Goal: Task Accomplishment & Management: Manage account settings

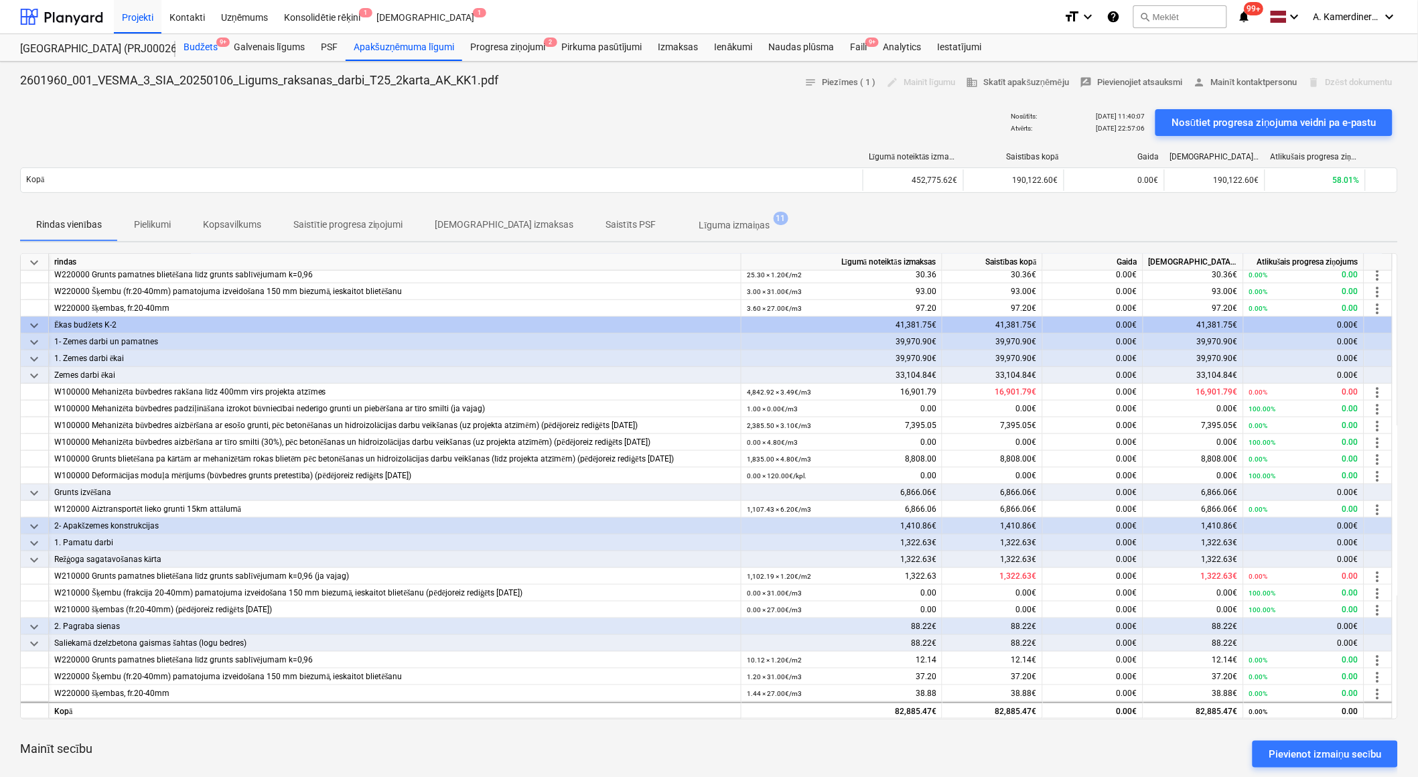
click at [210, 48] on div "Budžets 9+" at bounding box center [200, 47] width 50 height 27
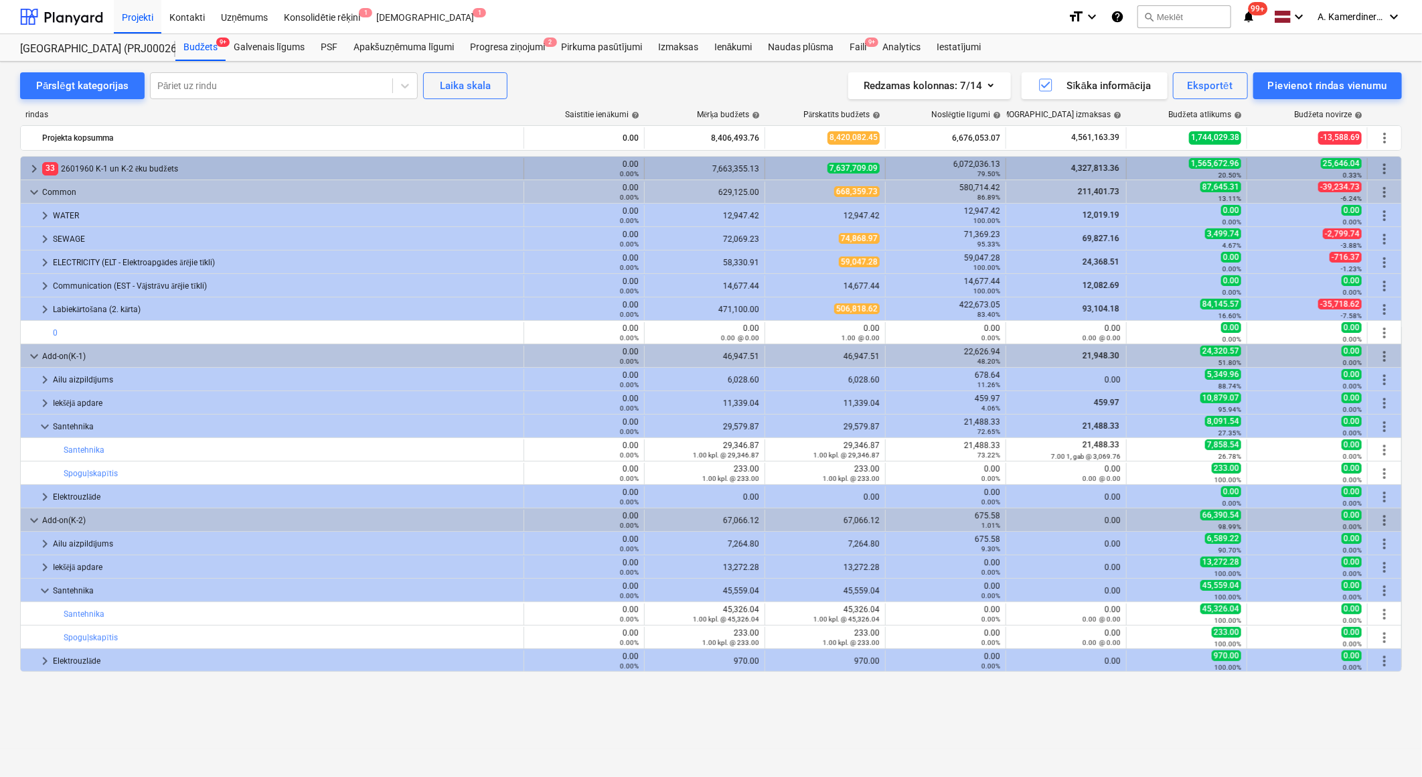
click at [133, 168] on div "33 2601960 K-1 un K-2 ēku budžets" at bounding box center [280, 168] width 476 height 21
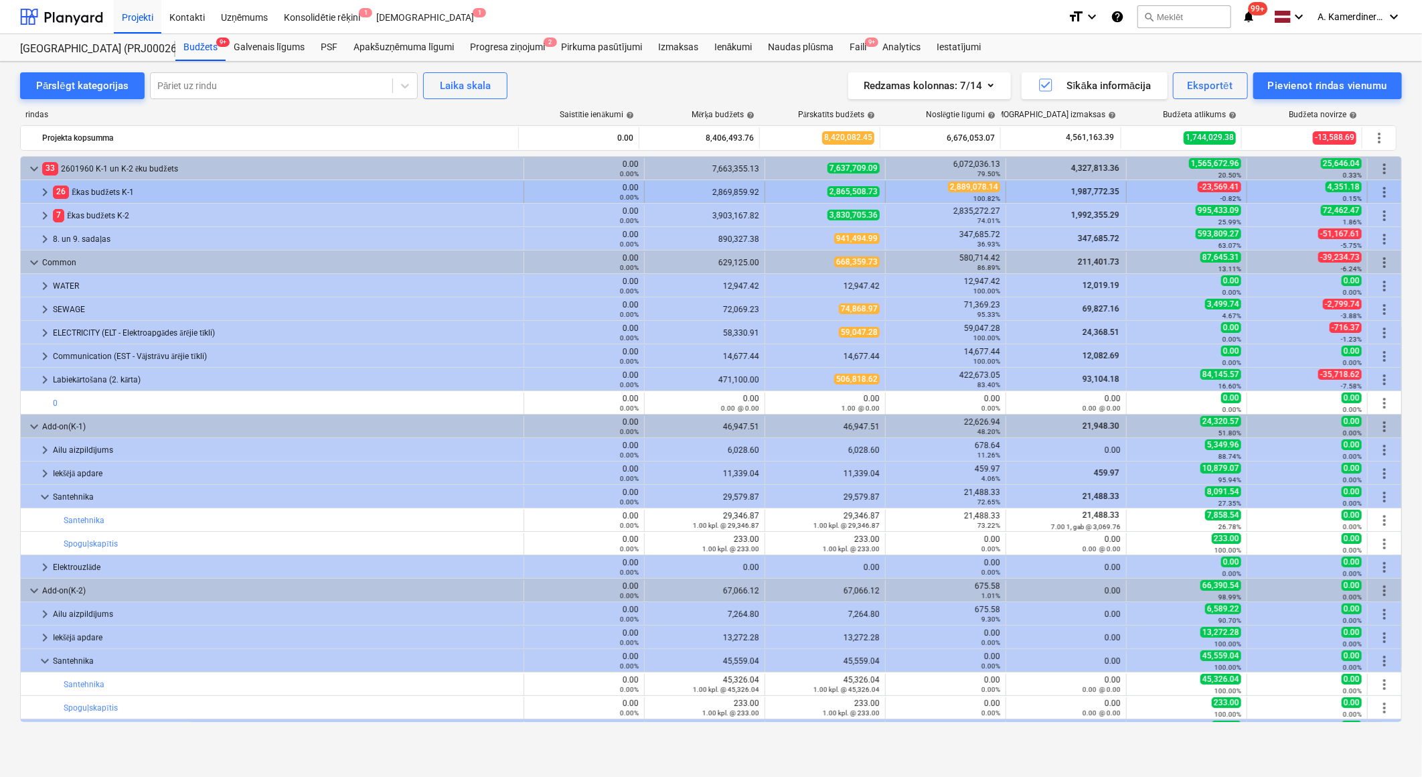
click at [104, 196] on div "26 Ēkas budžets K-1" at bounding box center [285, 191] width 465 height 21
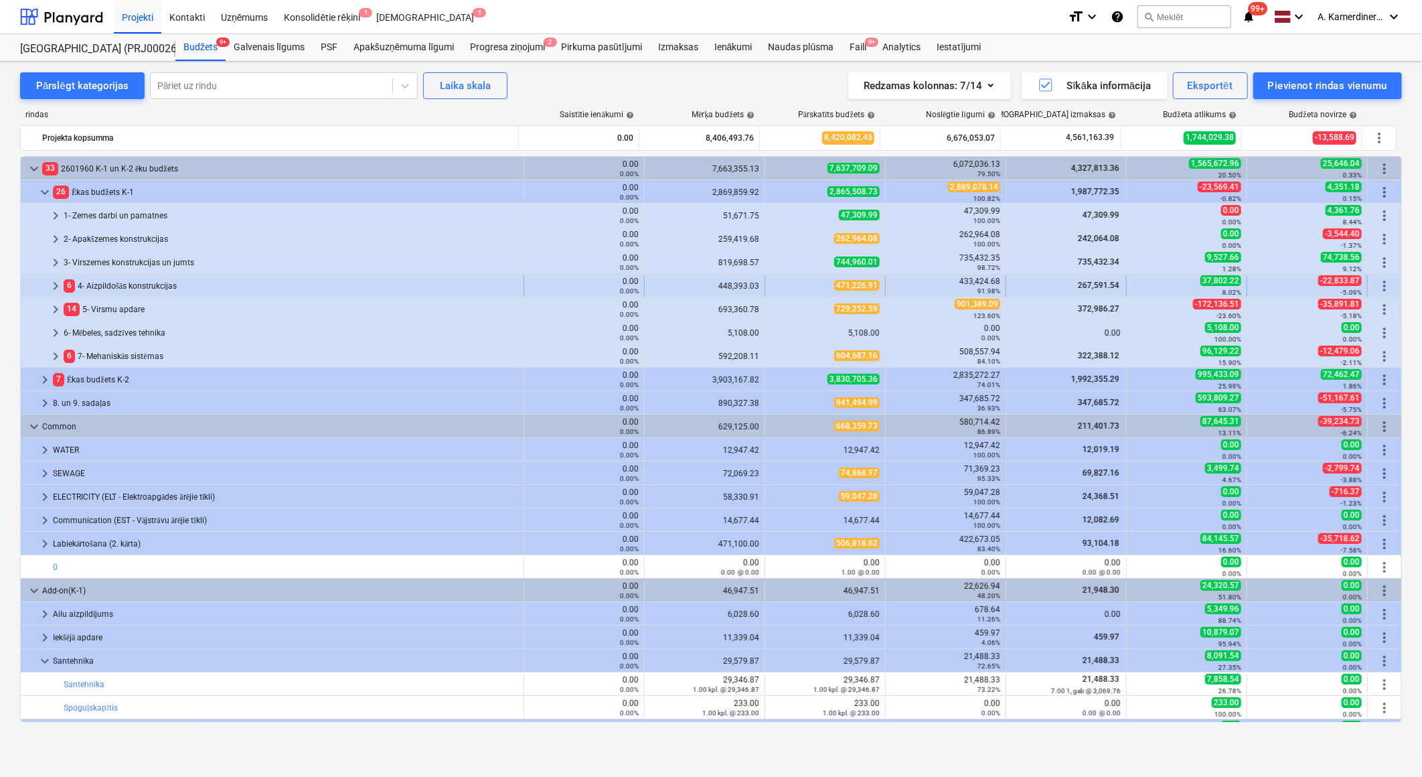
click at [104, 287] on div "6 4- Aizpildošās konstrukcijas" at bounding box center [291, 285] width 455 height 21
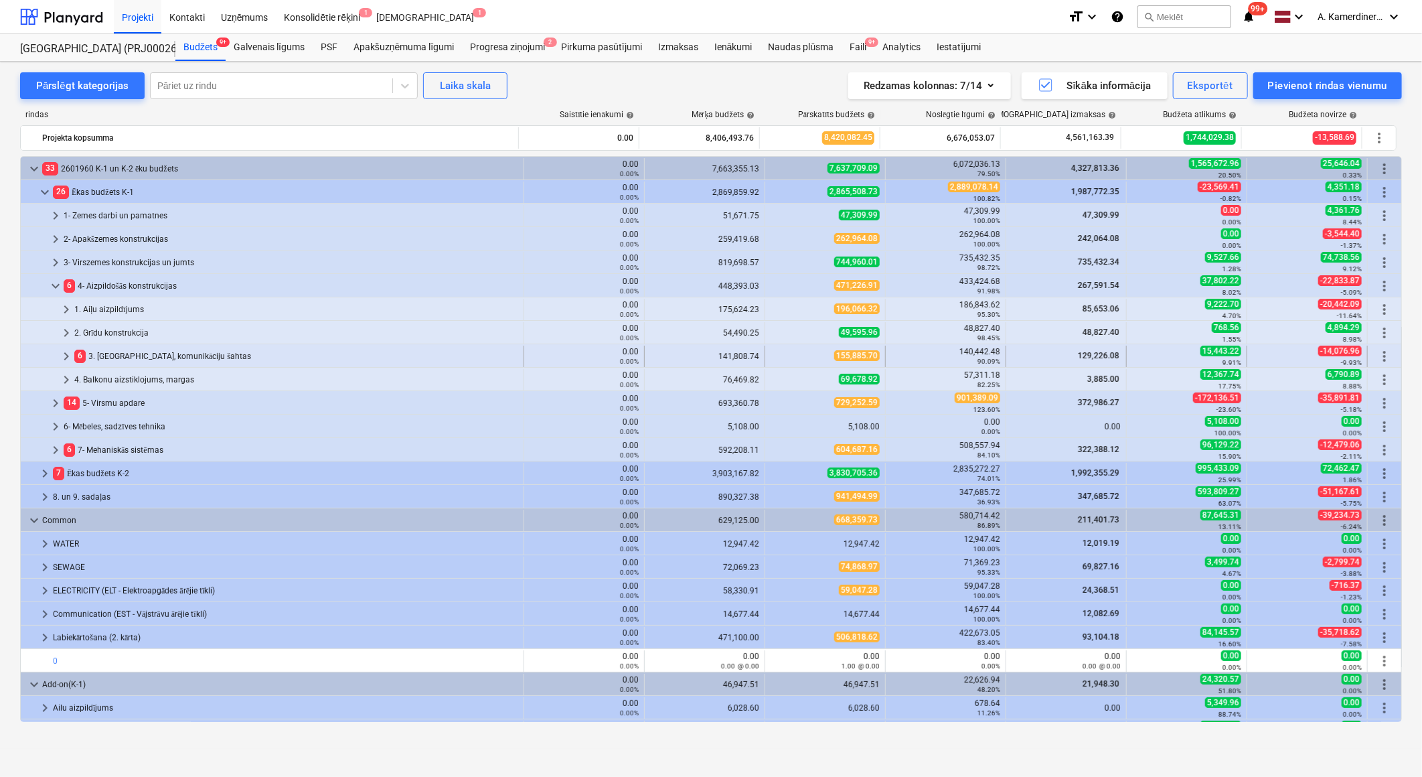
click at [125, 360] on div "6 3. [GEOGRAPHIC_DATA], komunikāciju šahtas" at bounding box center [296, 356] width 444 height 21
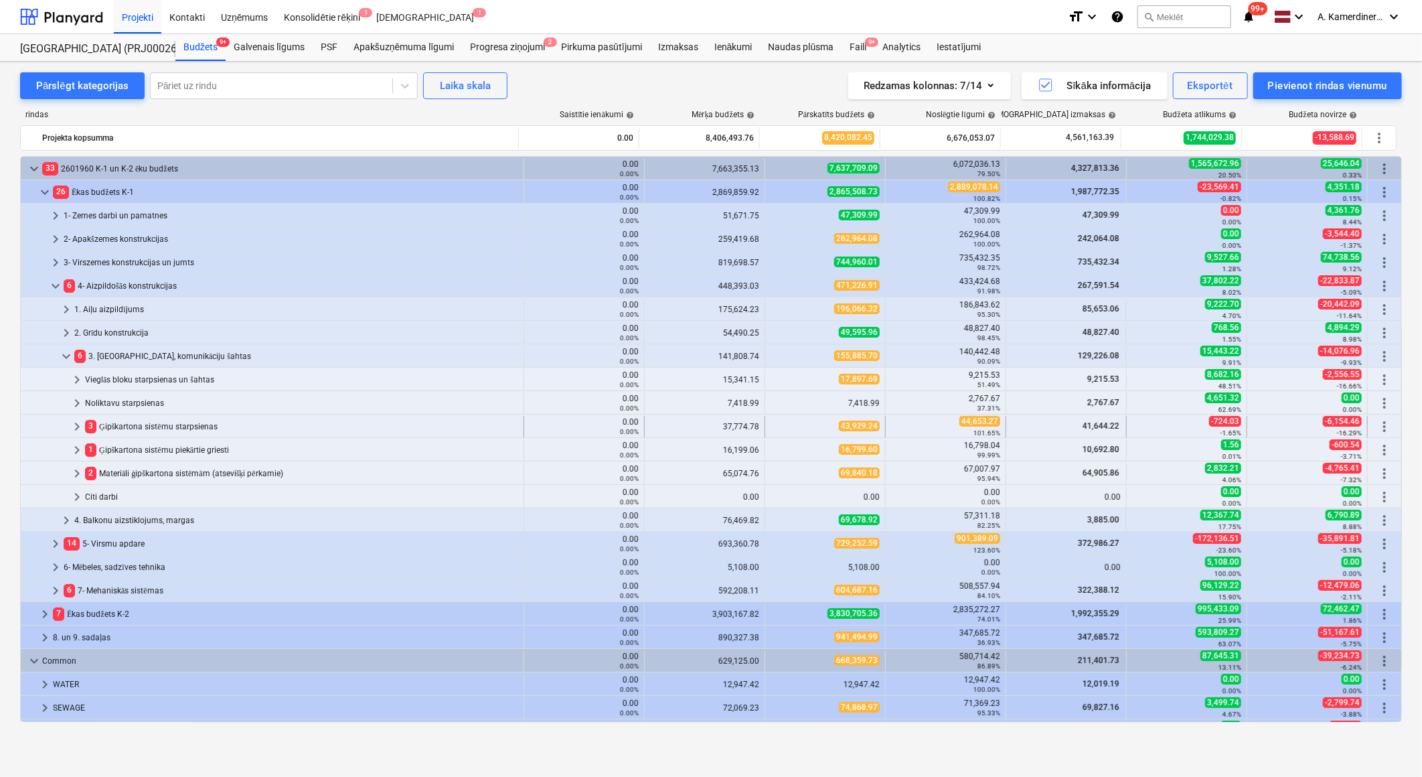
click at [186, 424] on div "3 Ģipškartona sistēmu starpsienas" at bounding box center [301, 426] width 433 height 21
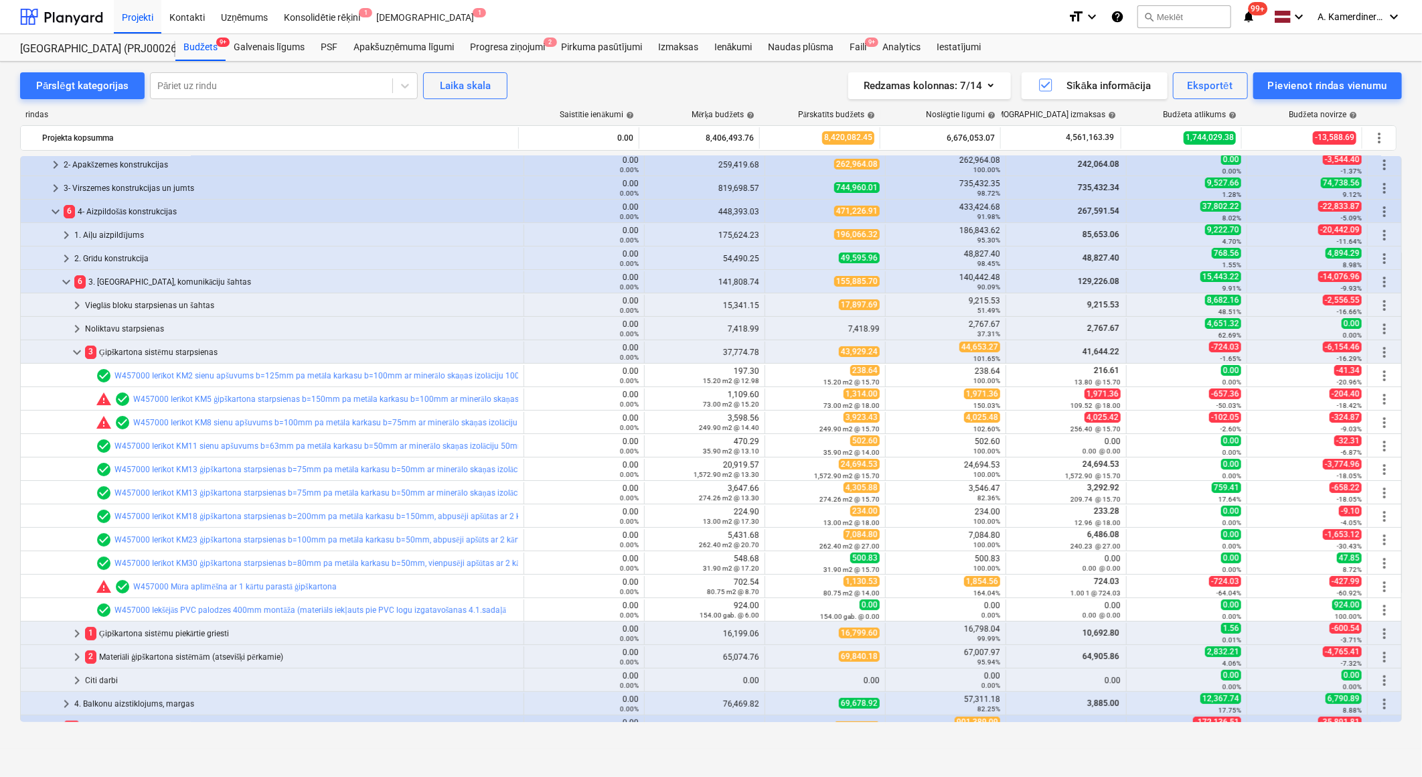
scroll to position [297, 0]
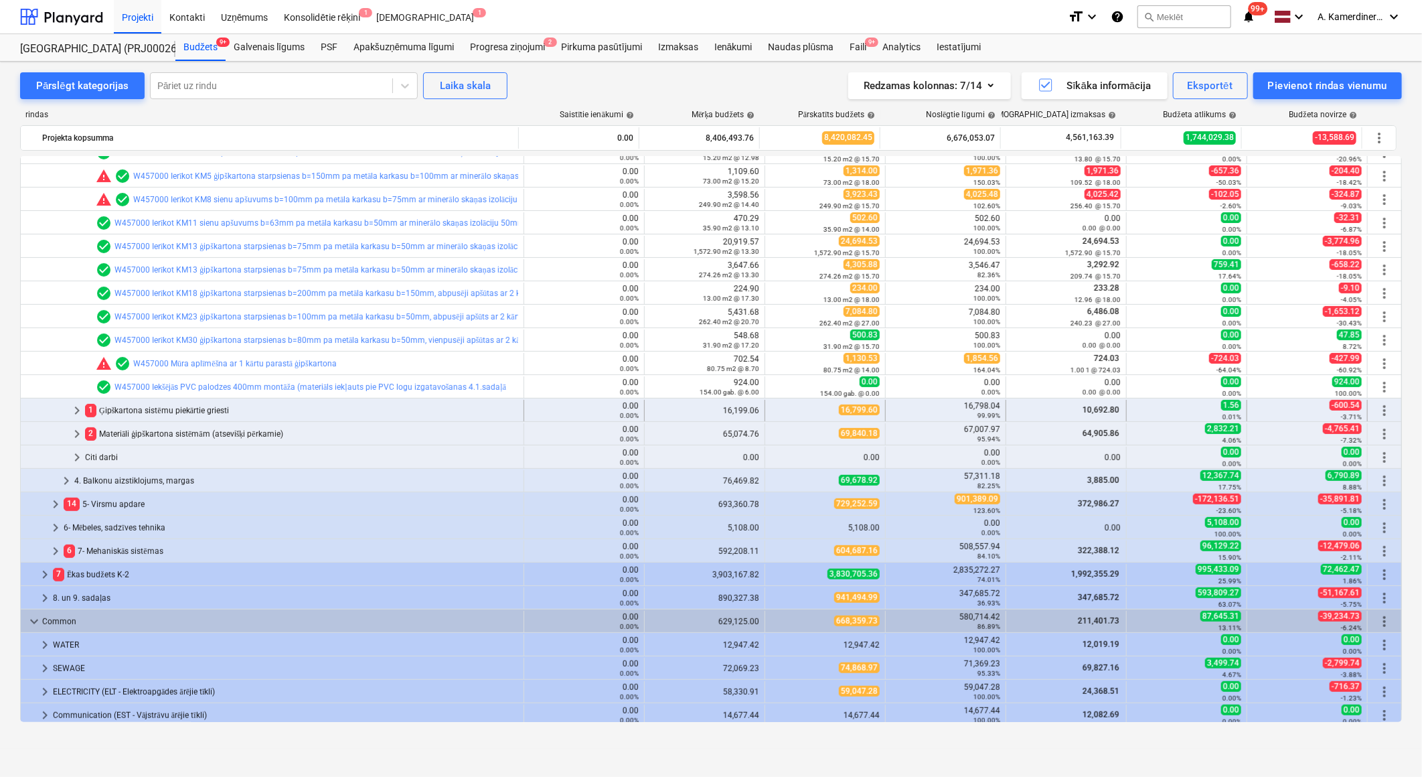
click at [208, 410] on div "1 Ģipškartona sistēmu piekārtie griesti" at bounding box center [301, 410] width 433 height 21
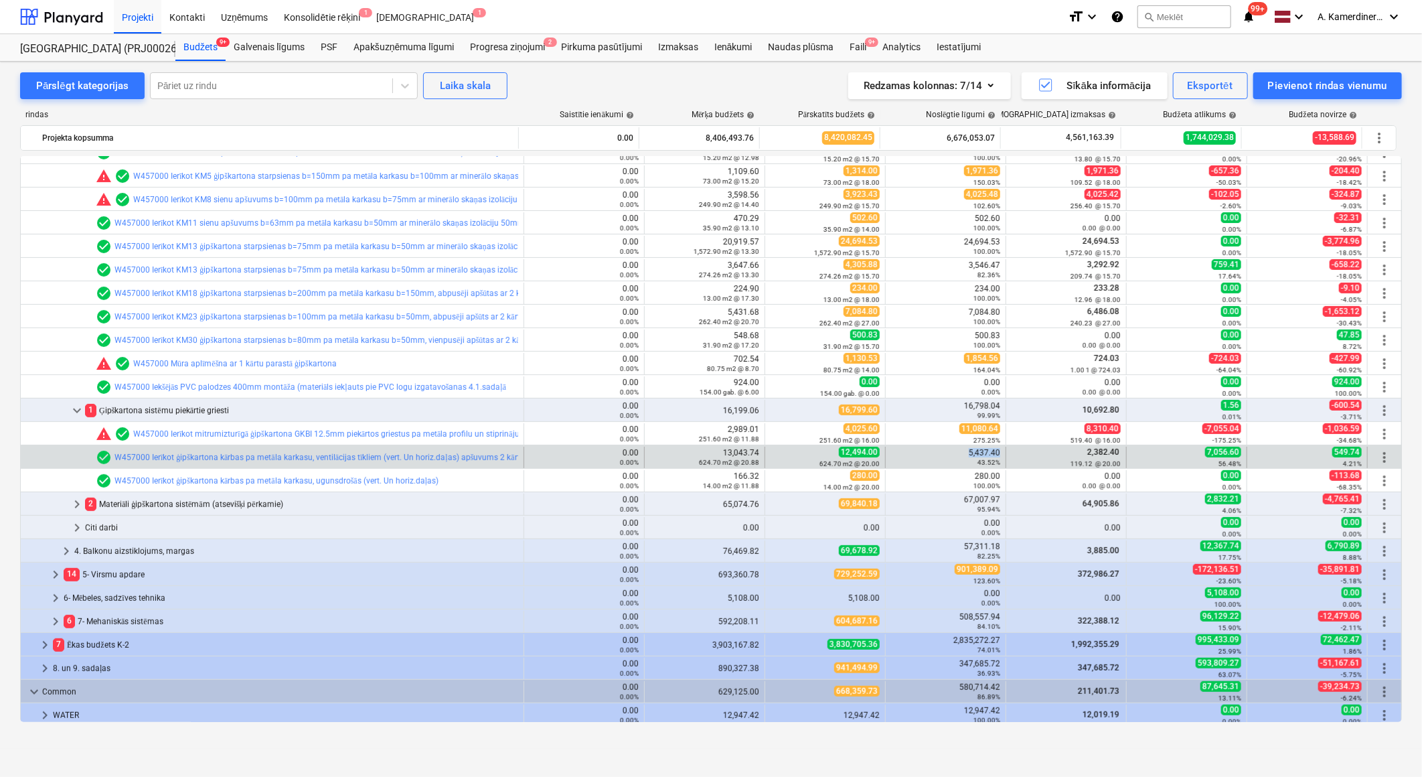
drag, startPoint x: 971, startPoint y: 453, endPoint x: 996, endPoint y: 451, distance: 24.8
click at [996, 451] on div "5,437.40 43.52%" at bounding box center [946, 457] width 121 height 21
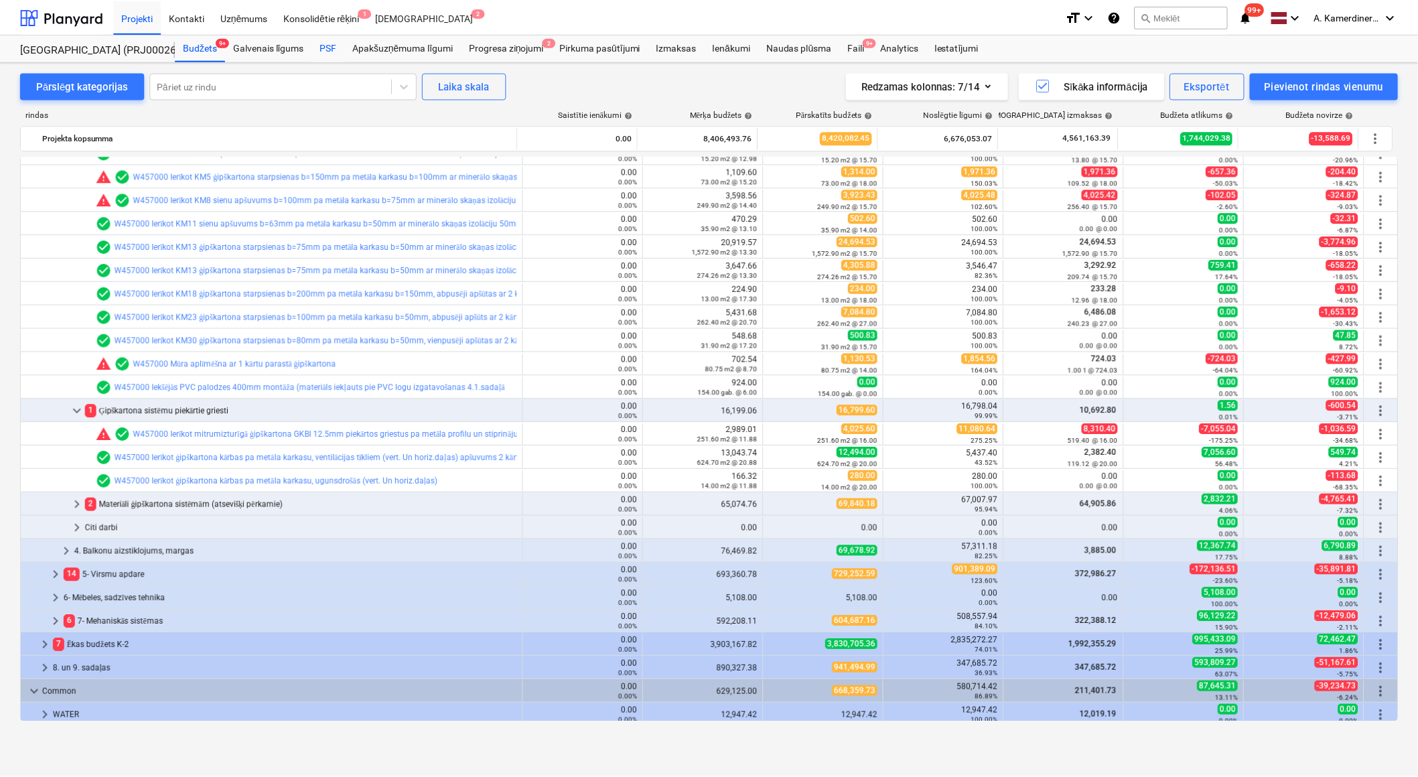
scroll to position [0, 0]
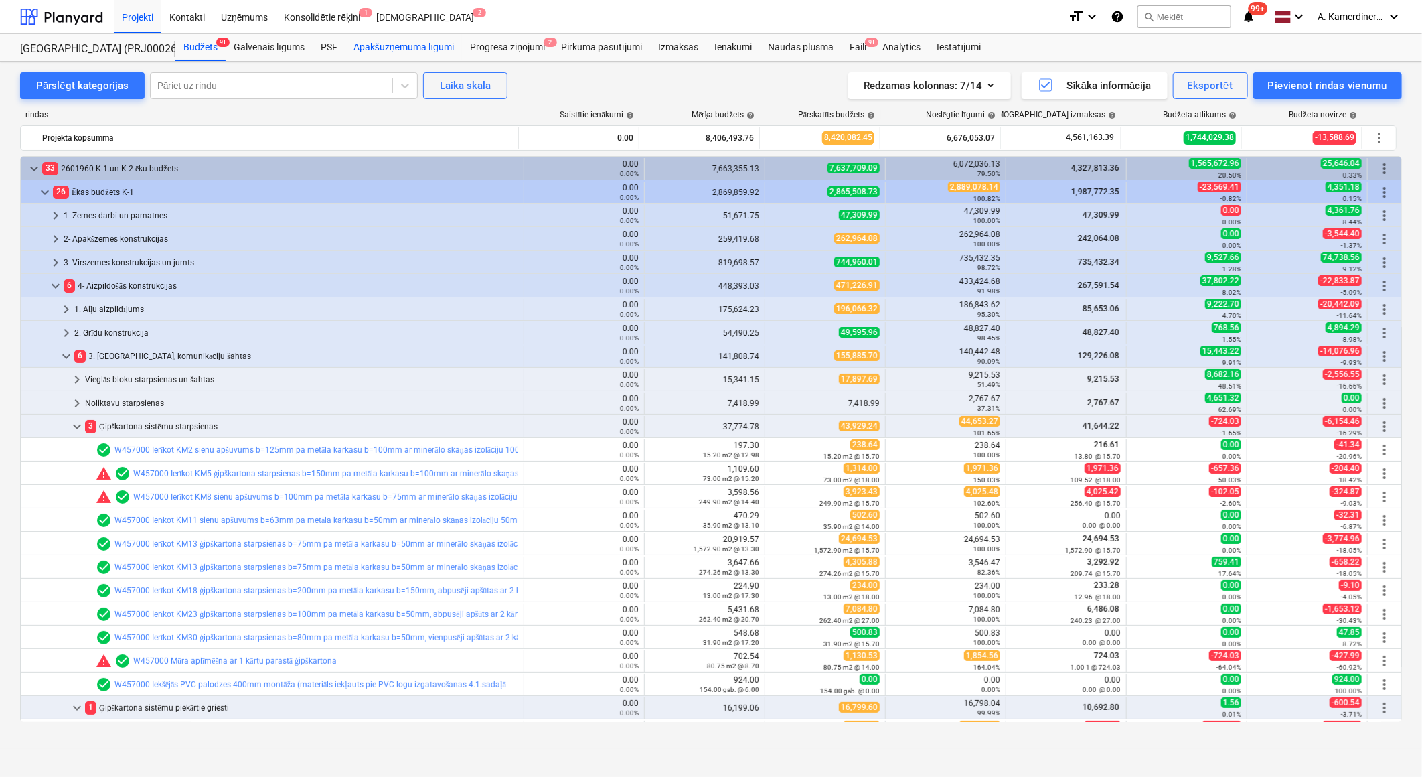
click at [393, 50] on div "Apakšuzņēmuma līgumi" at bounding box center [404, 47] width 117 height 27
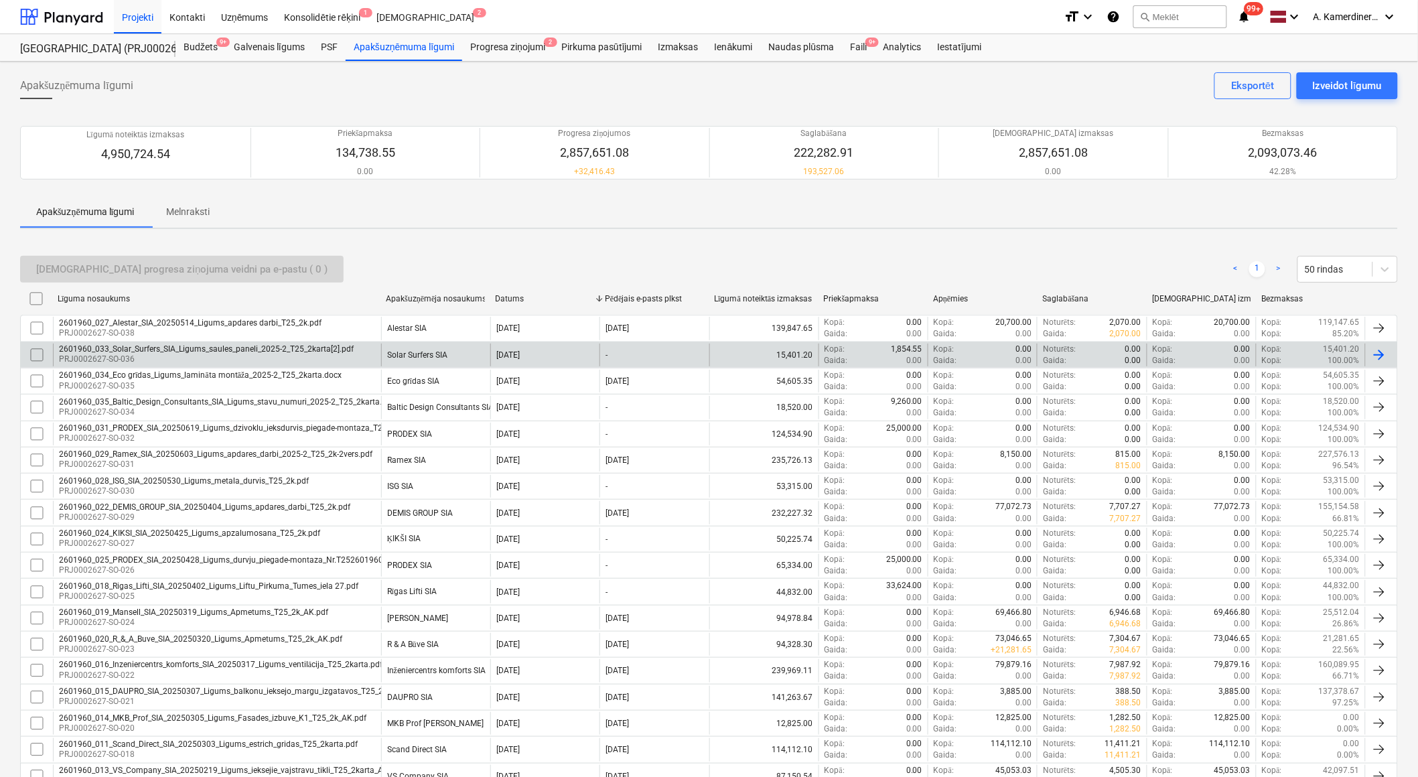
scroll to position [74, 0]
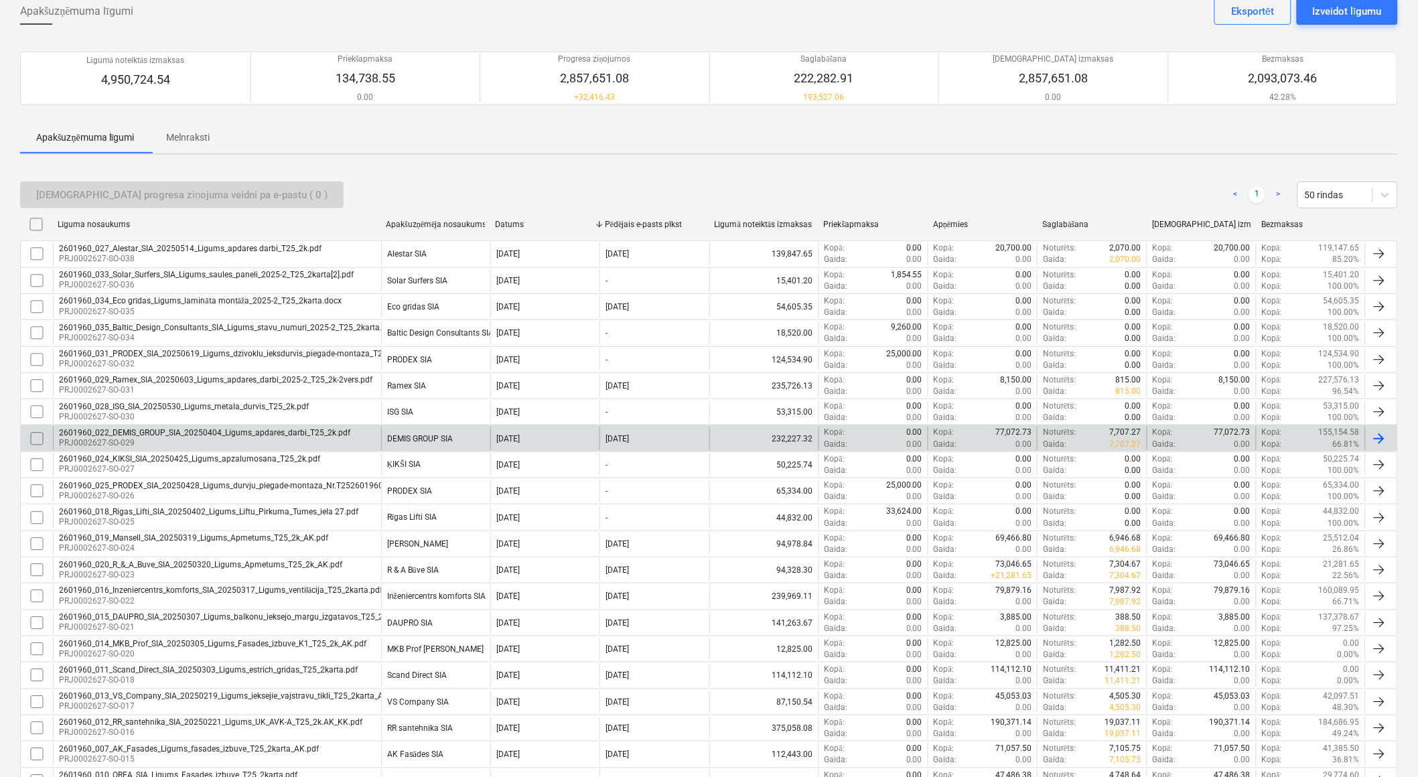
click at [188, 439] on p "PRJ0002627-SO-029" at bounding box center [204, 442] width 291 height 11
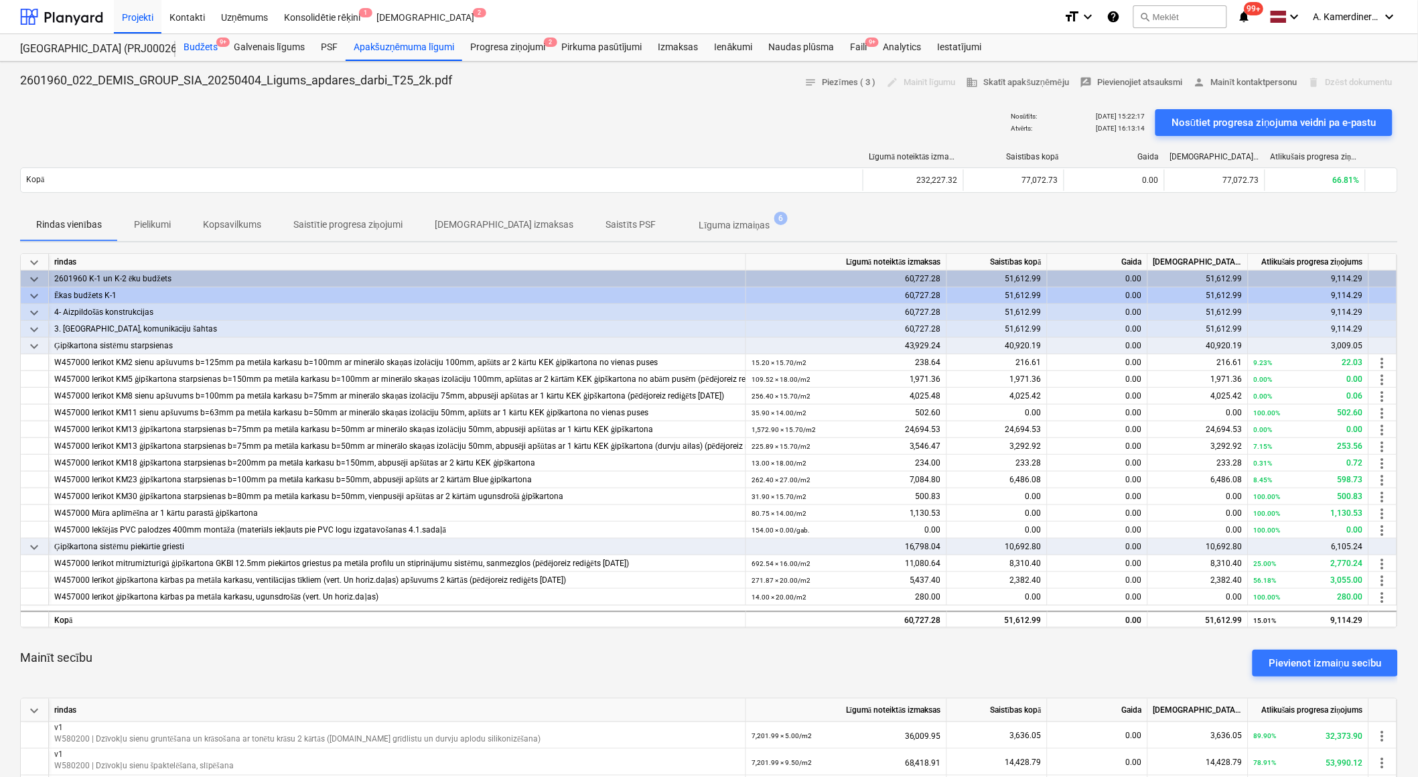
click at [204, 52] on div "Budžets 9+" at bounding box center [200, 47] width 50 height 27
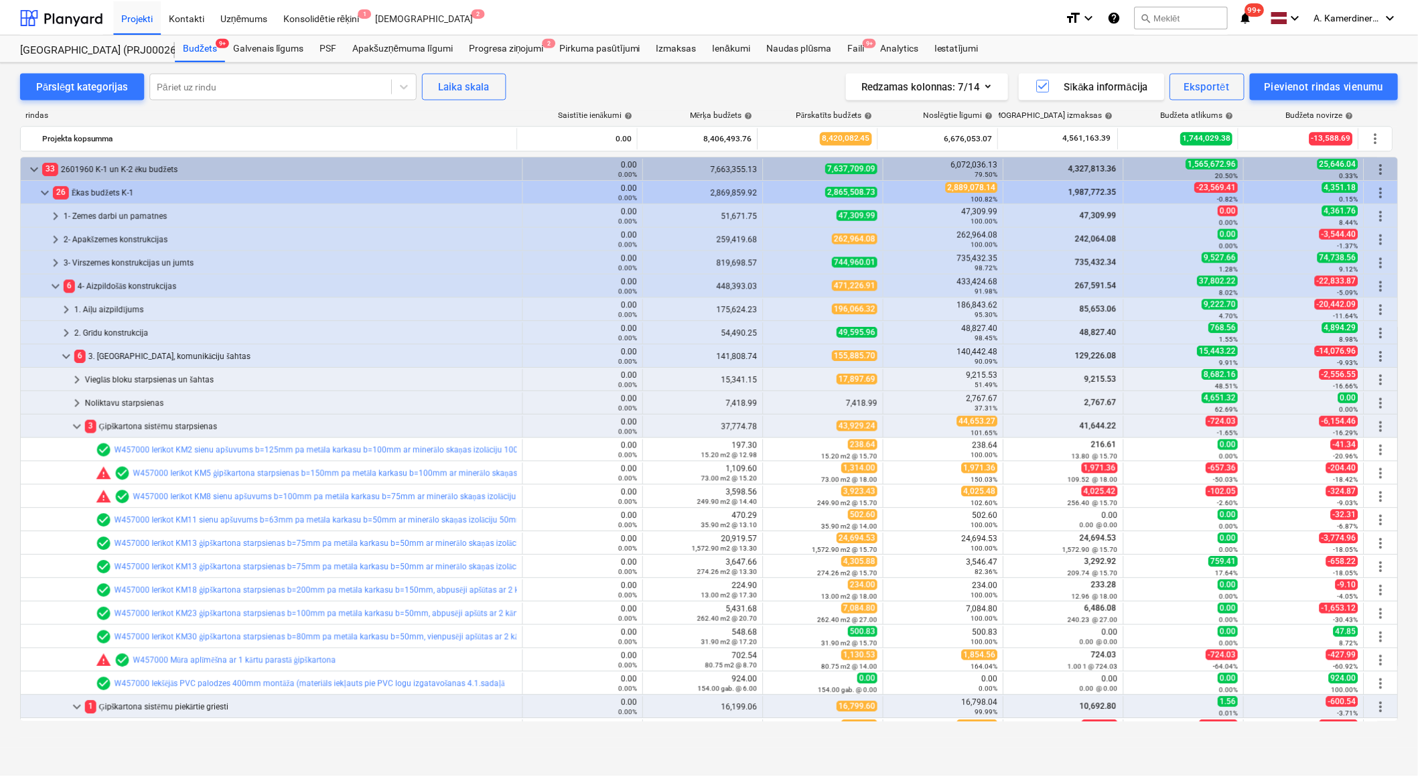
scroll to position [223, 0]
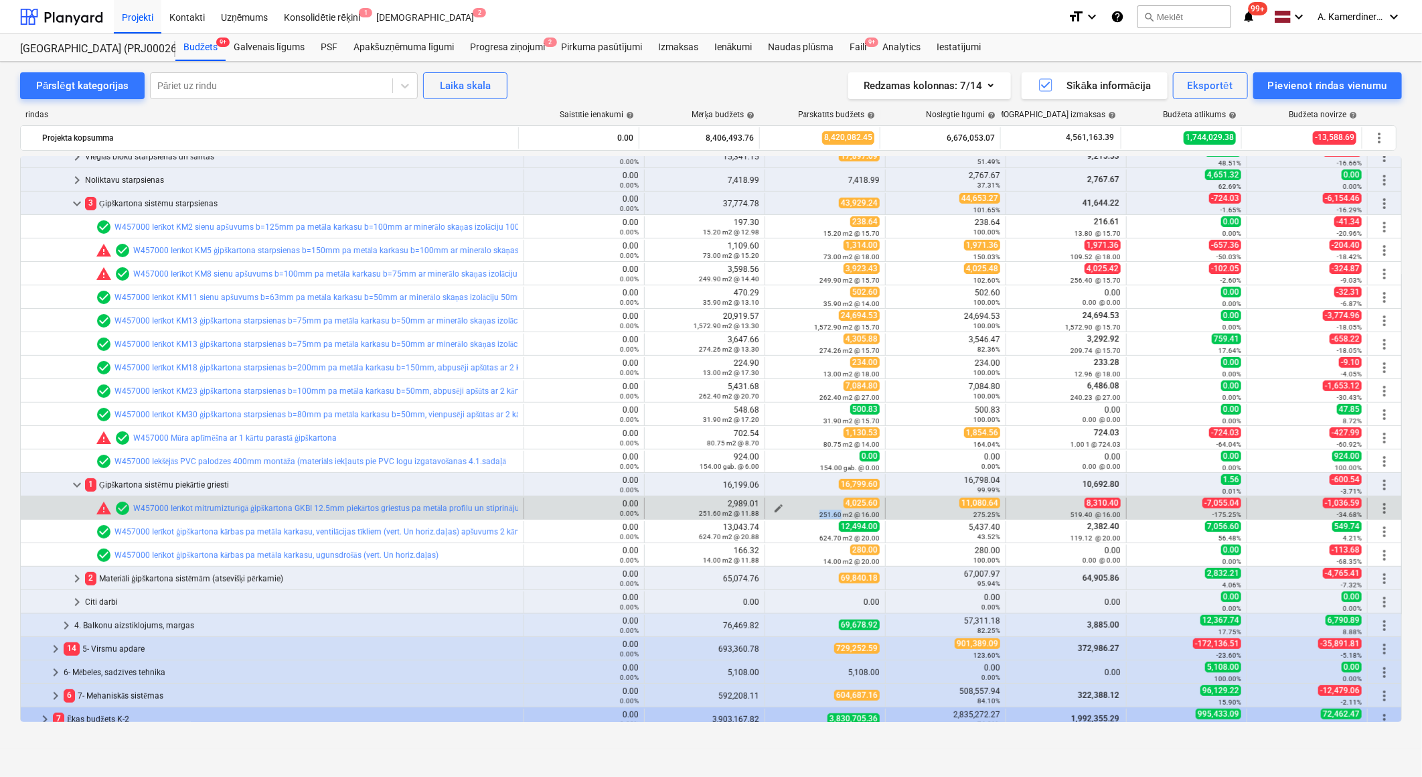
drag, startPoint x: 836, startPoint y: 511, endPoint x: 817, endPoint y: 512, distance: 18.8
click at [820, 512] on small "251.60 m2 @ 16.00" at bounding box center [850, 514] width 60 height 7
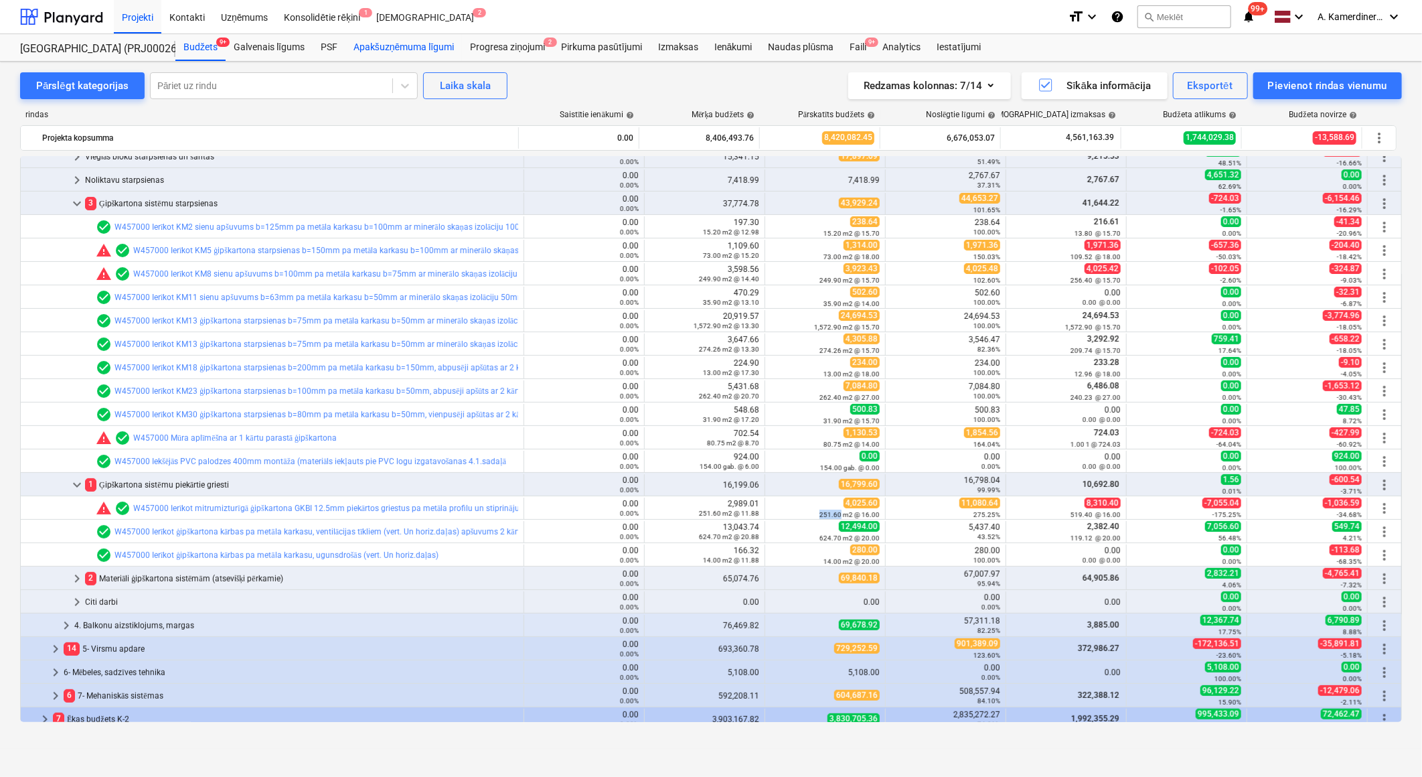
click at [436, 46] on div "Apakšuzņēmuma līgumi" at bounding box center [404, 47] width 117 height 27
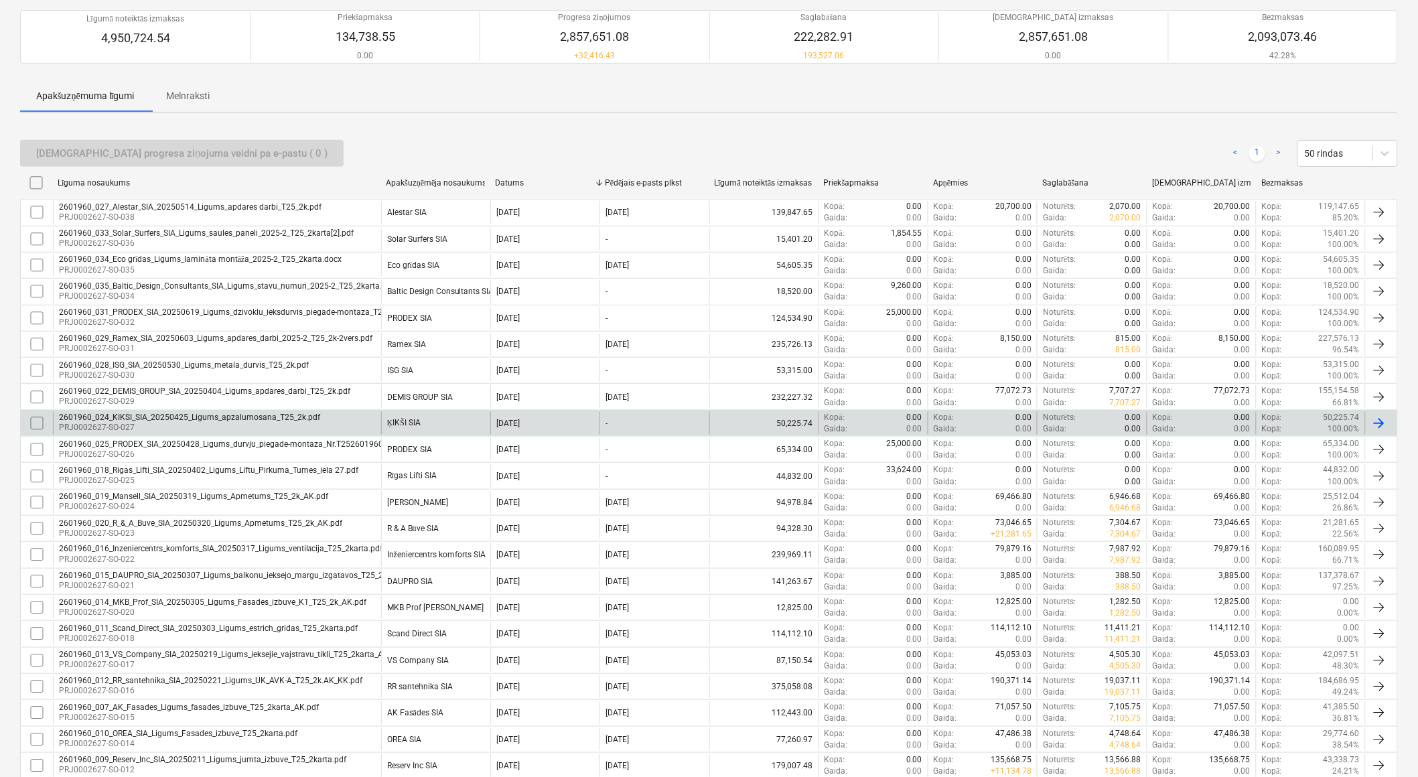
scroll to position [149, 0]
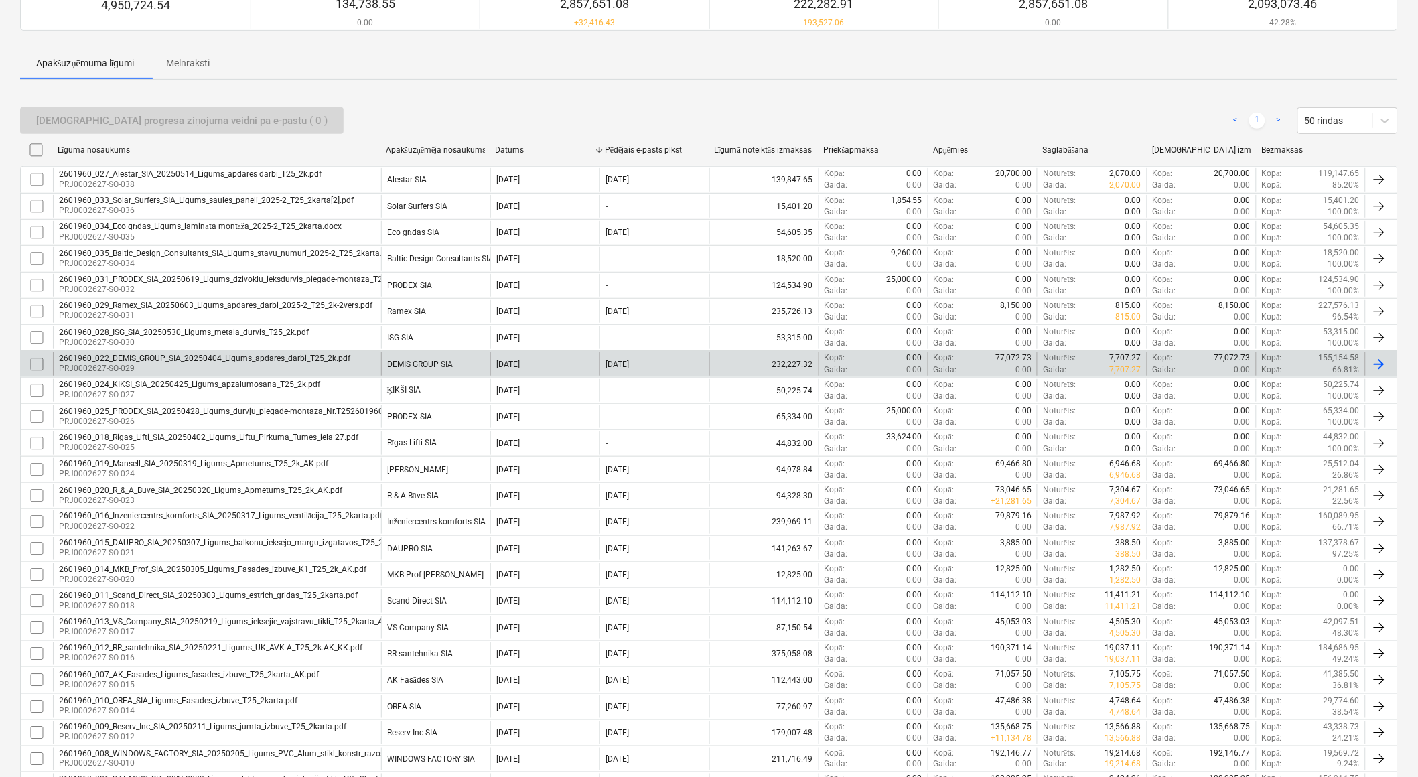
click at [336, 359] on div "2601960_022_DEMIS_GROUP_SIA_20250404_Ligums_apdares_darbi_T25_2k.pdf" at bounding box center [204, 358] width 291 height 9
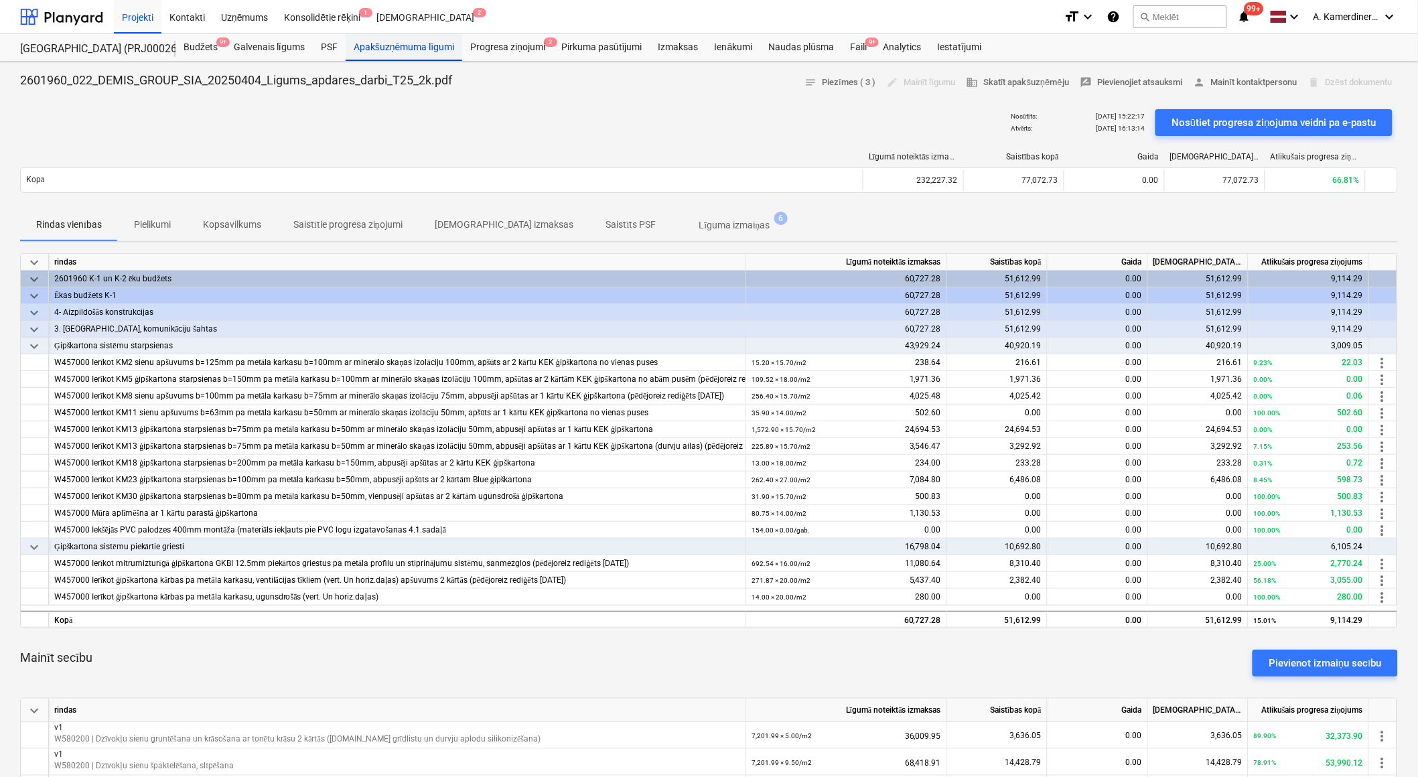
click at [400, 41] on div "Apakšuzņēmuma līgumi" at bounding box center [404, 47] width 117 height 27
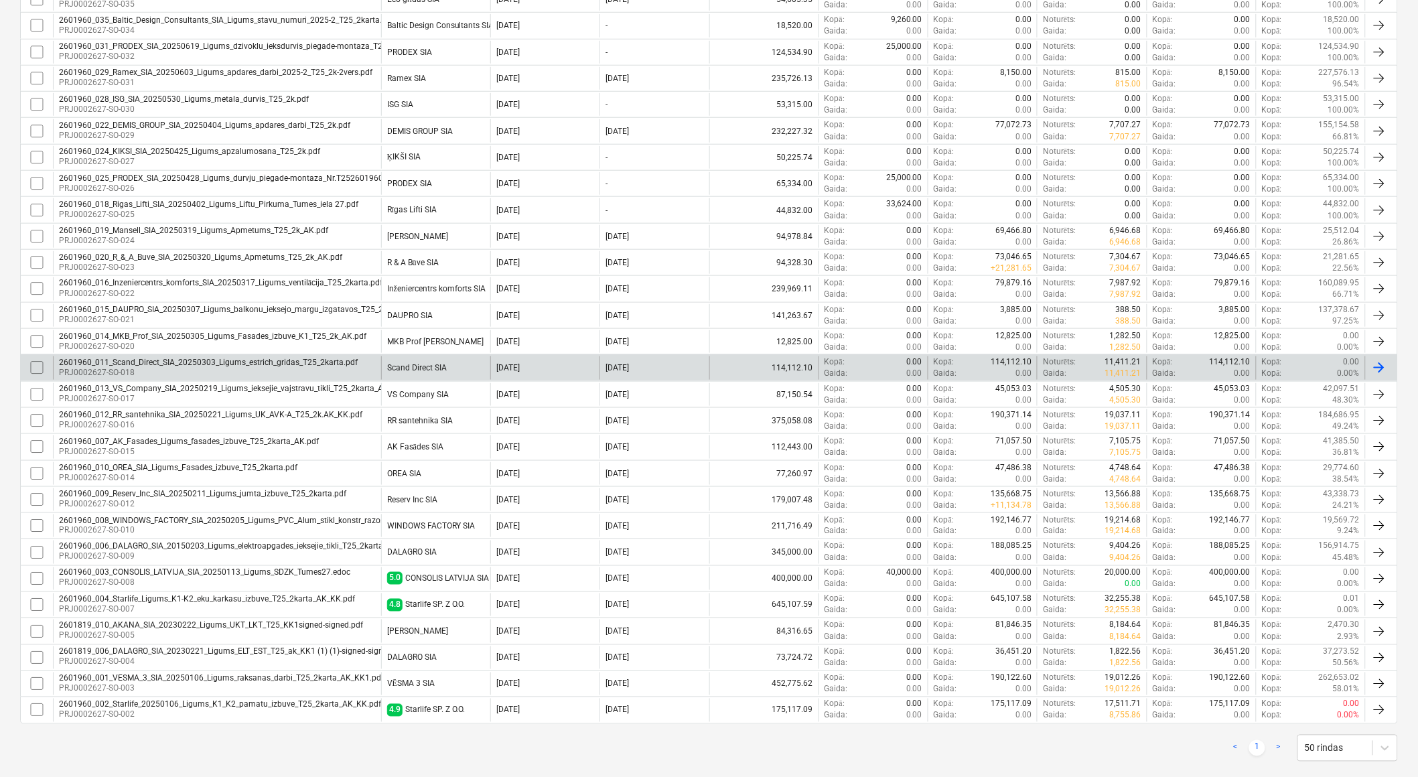
scroll to position [404, 0]
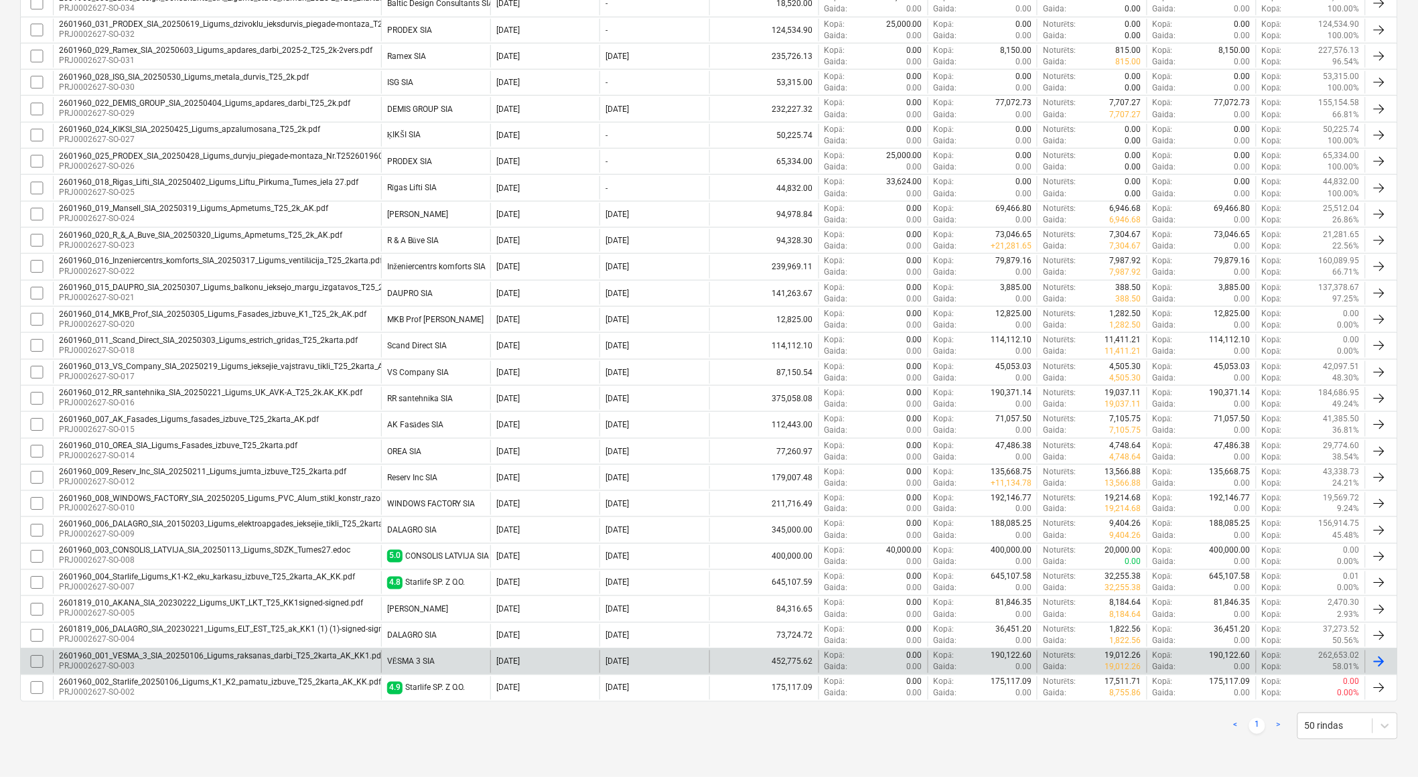
click at [290, 658] on div "2601960_001_VESMA_3_SIA_20250106_Ligums_raksanas_darbi_T25_2karta_AK_KK1.pdf" at bounding box center [221, 656] width 325 height 9
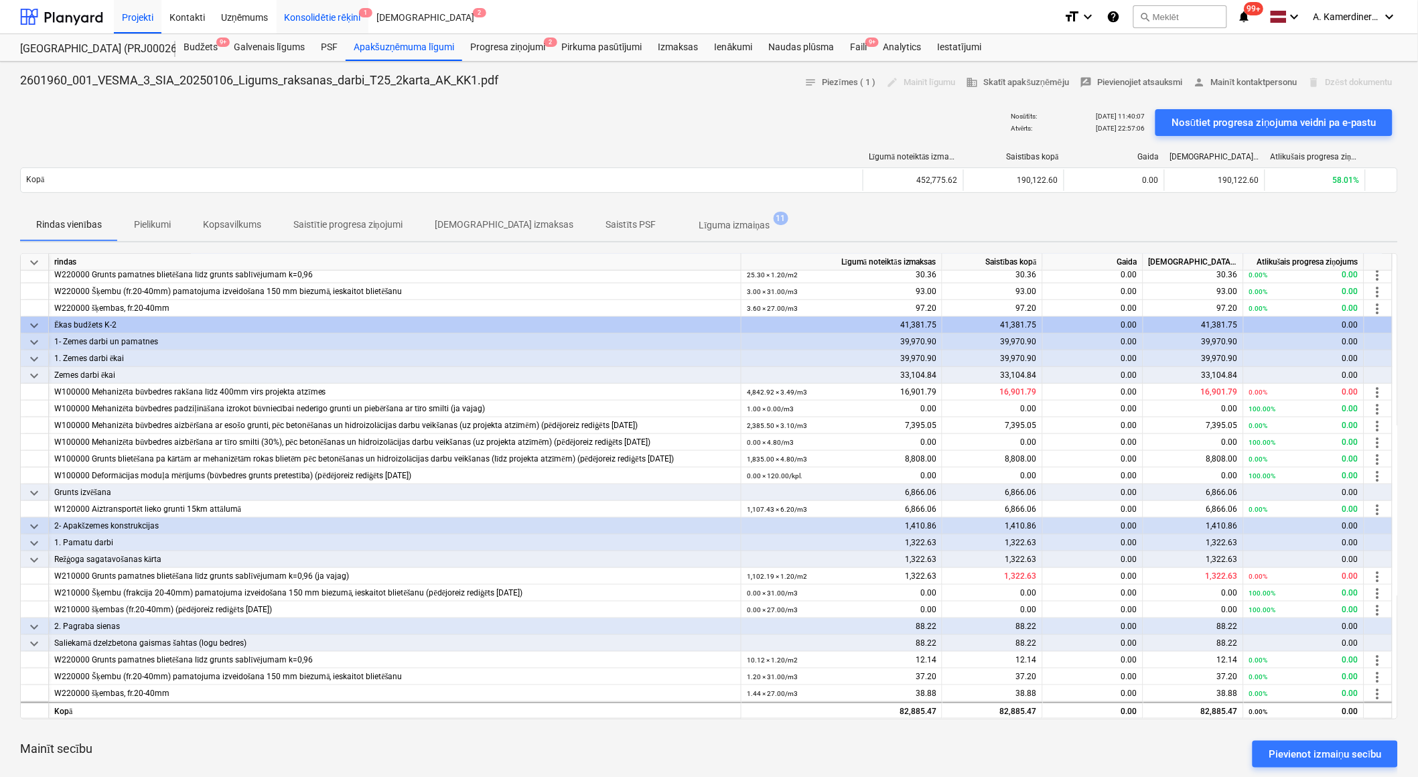
click at [353, 10] on div "Konsolidētie rēķini 1" at bounding box center [323, 16] width 92 height 34
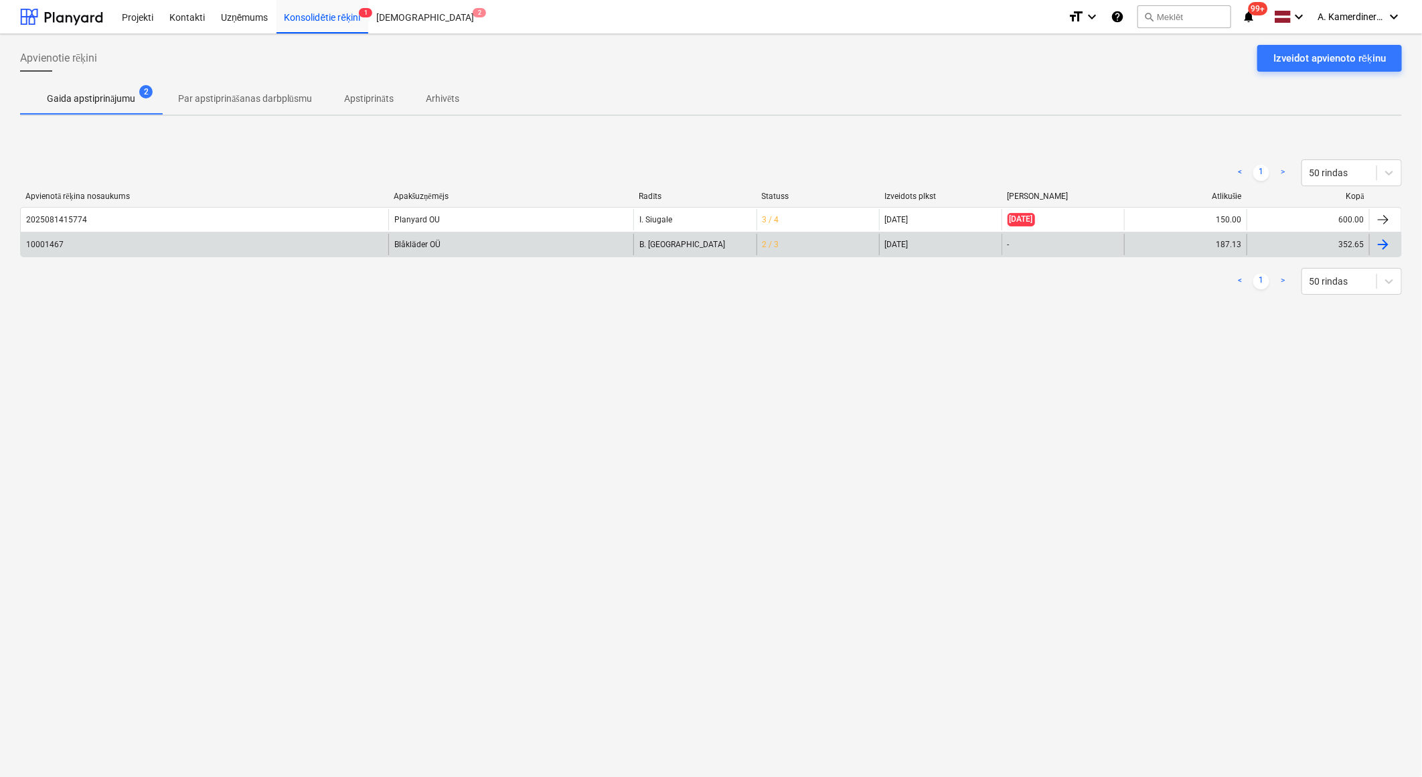
click at [422, 242] on div "Blåkläder OÜ" at bounding box center [510, 244] width 245 height 21
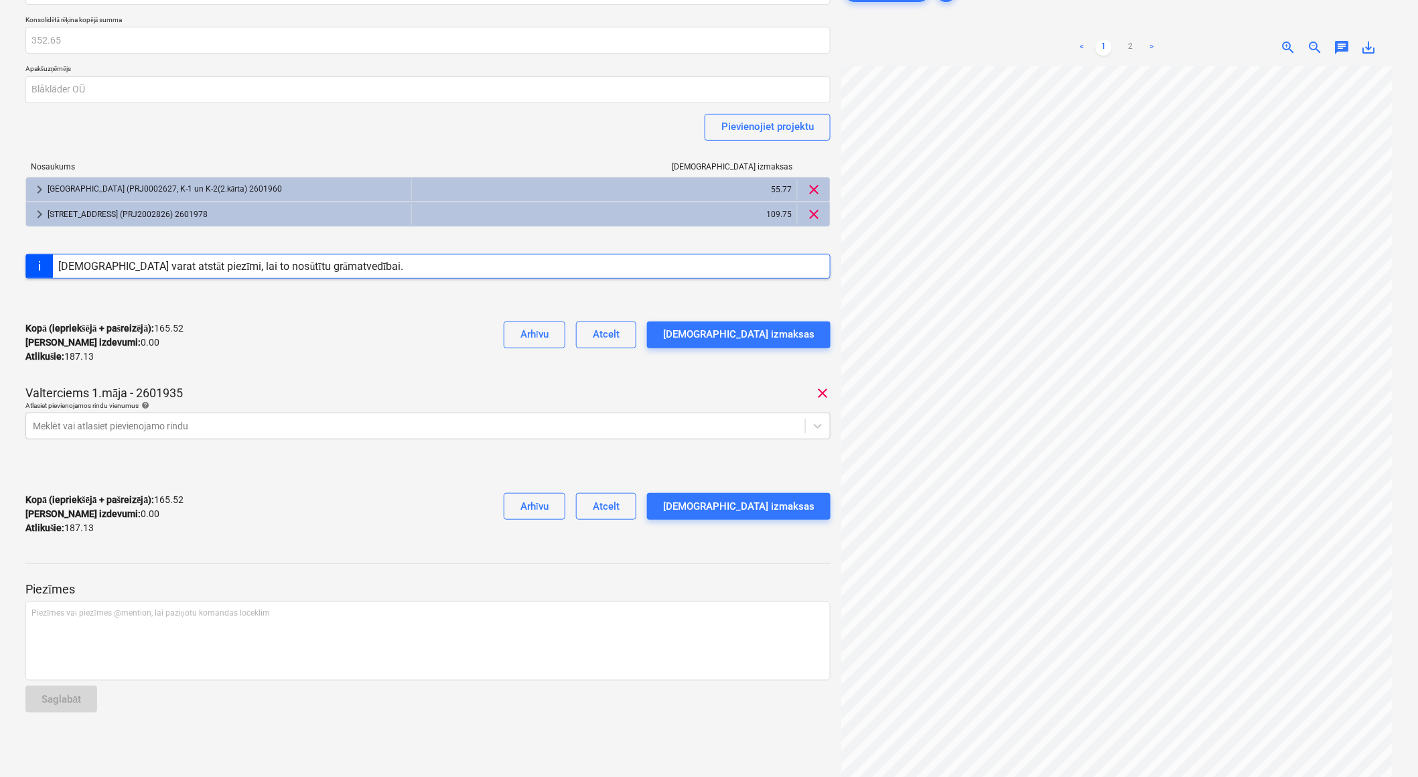
scroll to position [74, 0]
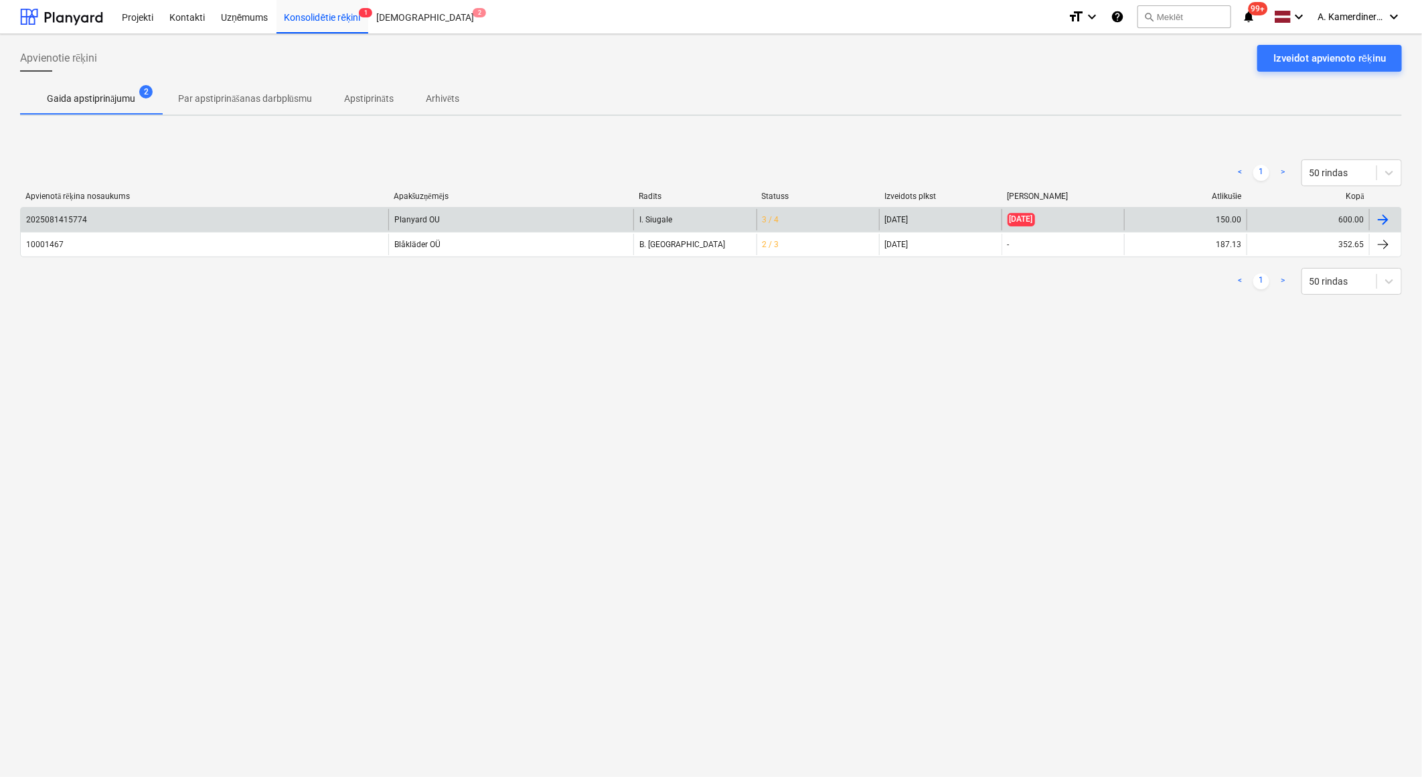
click at [413, 213] on div "Planyard OU" at bounding box center [510, 219] width 245 height 21
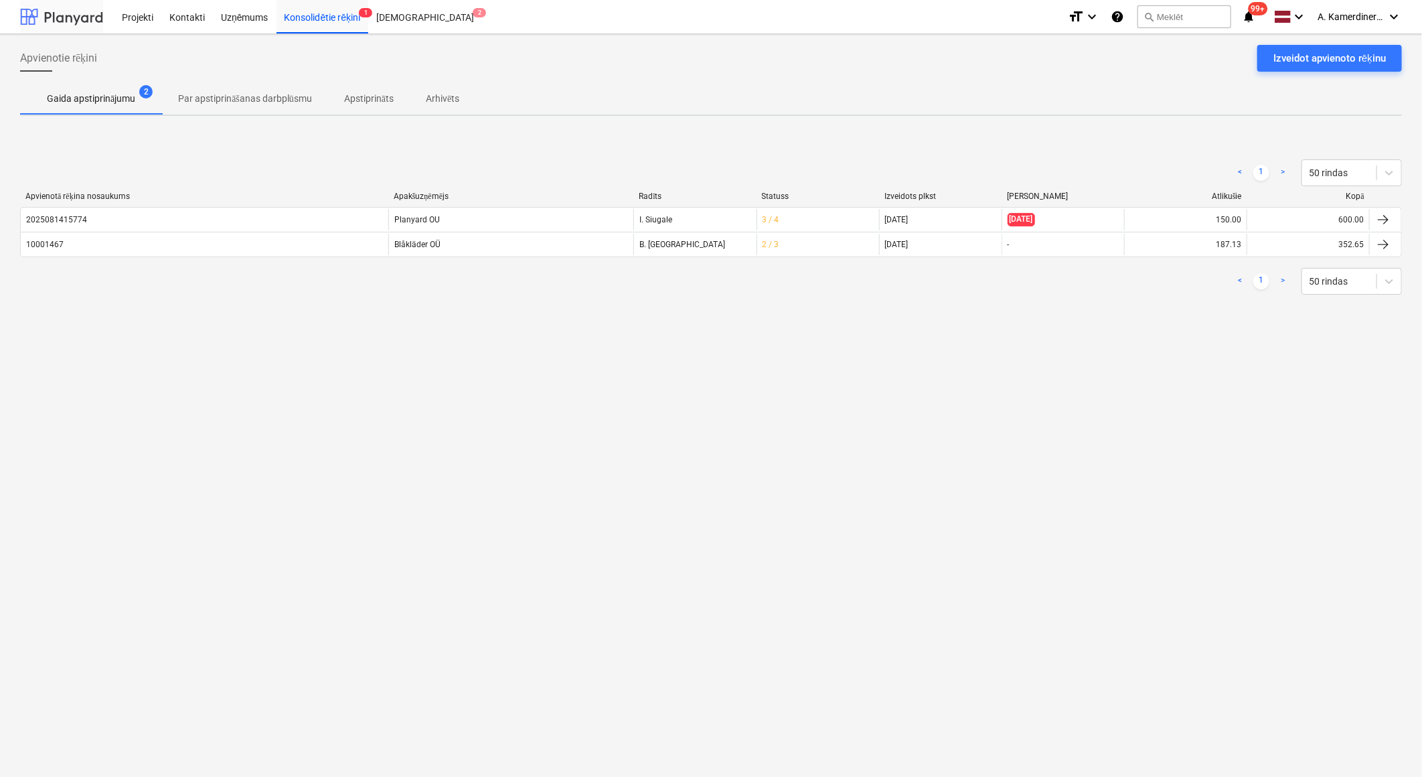
click at [71, 21] on div at bounding box center [61, 16] width 83 height 33
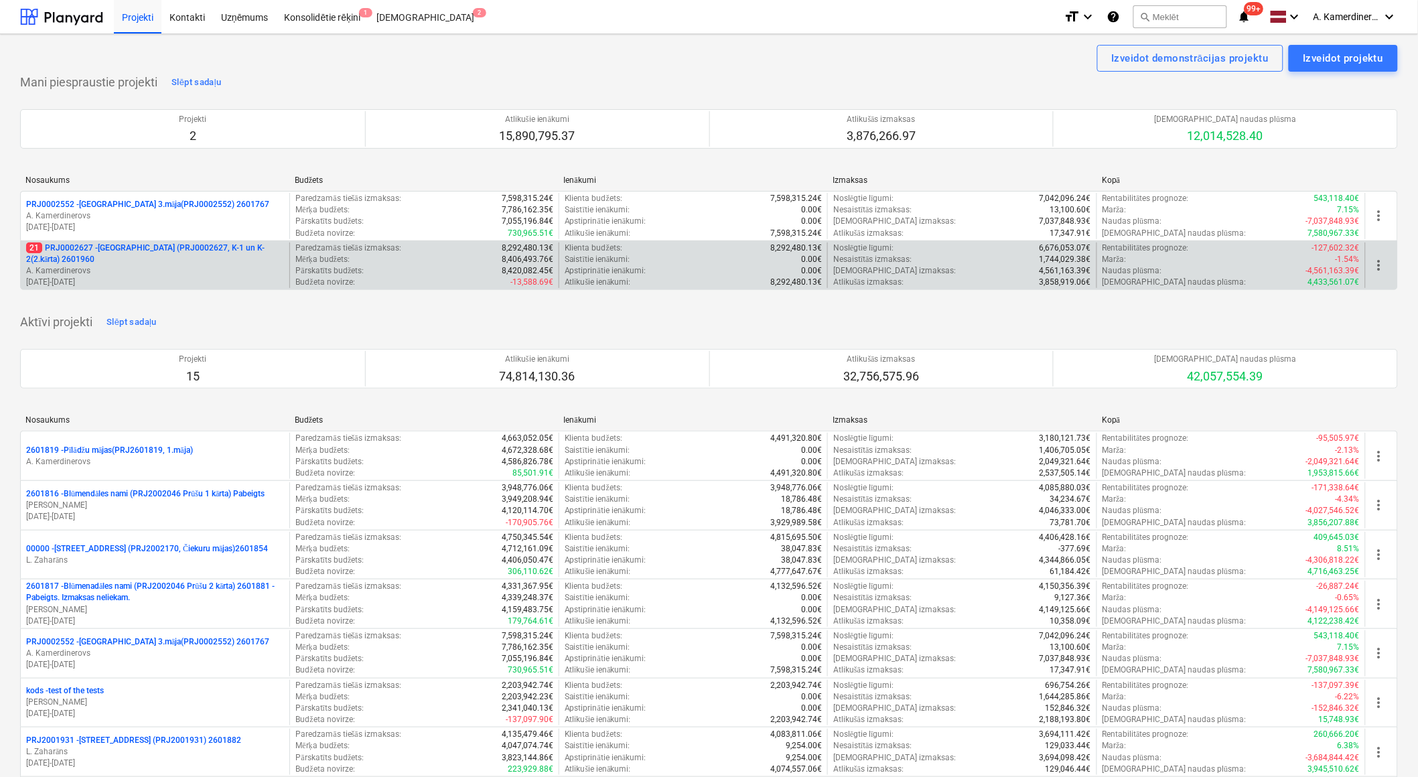
click at [212, 258] on p "21 PRJ0002627 - [GEOGRAPHIC_DATA] (PRJ0002627, K-1 un K-2(2.kārta) 2601960" at bounding box center [155, 253] width 258 height 23
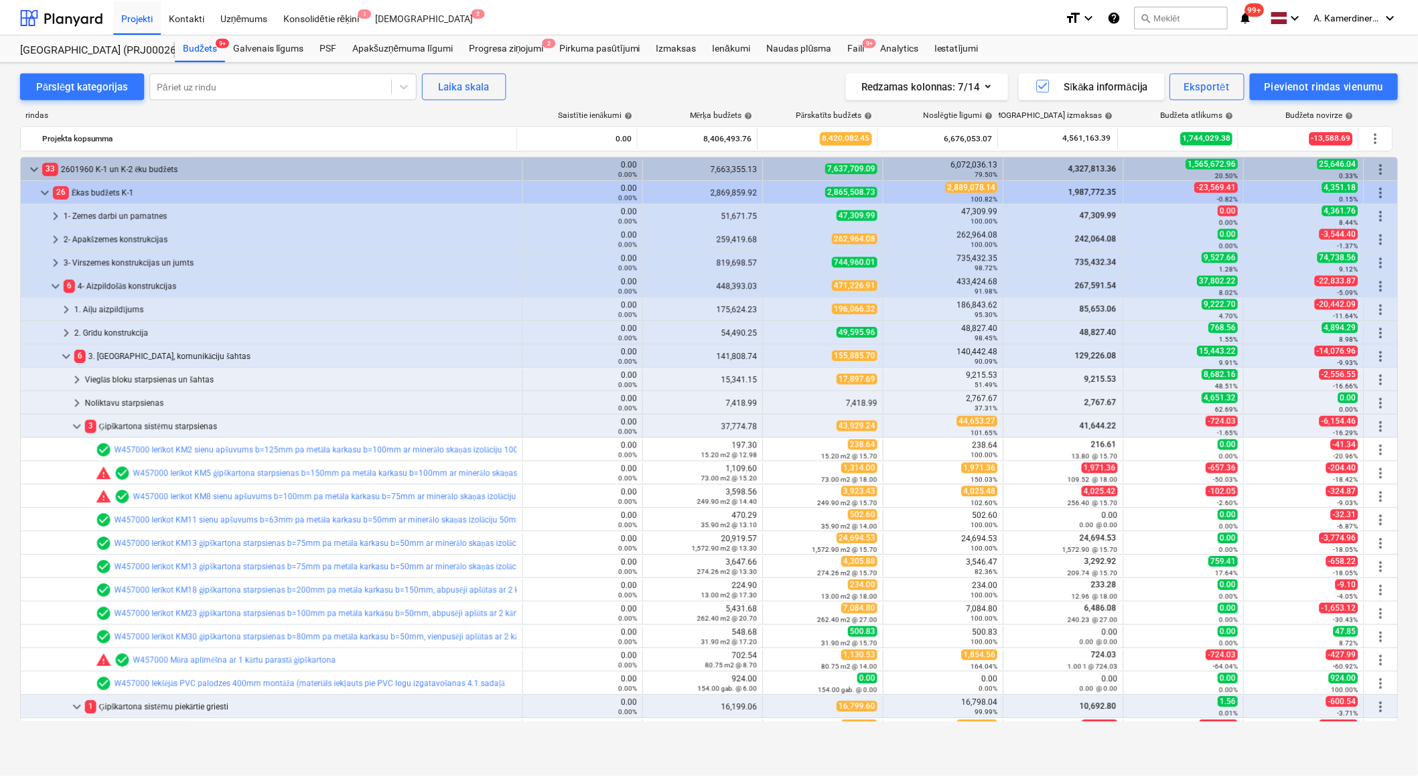
scroll to position [223, 0]
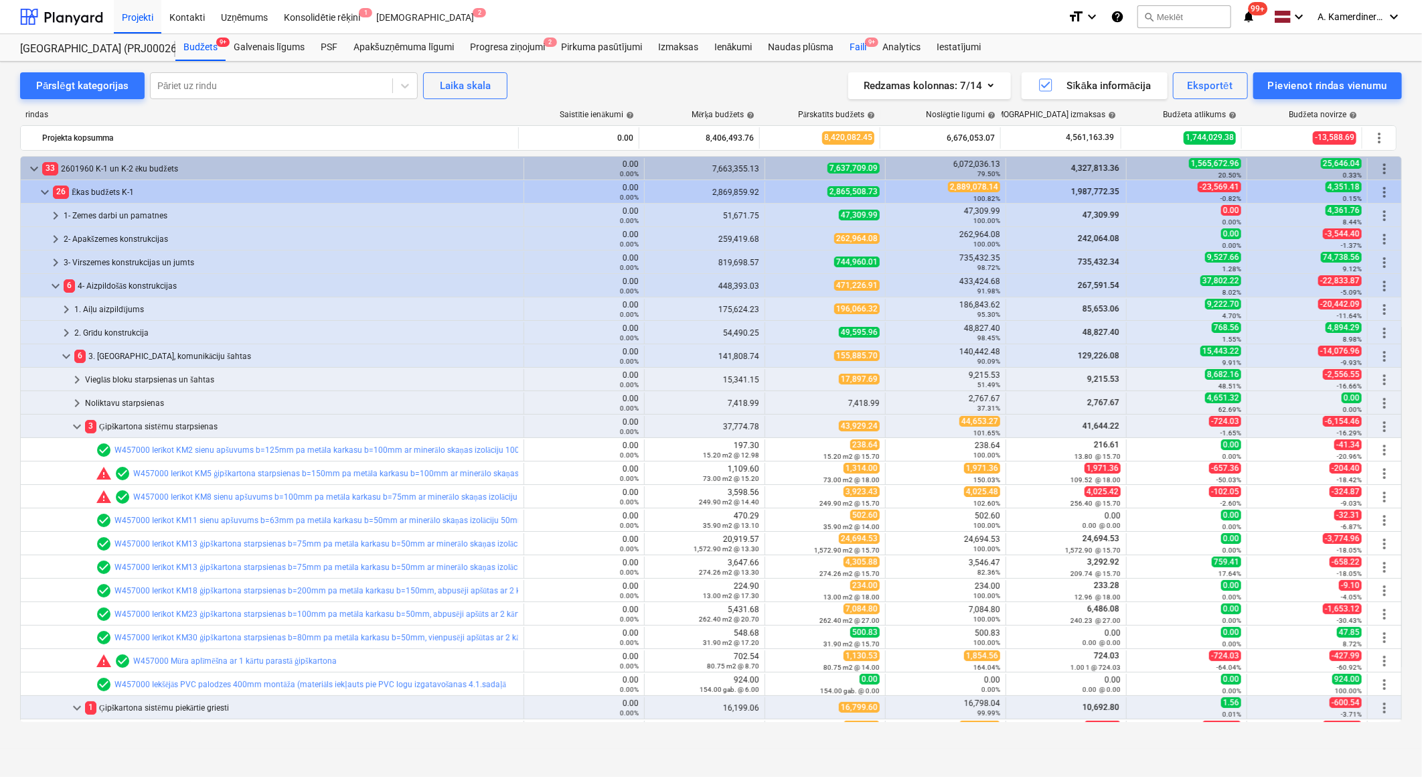
click at [866, 42] on span "9+" at bounding box center [871, 42] width 13 height 9
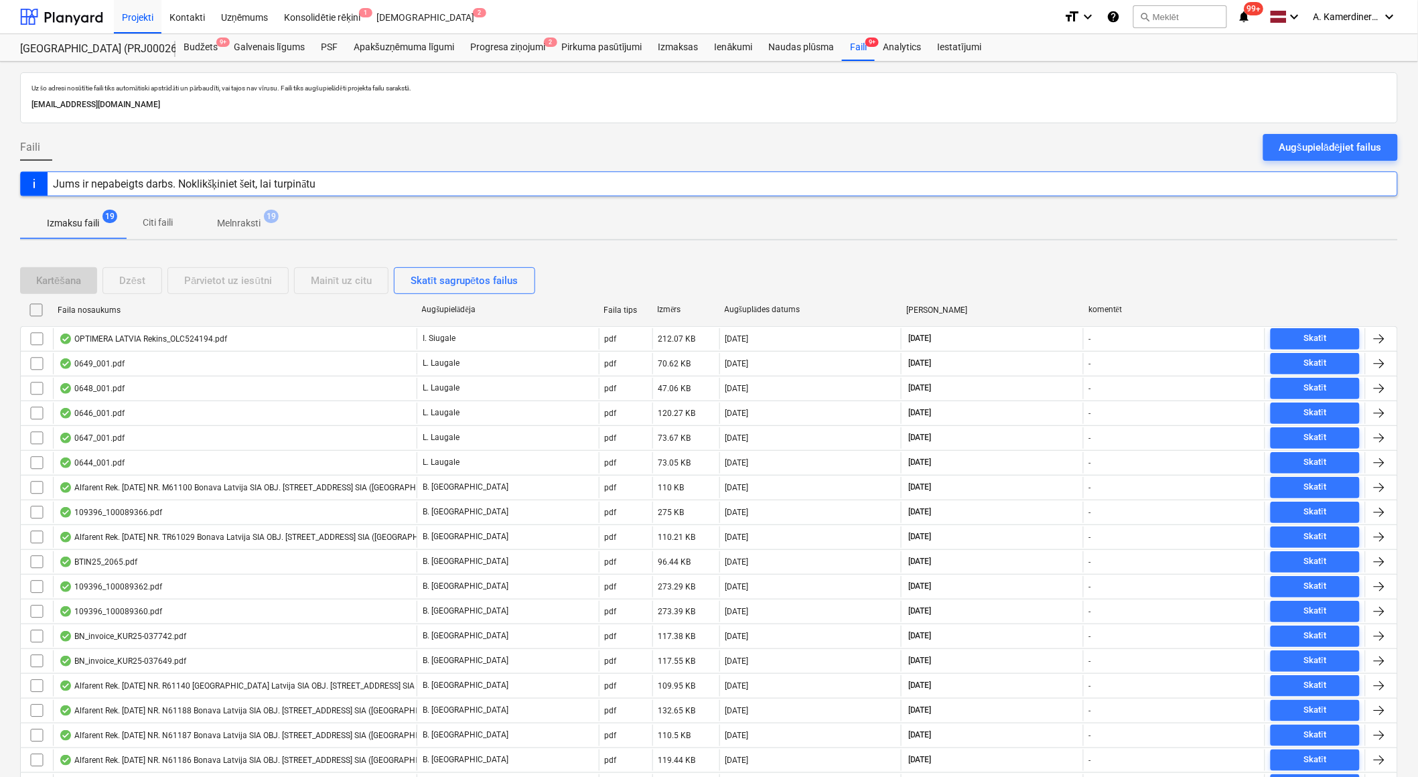
click at [265, 218] on span "19" at bounding box center [271, 216] width 15 height 13
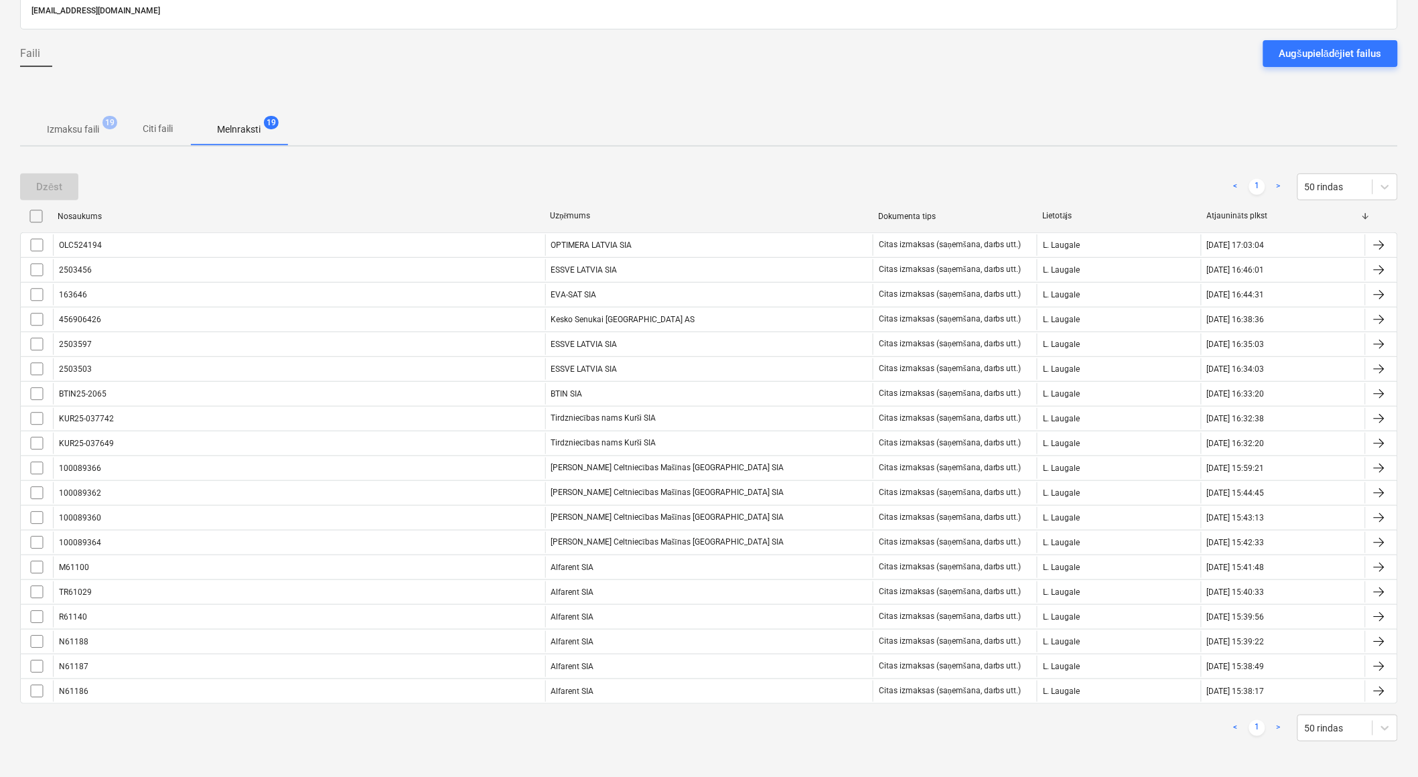
scroll to position [96, 0]
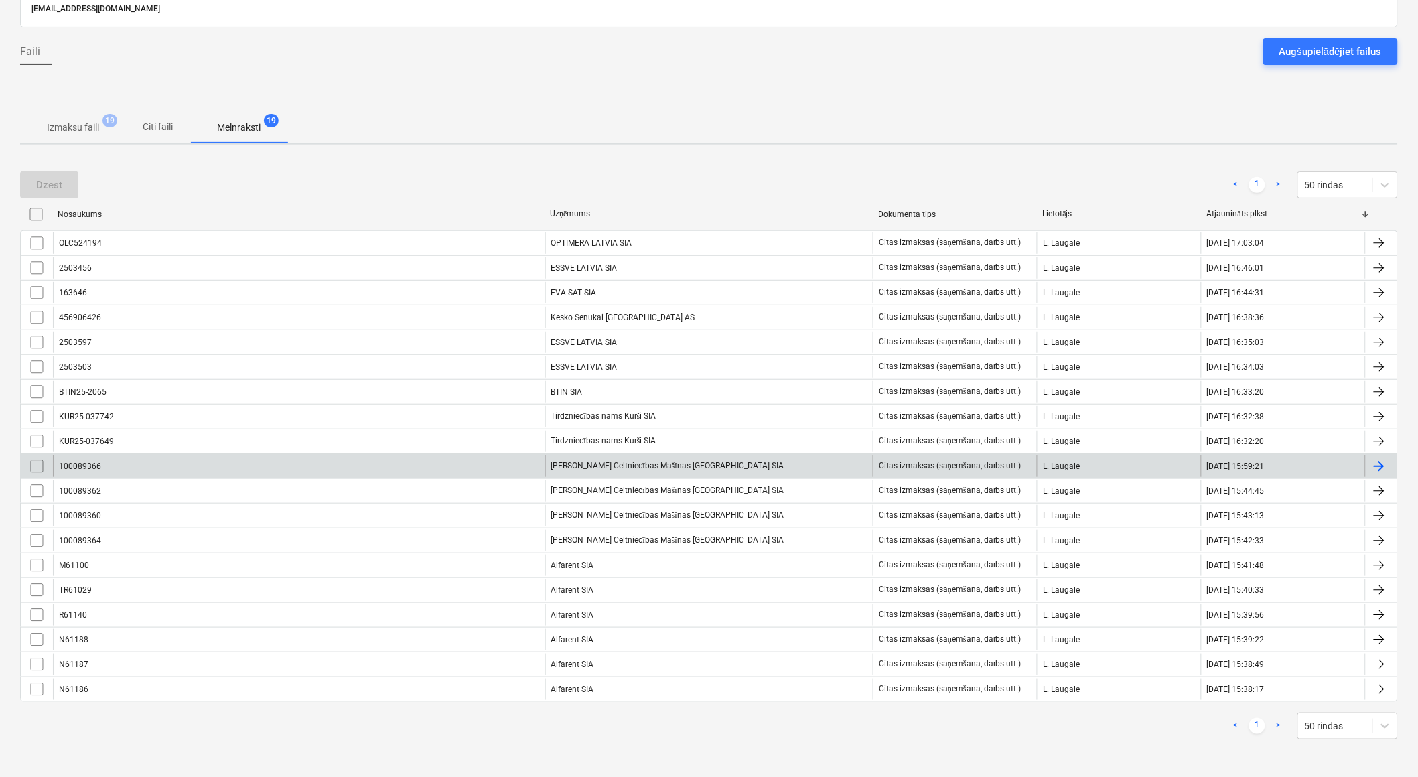
click at [474, 457] on div "100089366" at bounding box center [299, 465] width 492 height 21
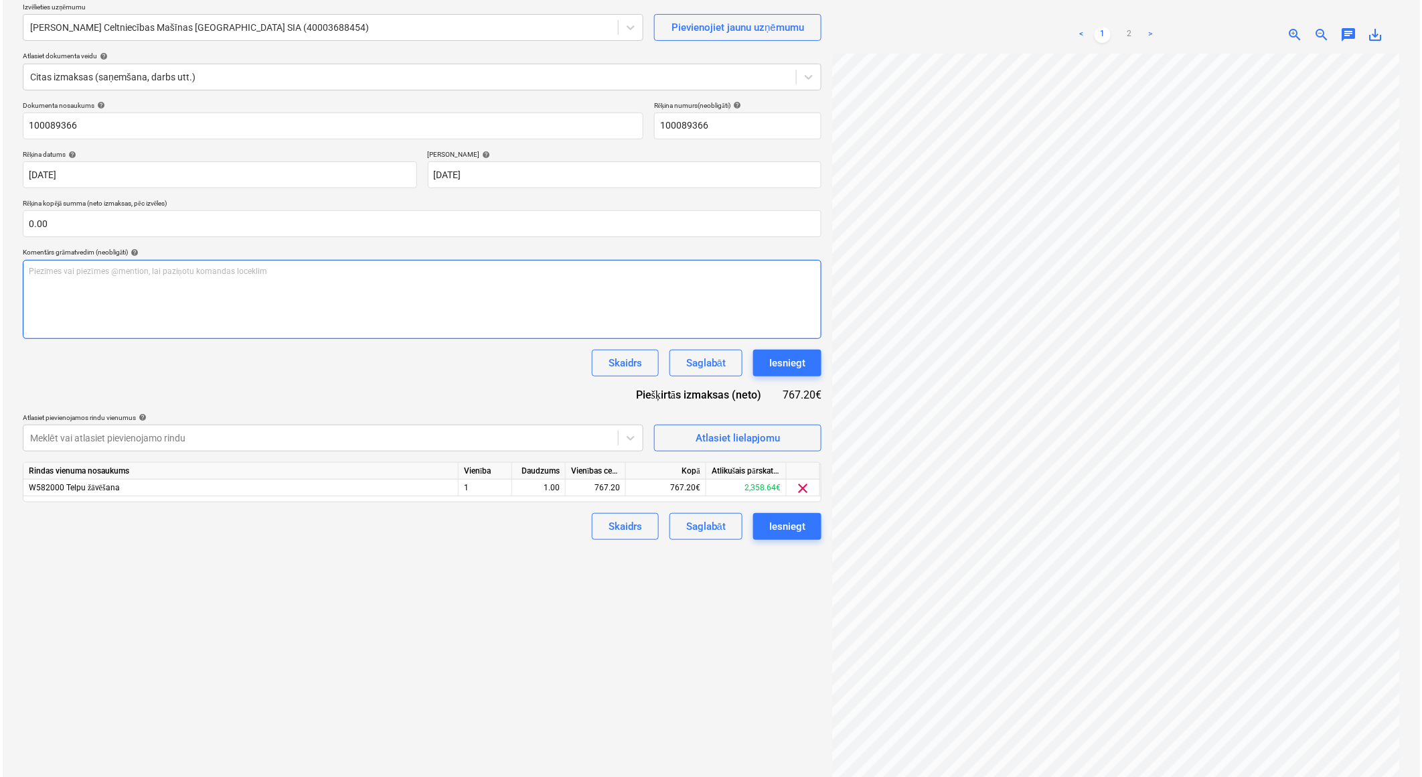
scroll to position [134, 0]
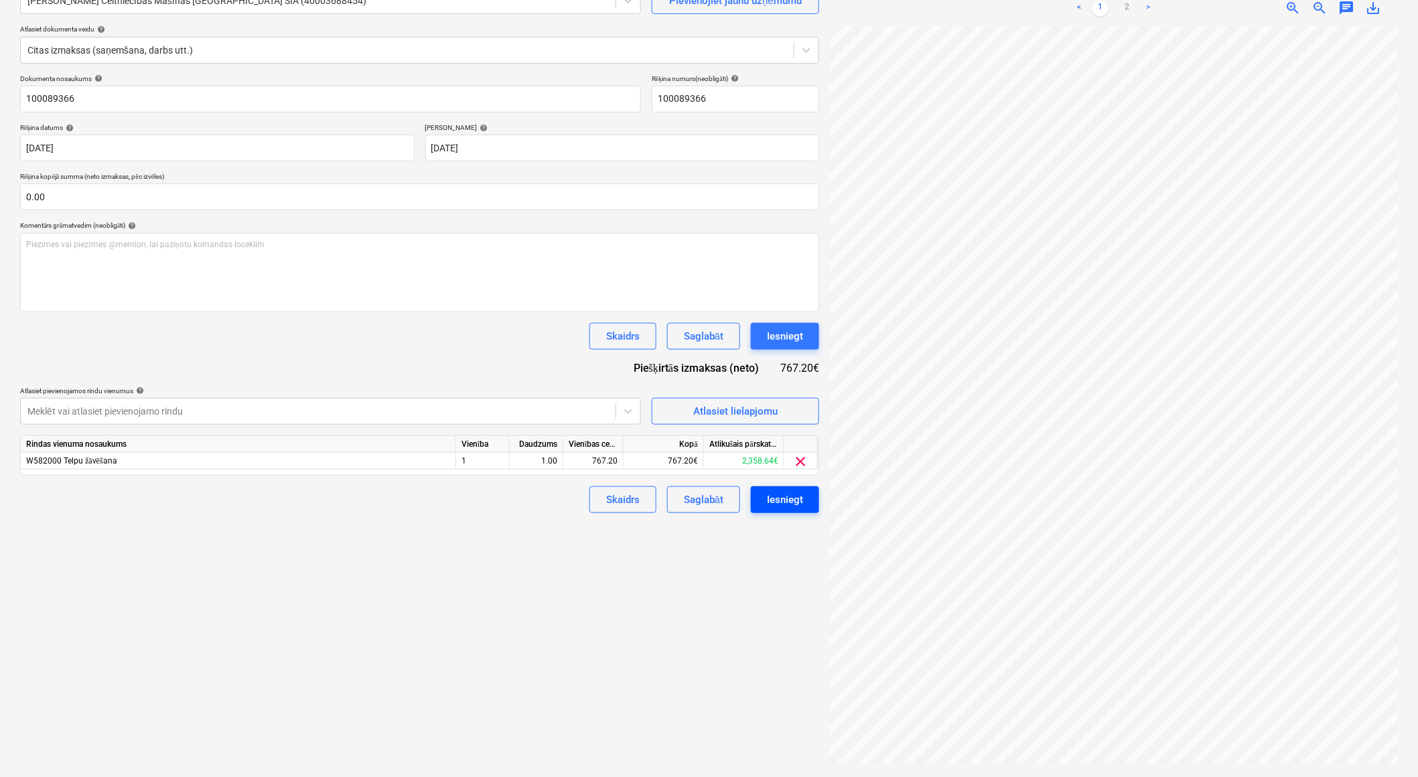
click at [781, 496] on div "Iesniegt" at bounding box center [785, 499] width 36 height 17
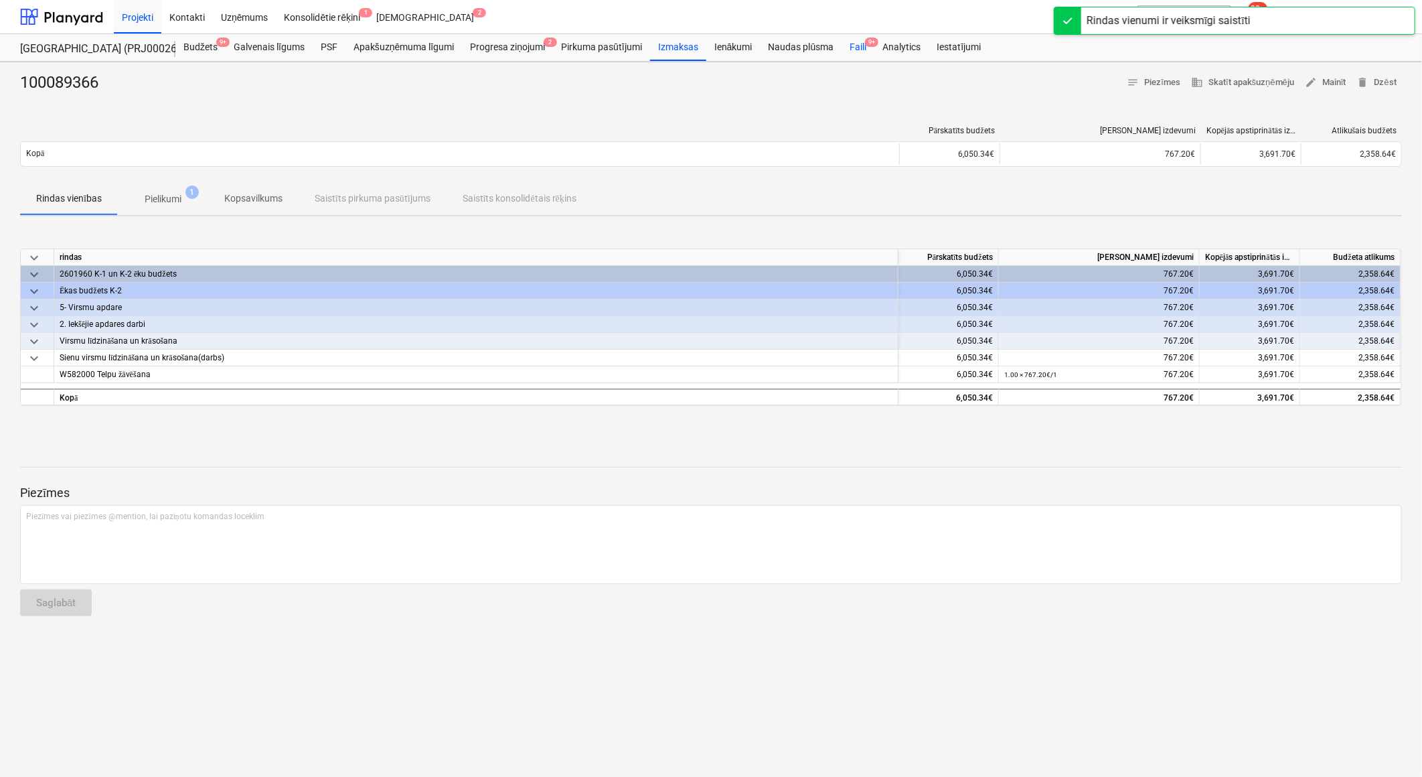
click at [860, 42] on div "Faili 9+" at bounding box center [858, 47] width 33 height 27
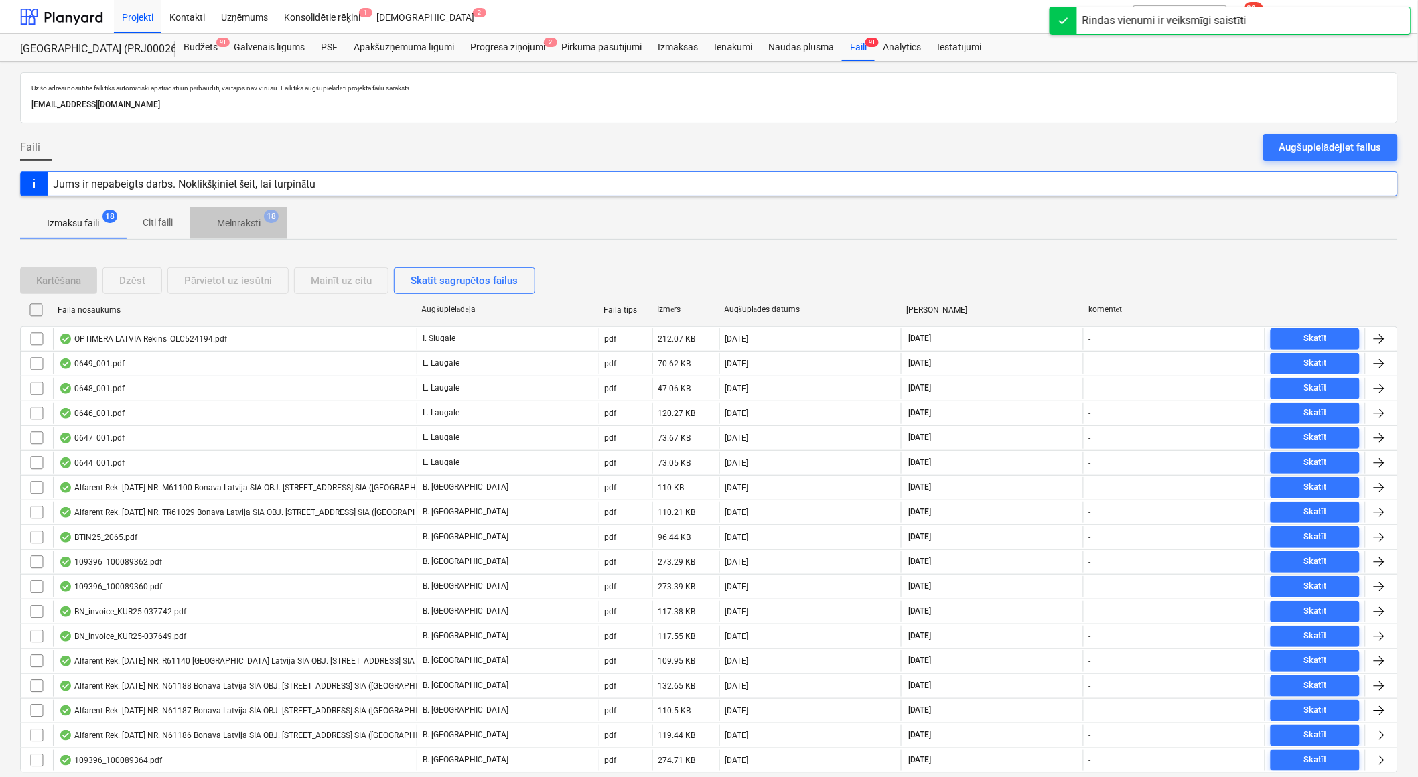
click at [250, 215] on span "Melnraksti 18" at bounding box center [238, 223] width 97 height 24
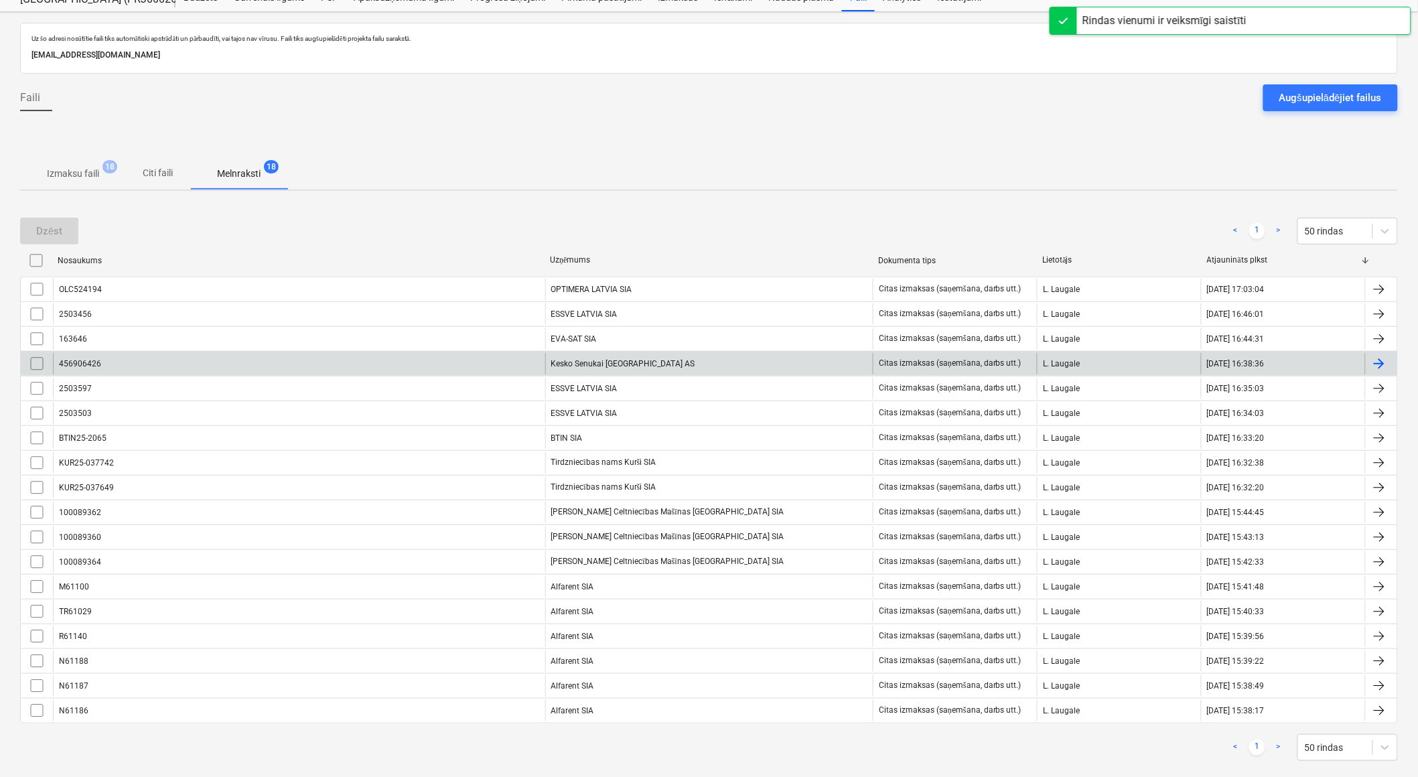
scroll to position [71, 0]
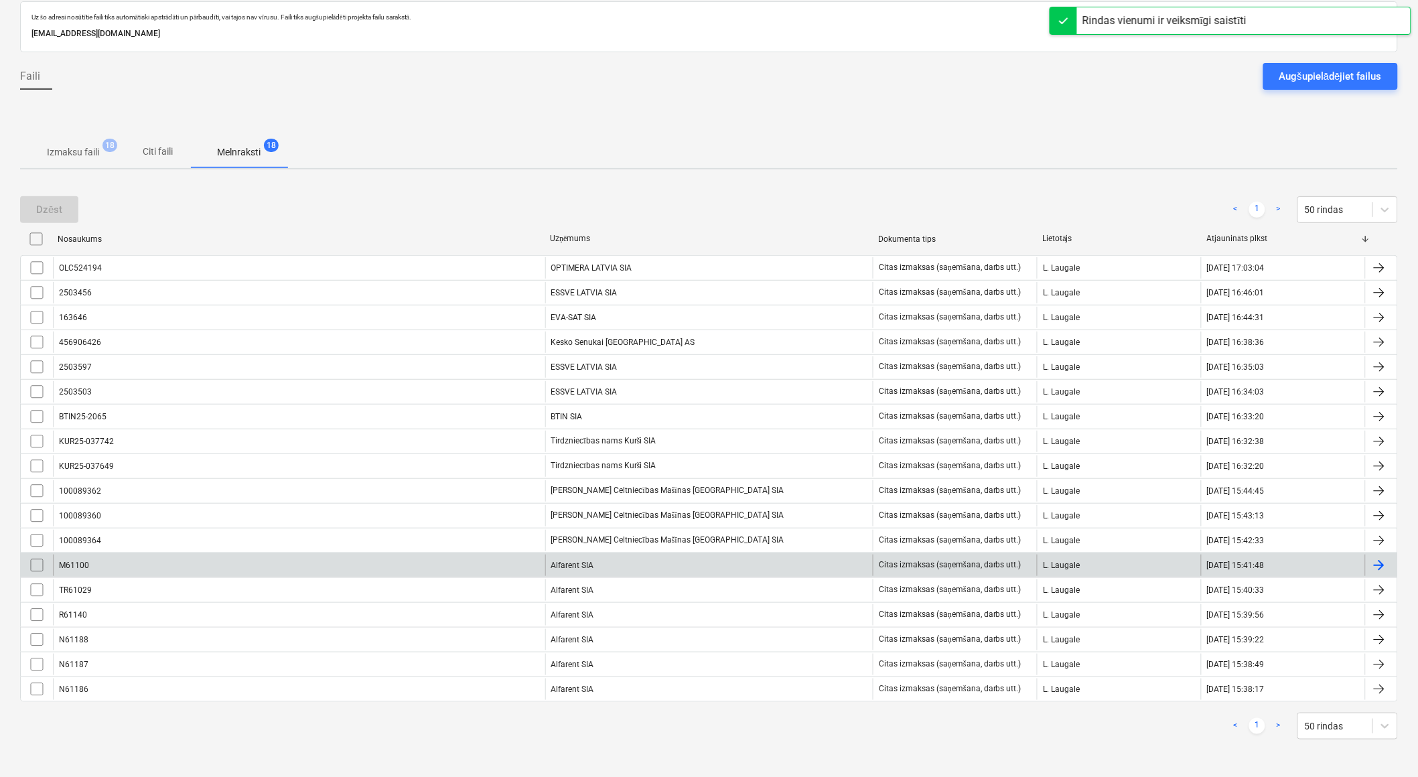
click at [588, 561] on div "Alfarent SIA" at bounding box center [709, 565] width 328 height 21
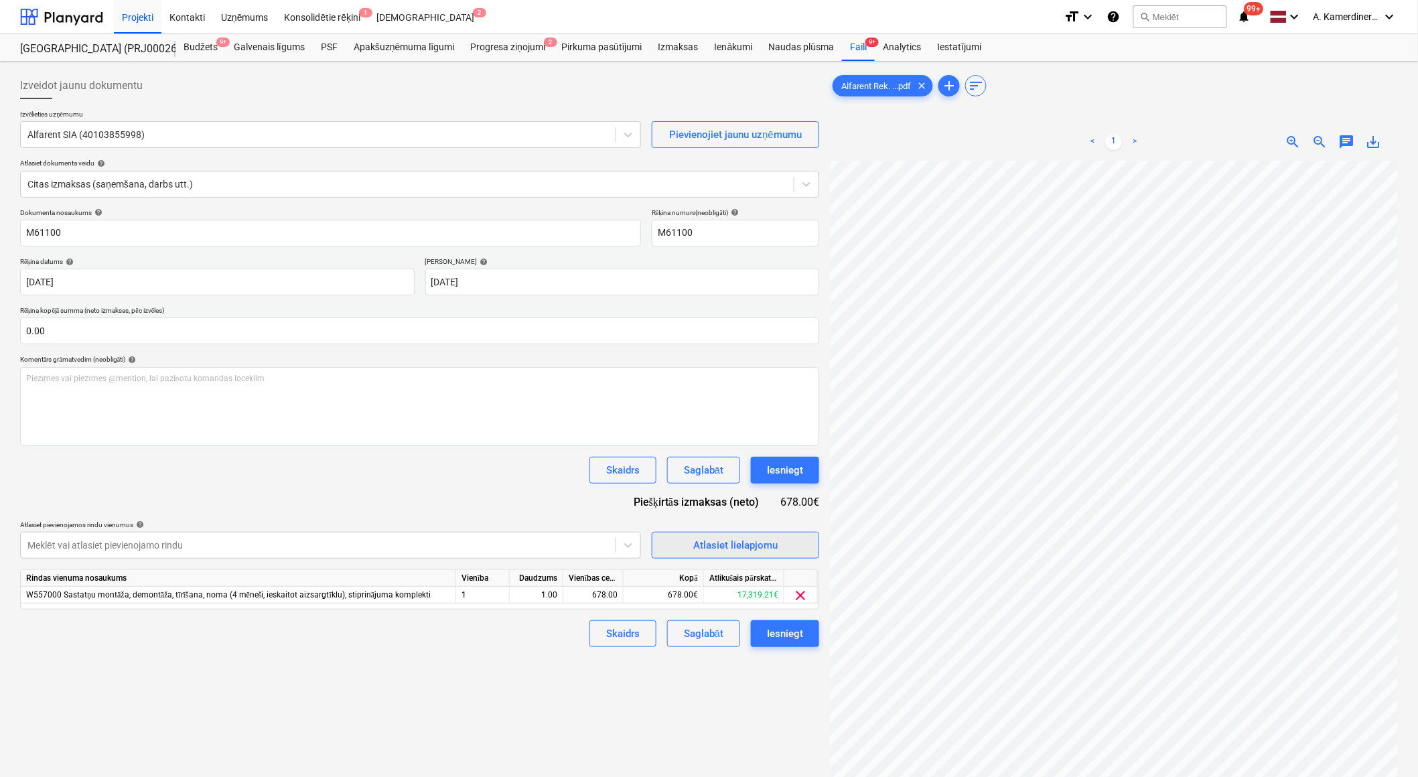
scroll to position [31, 37]
click at [788, 469] on div "Iesniegt" at bounding box center [785, 469] width 36 height 17
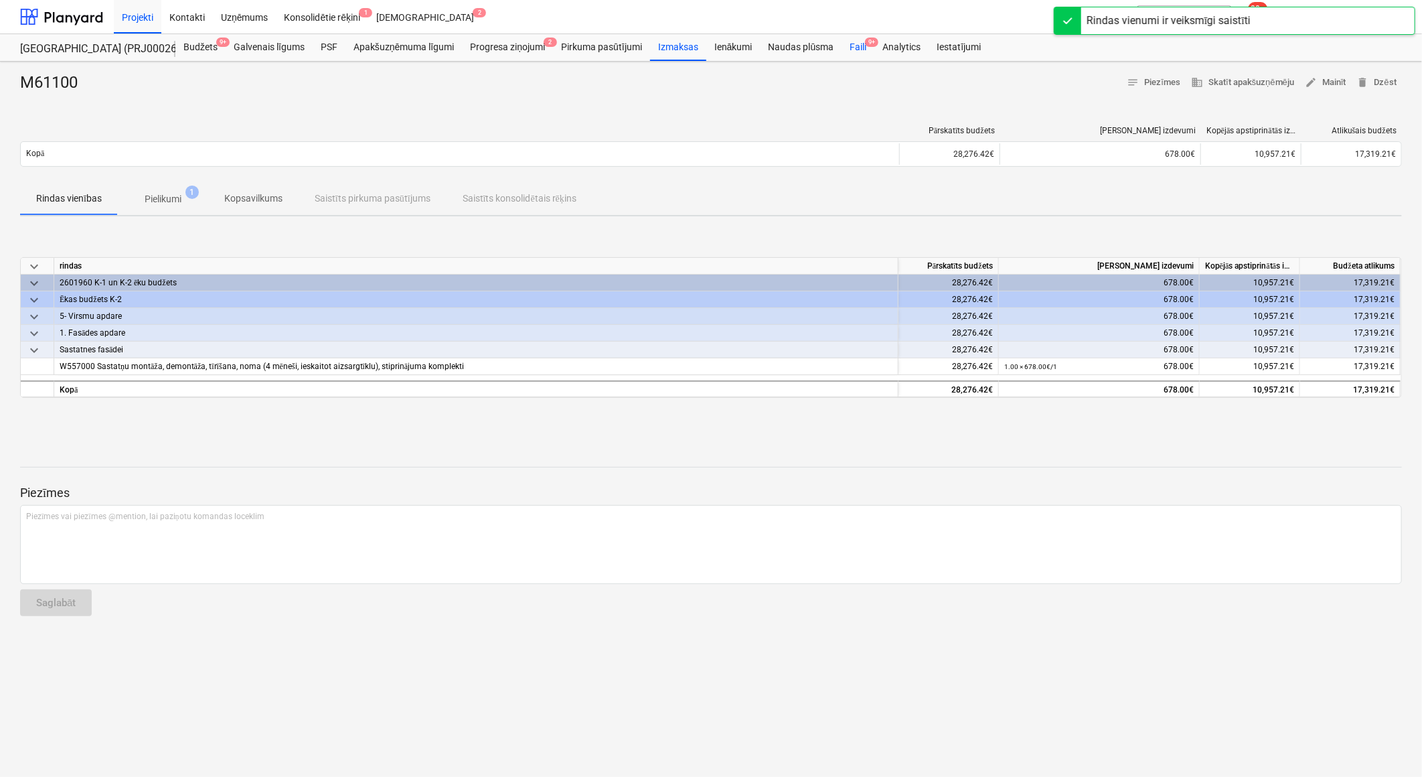
click at [866, 40] on span "9+" at bounding box center [871, 42] width 13 height 9
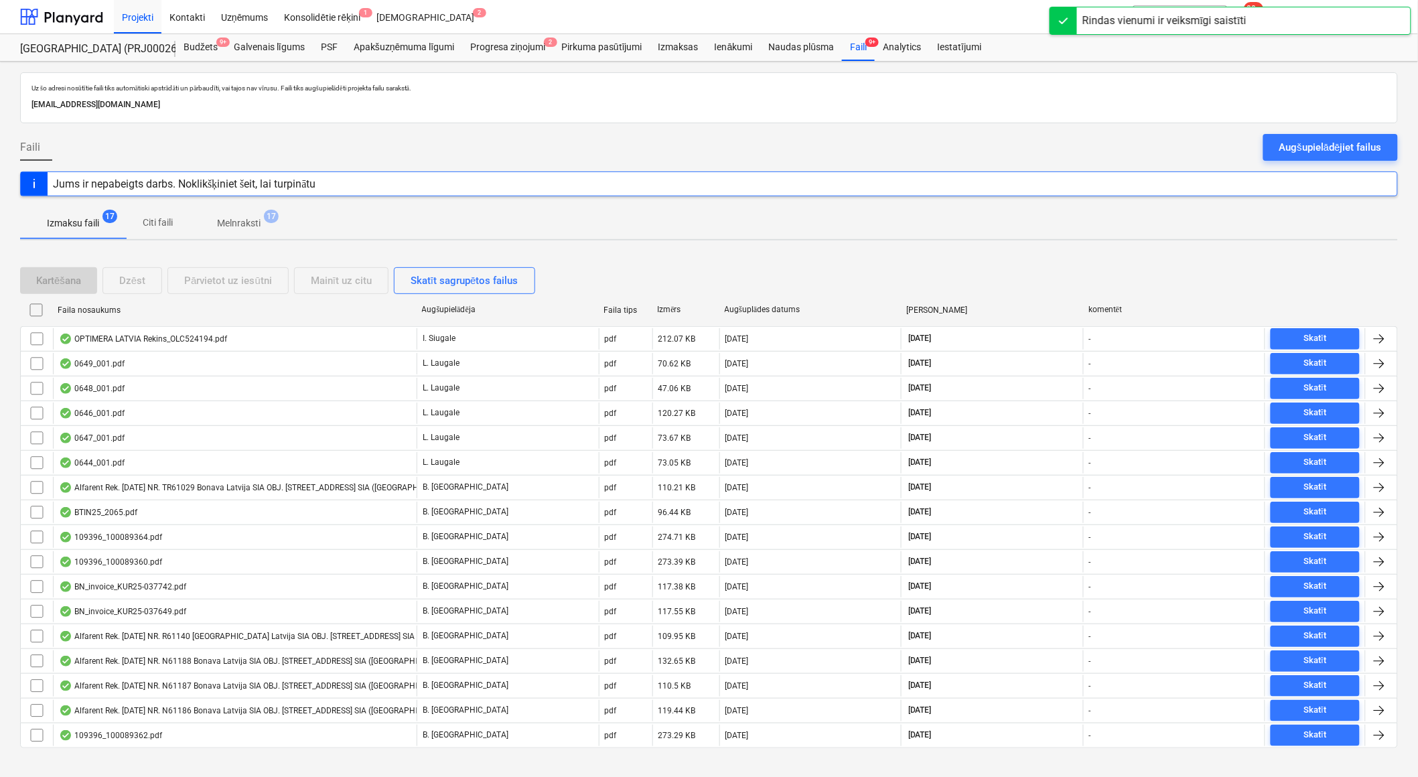
click at [262, 223] on span "Melnraksti 17" at bounding box center [238, 223] width 65 height 14
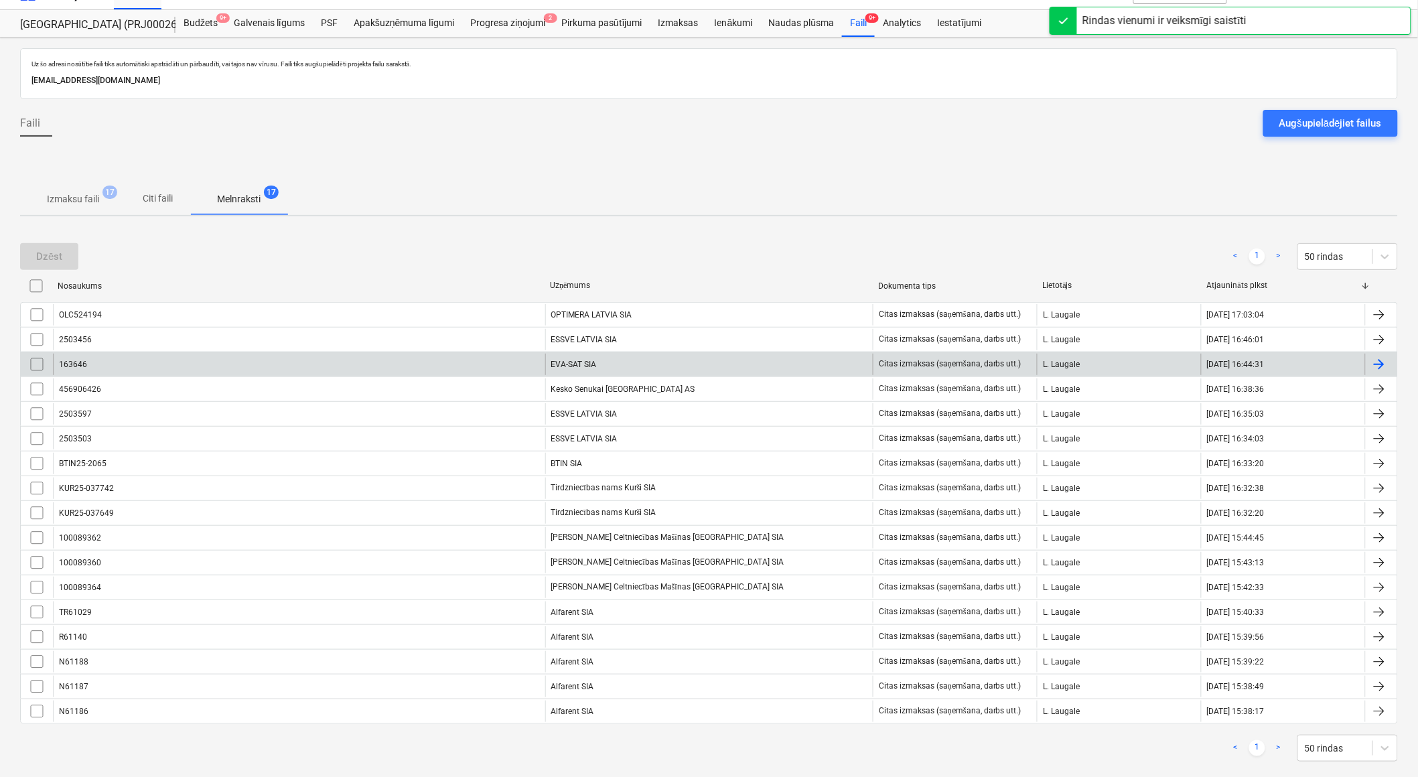
scroll to position [47, 0]
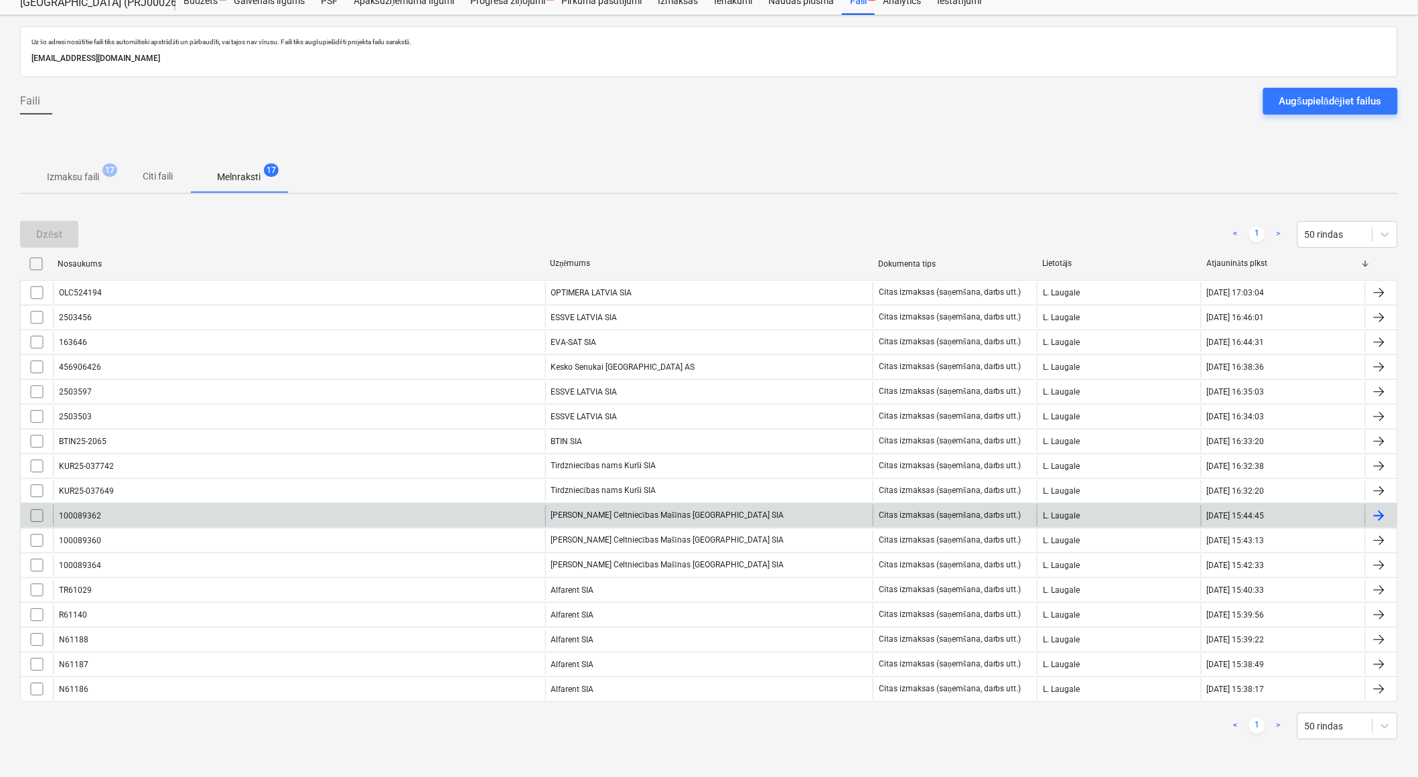
click at [613, 511] on div "[PERSON_NAME] Celtniecības Mašīnas [GEOGRAPHIC_DATA] SIA" at bounding box center [709, 515] width 328 height 21
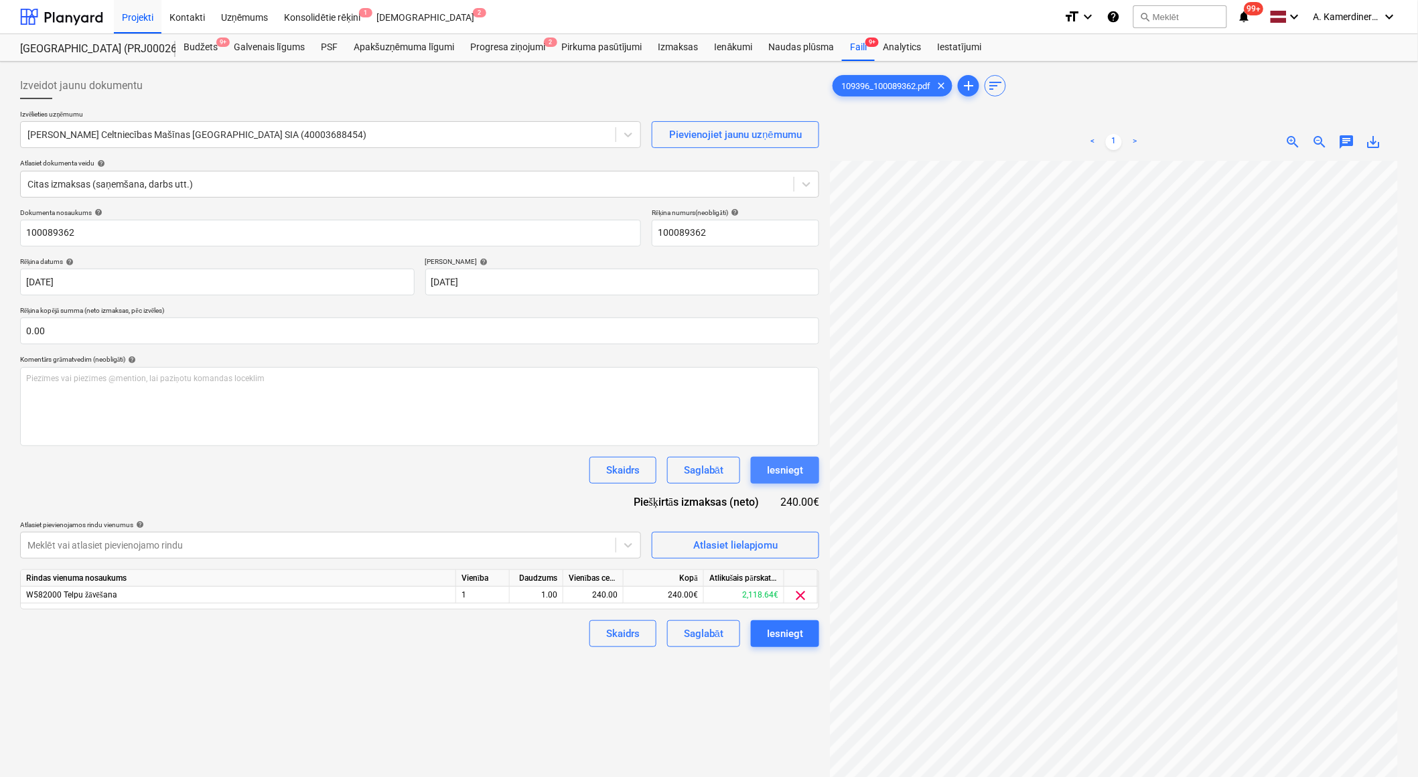
click at [775, 470] on div "Iesniegt" at bounding box center [785, 469] width 36 height 17
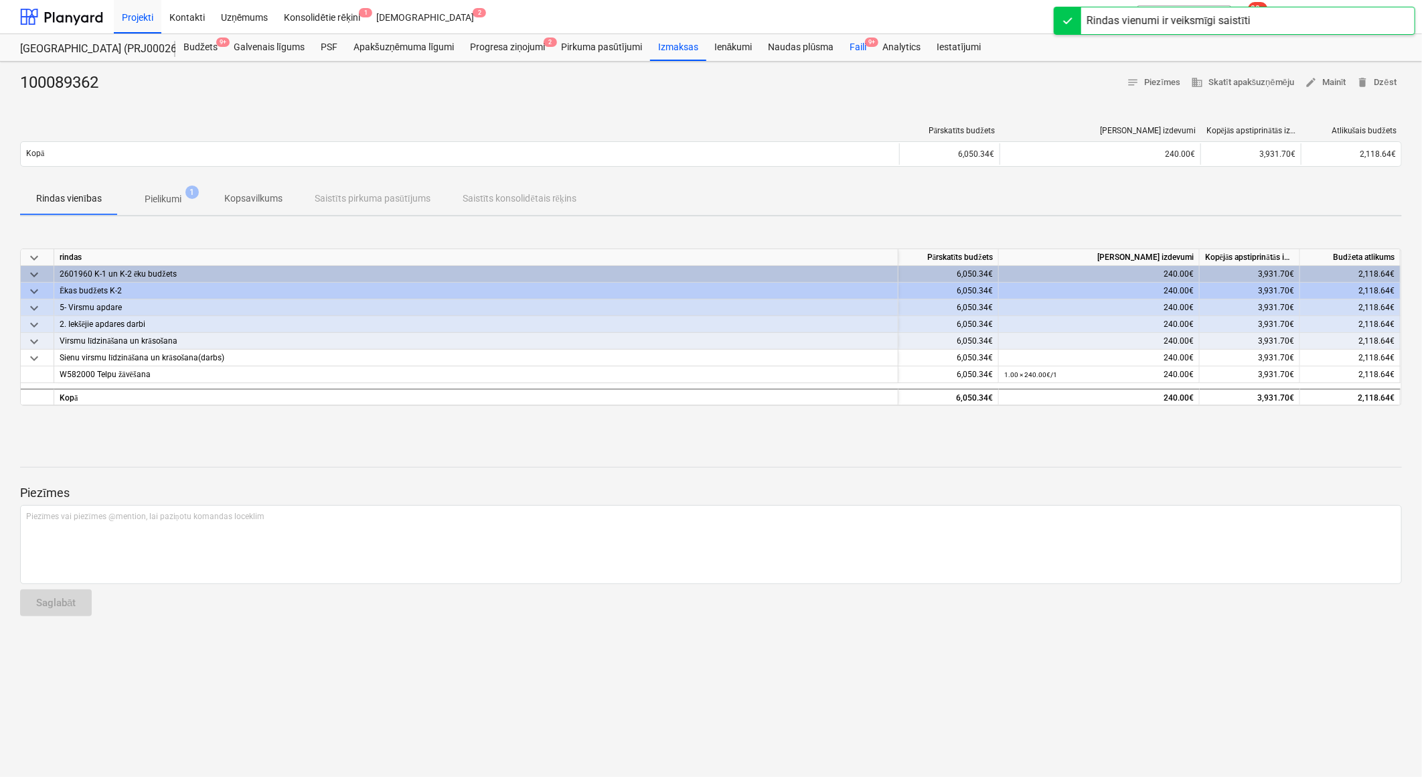
click at [861, 44] on div "Faili 9+" at bounding box center [858, 47] width 33 height 27
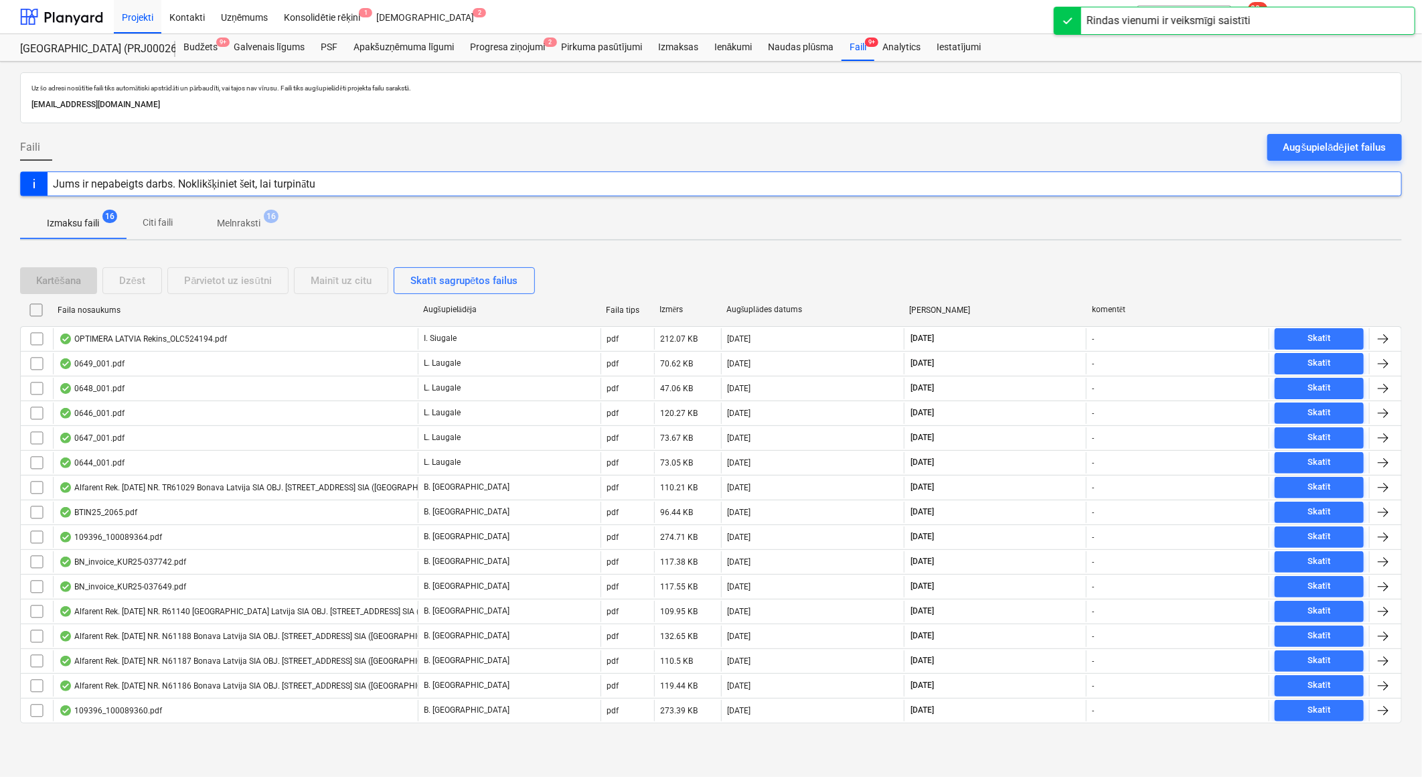
click at [235, 224] on p "Melnraksti" at bounding box center [239, 223] width 44 height 14
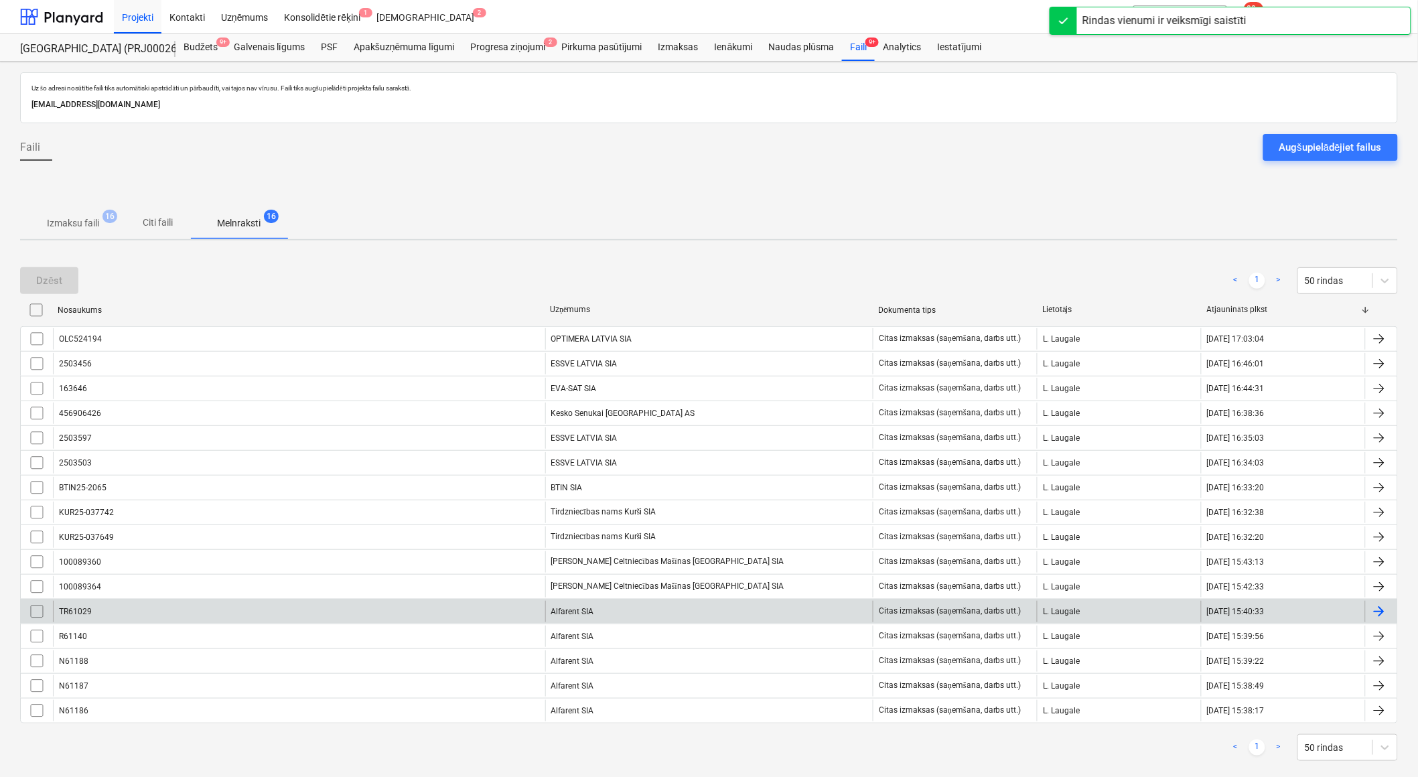
click at [626, 610] on div "Alfarent SIA" at bounding box center [709, 611] width 328 height 21
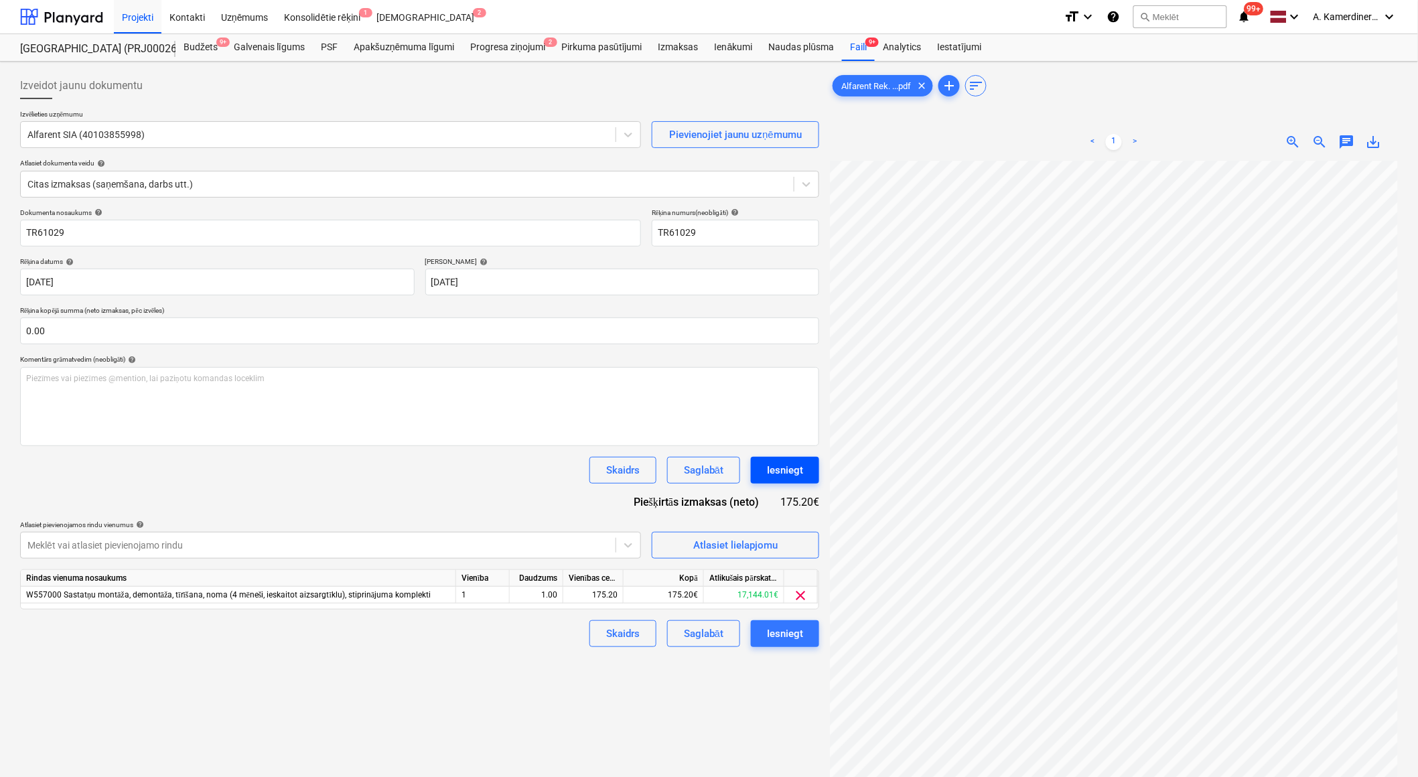
click at [796, 469] on div "Iesniegt" at bounding box center [785, 469] width 36 height 17
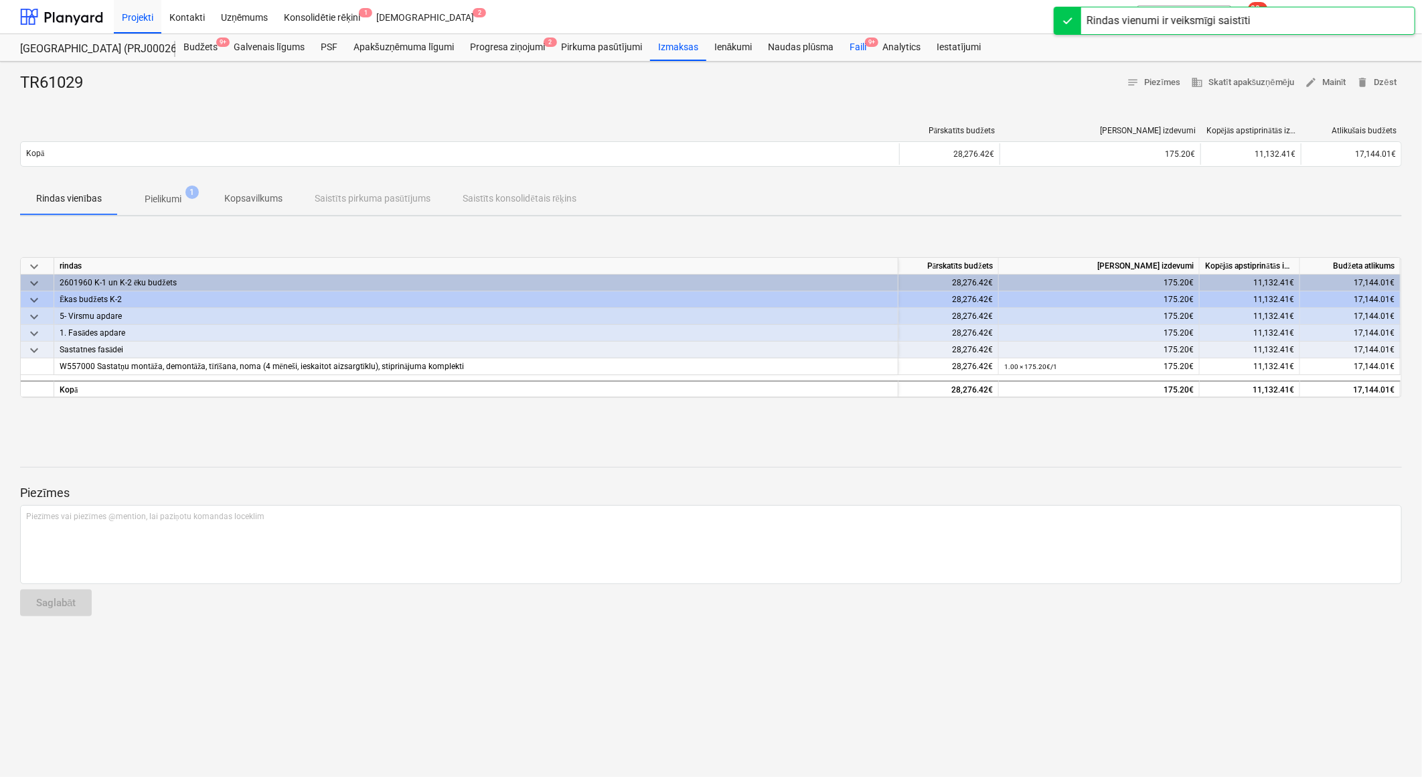
click at [861, 48] on div "Faili 9+" at bounding box center [858, 47] width 33 height 27
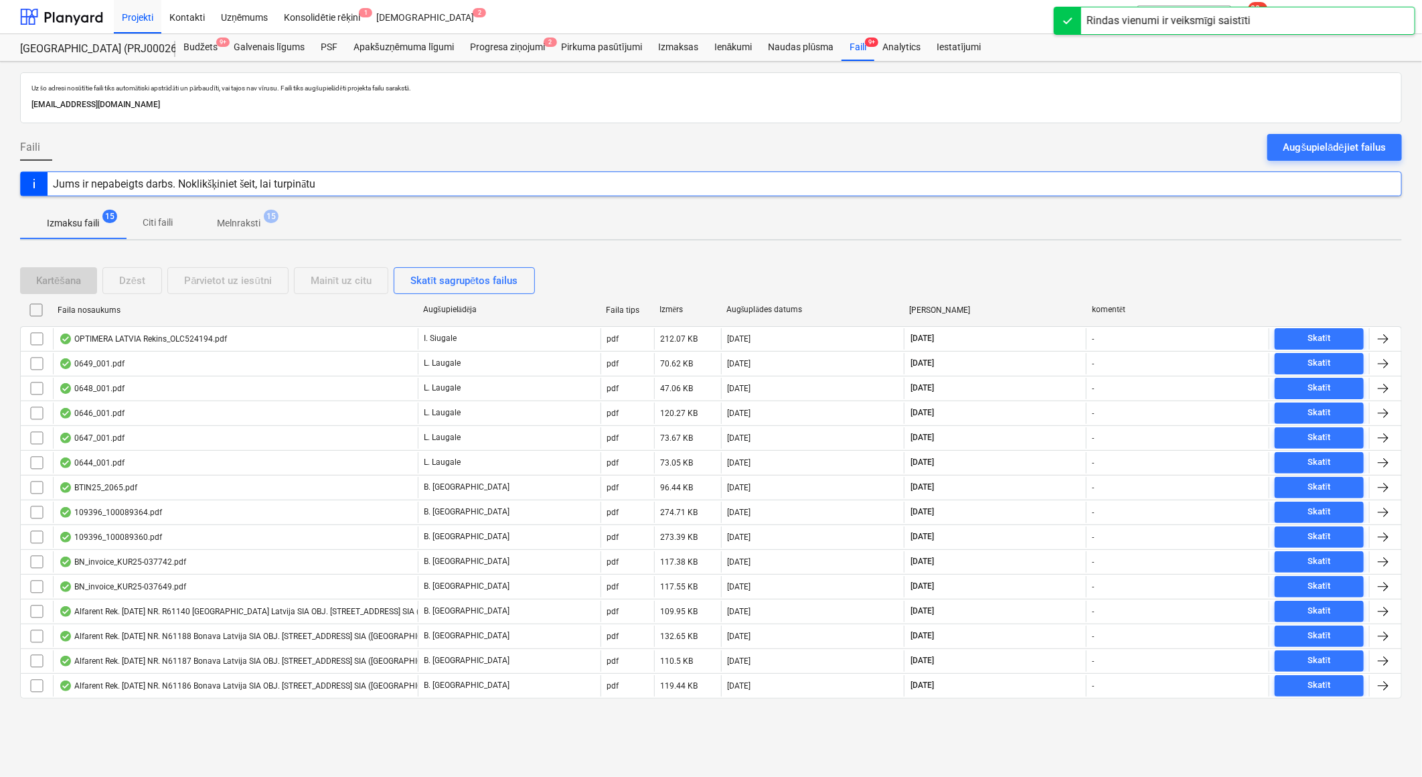
click at [269, 221] on span "15" at bounding box center [271, 216] width 15 height 13
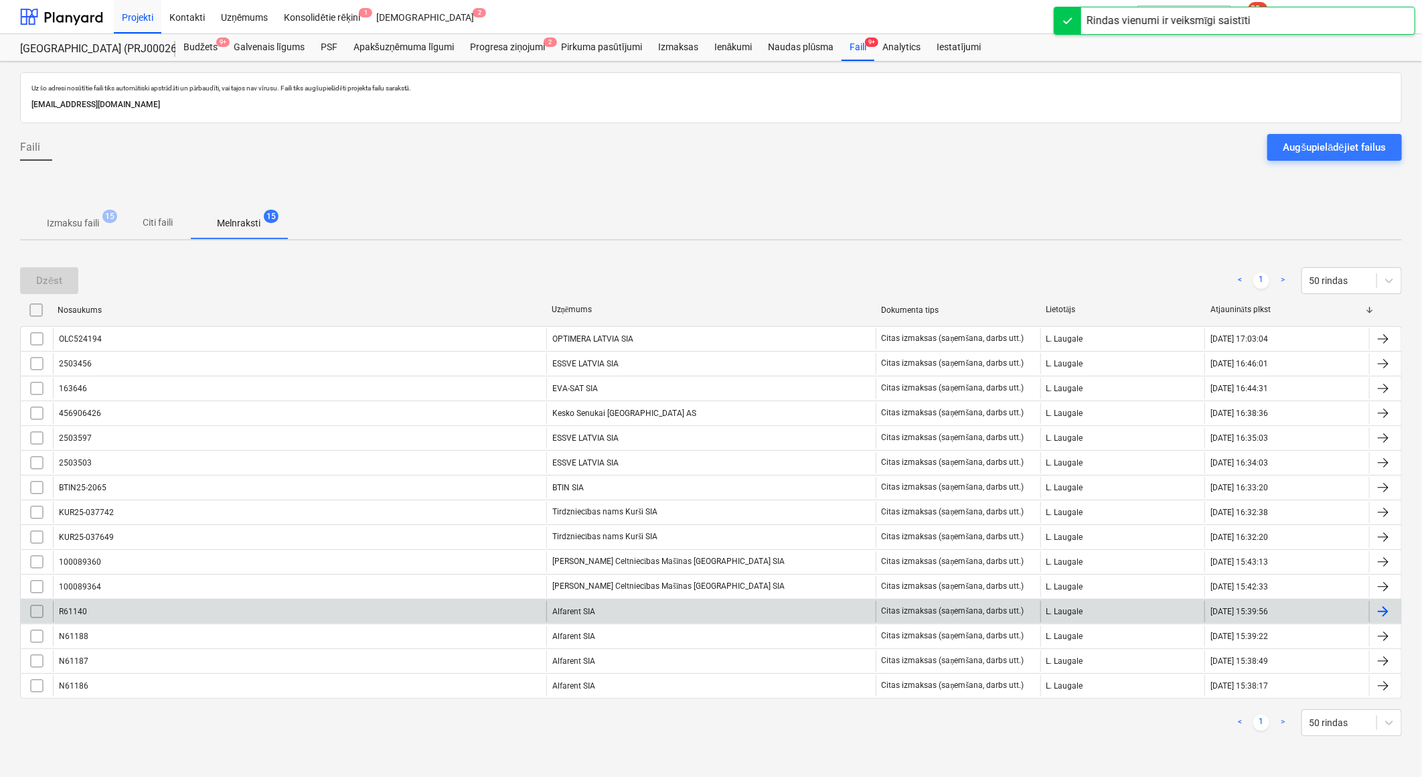
click at [619, 608] on div "Alfarent SIA" at bounding box center [710, 611] width 329 height 21
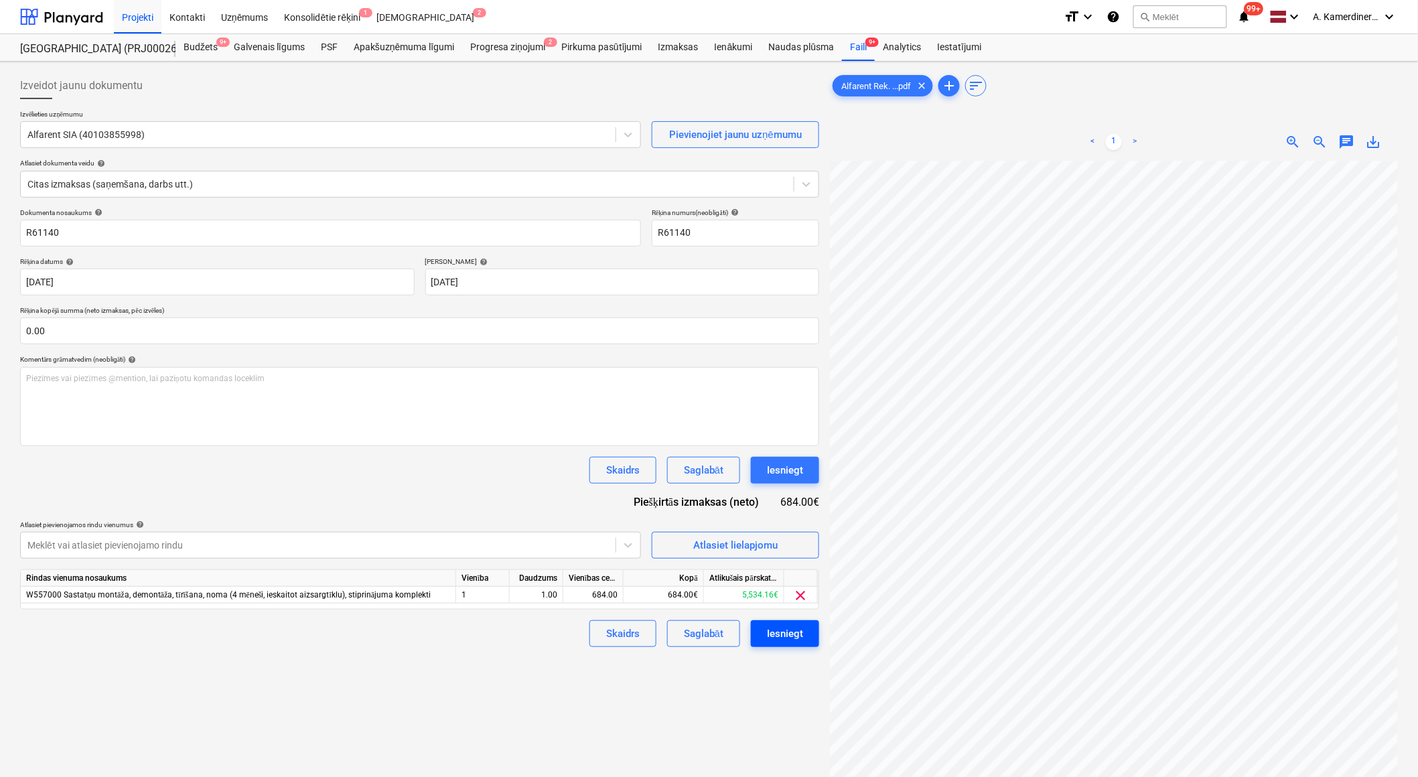
click at [784, 637] on div "Iesniegt" at bounding box center [785, 633] width 36 height 17
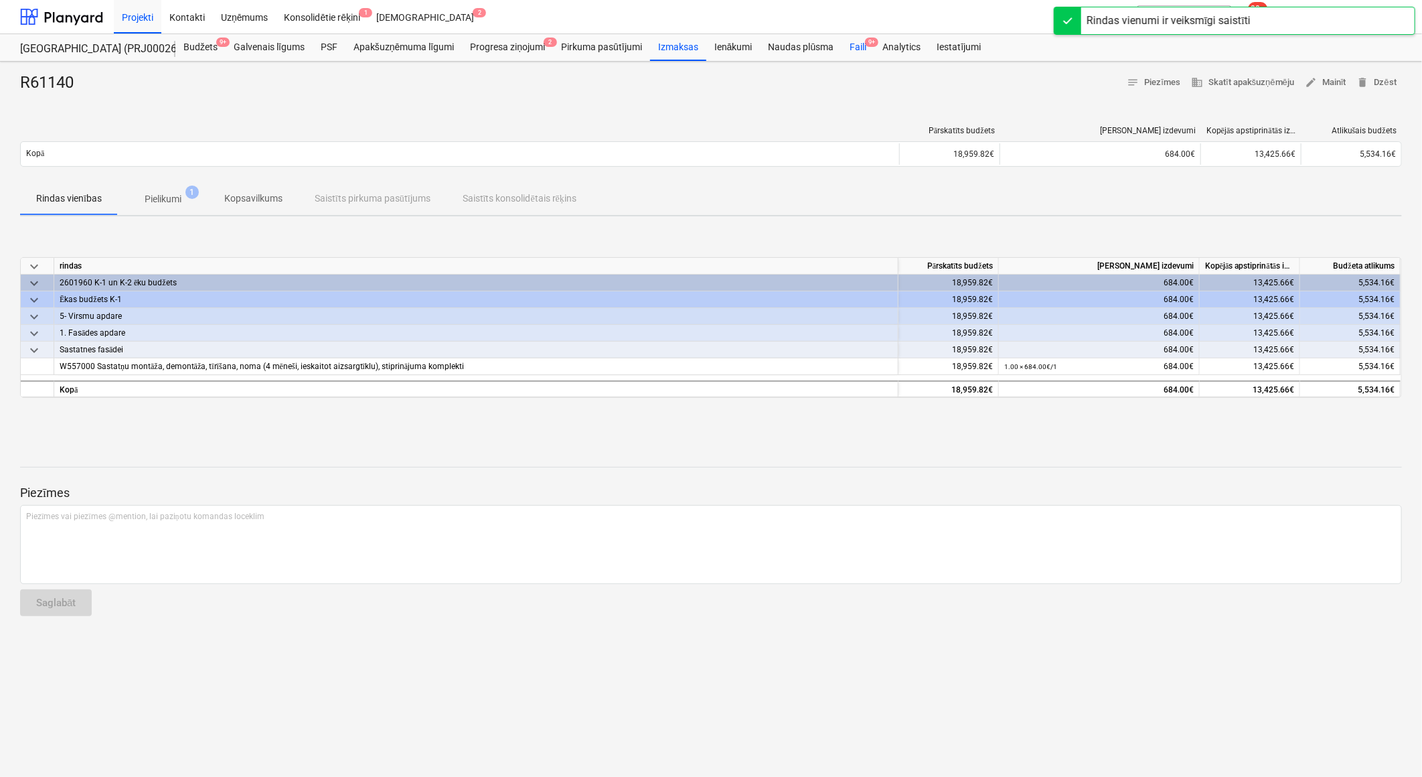
click at [869, 38] on span "9+" at bounding box center [871, 42] width 13 height 9
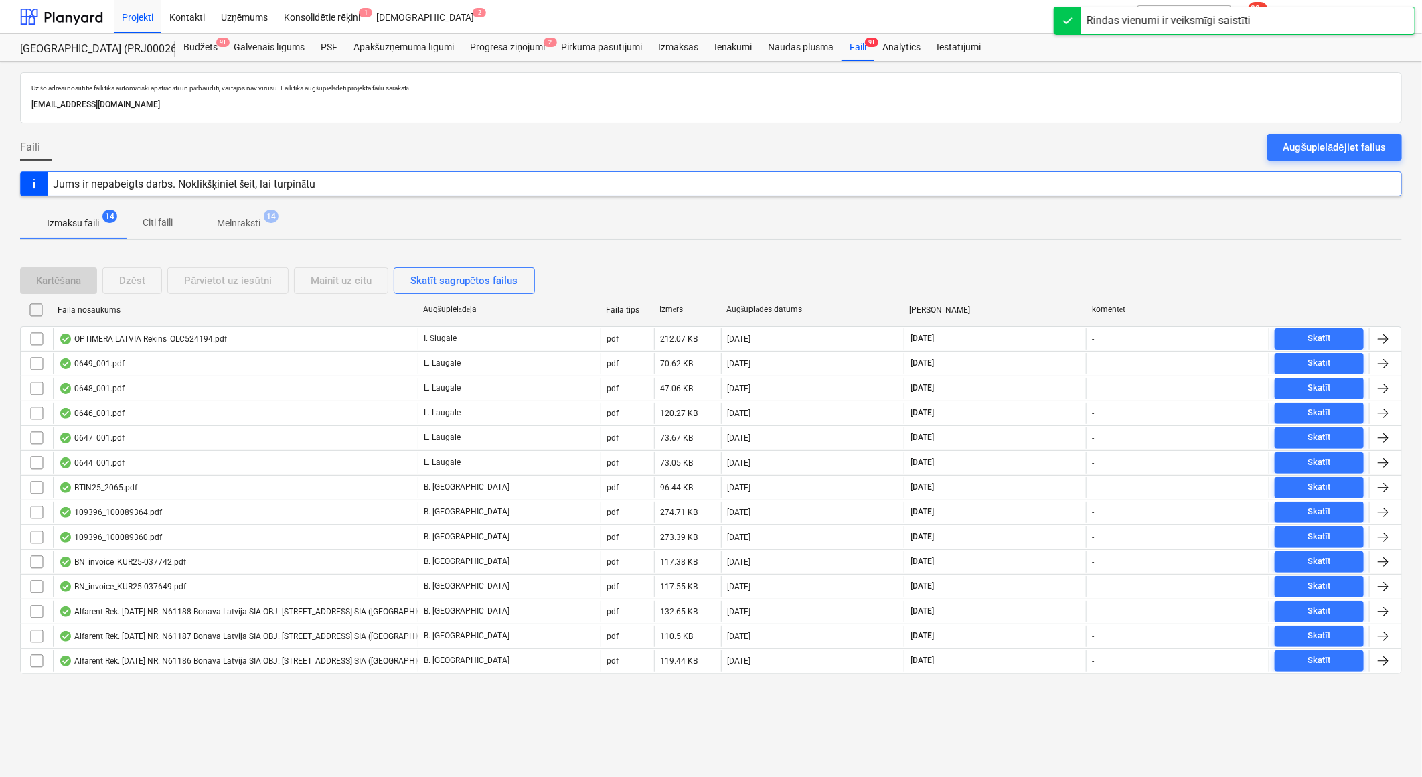
click at [261, 220] on span "Melnraksti 14" at bounding box center [238, 223] width 65 height 14
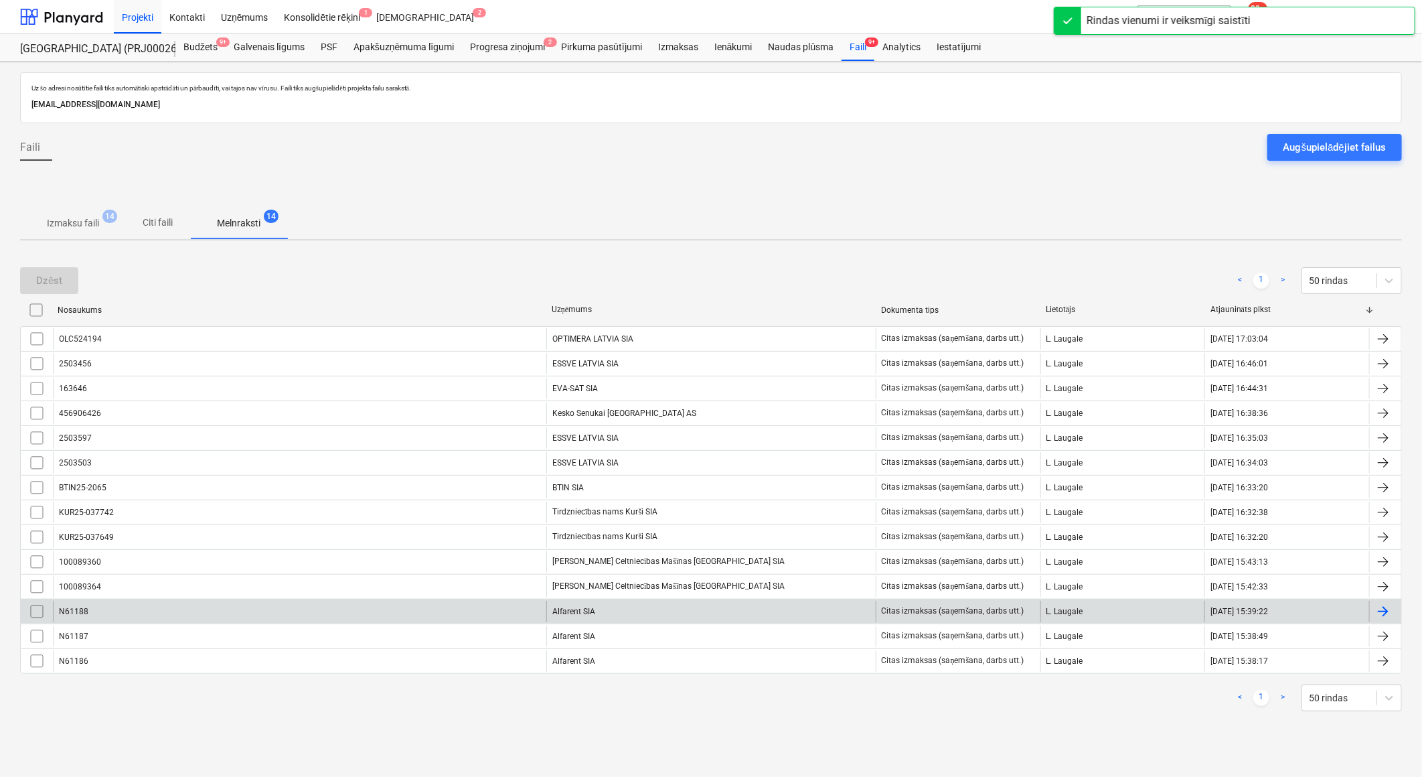
click at [656, 613] on div "Alfarent SIA" at bounding box center [710, 611] width 329 height 21
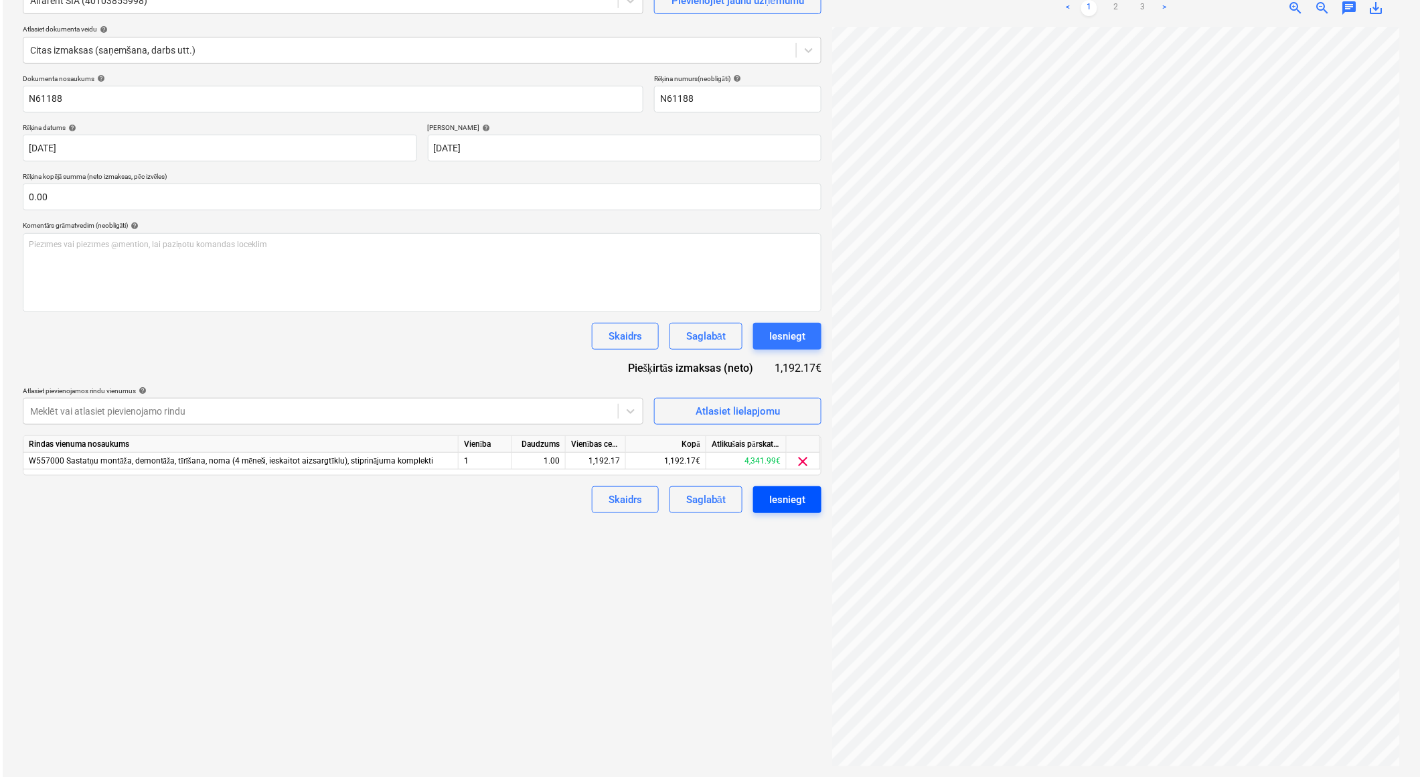
scroll to position [0, 36]
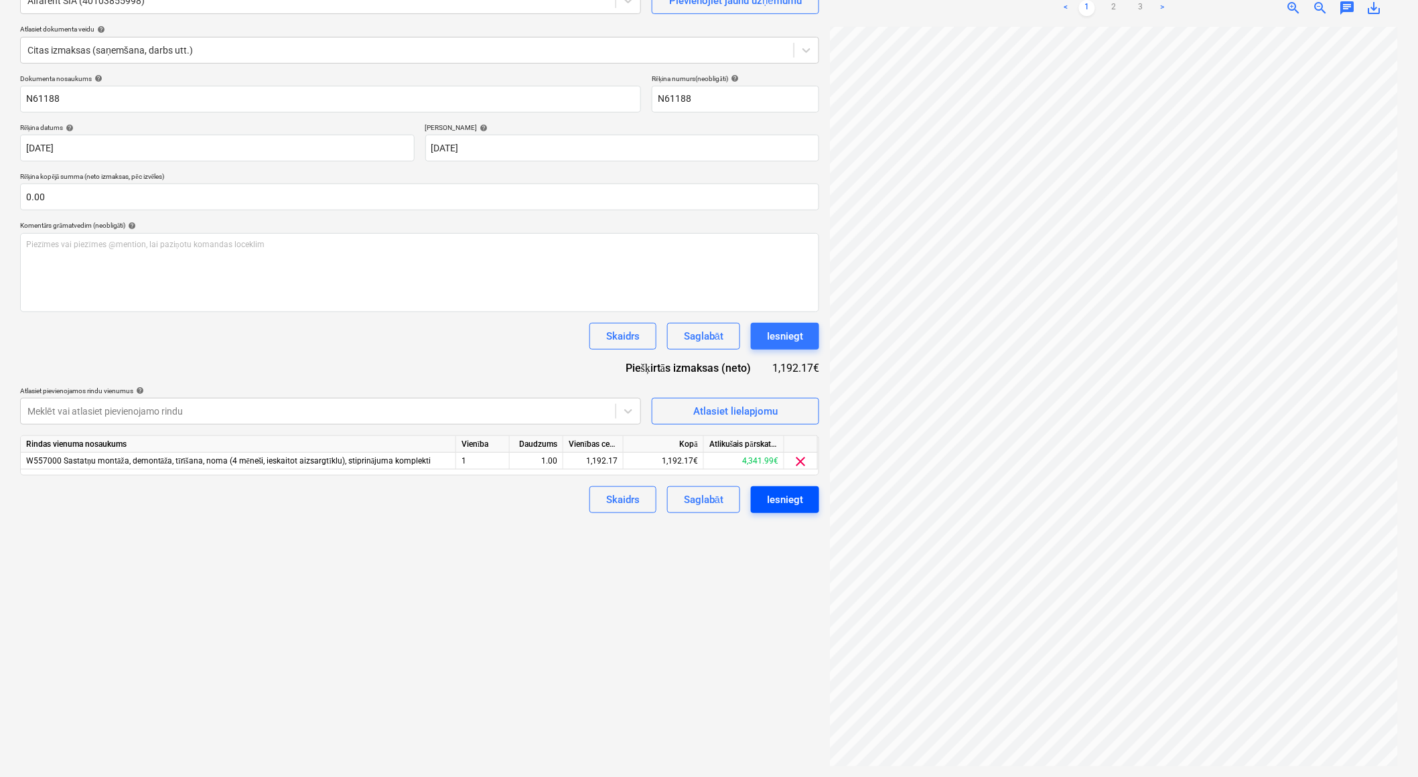
click at [798, 504] on div "Iesniegt" at bounding box center [785, 499] width 36 height 17
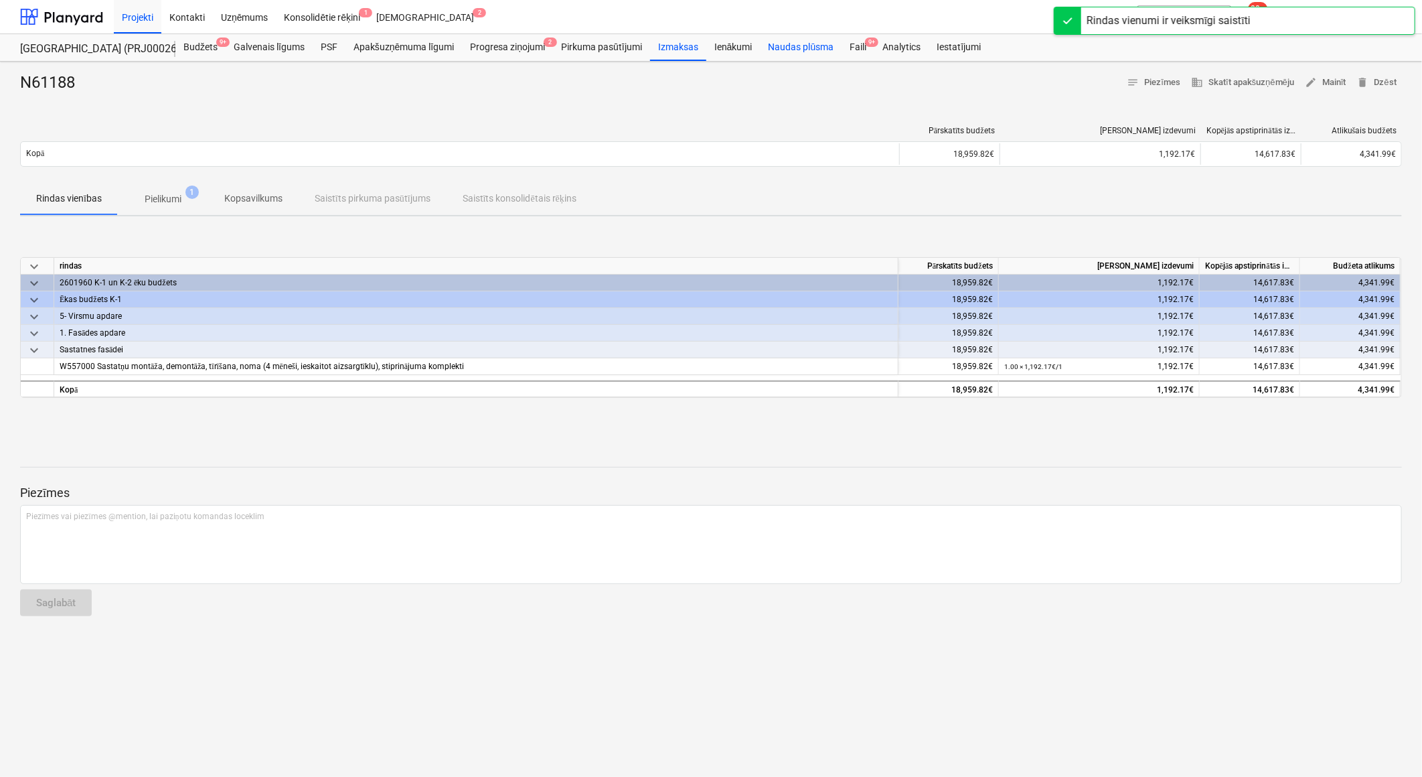
drag, startPoint x: 861, startPoint y: 35, endPoint x: 834, endPoint y: 48, distance: 30.3
click at [861, 35] on div "Faili 9+" at bounding box center [858, 47] width 33 height 27
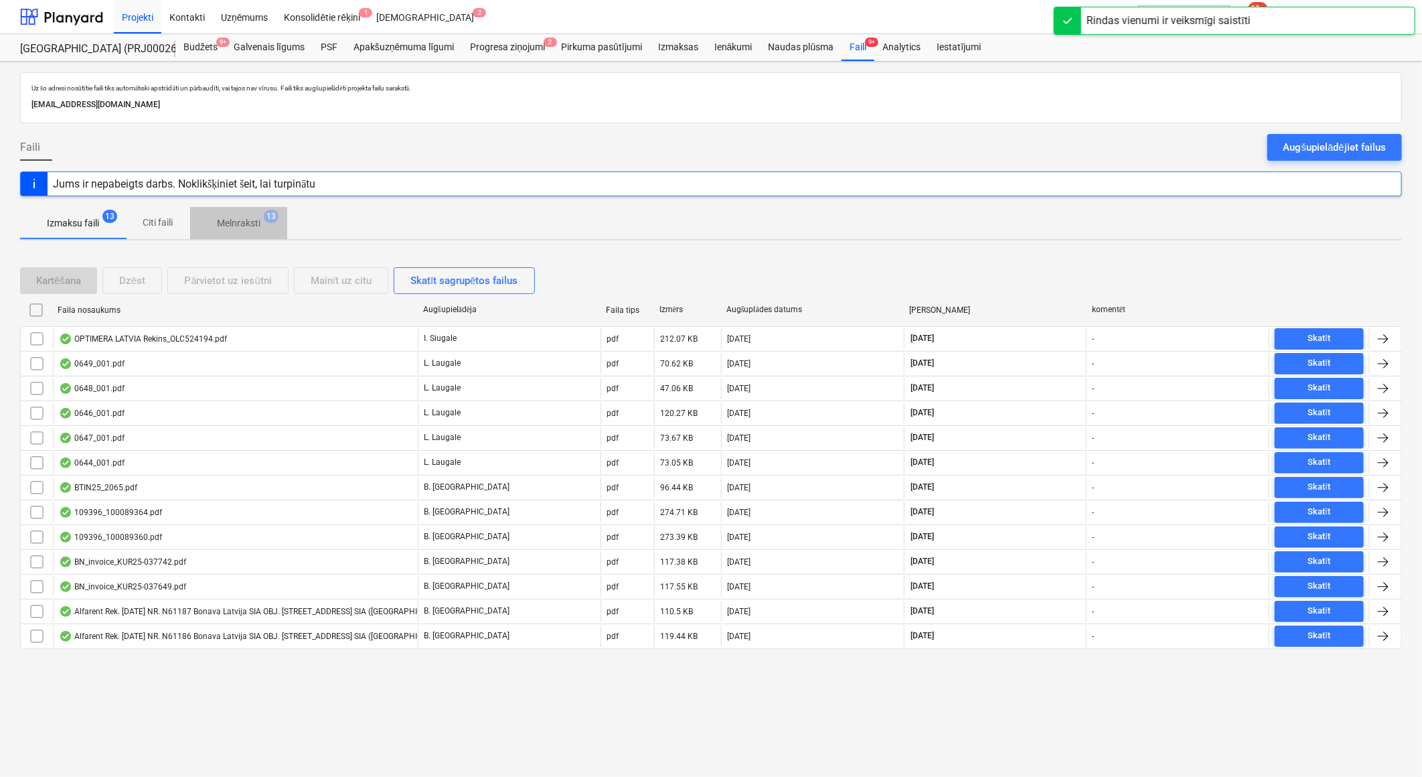
click at [242, 223] on p "Melnraksti" at bounding box center [239, 223] width 44 height 14
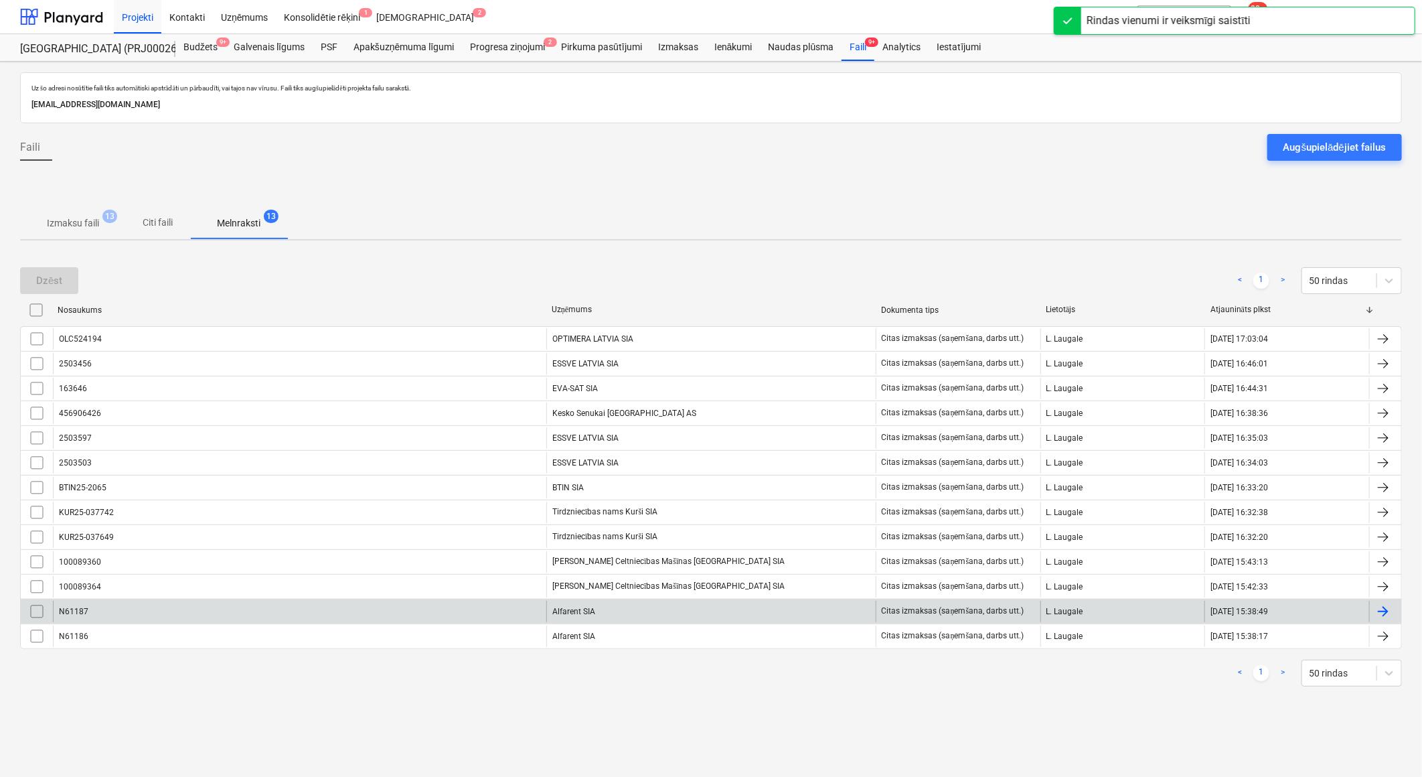
click at [591, 612] on div "Alfarent SIA" at bounding box center [710, 611] width 329 height 21
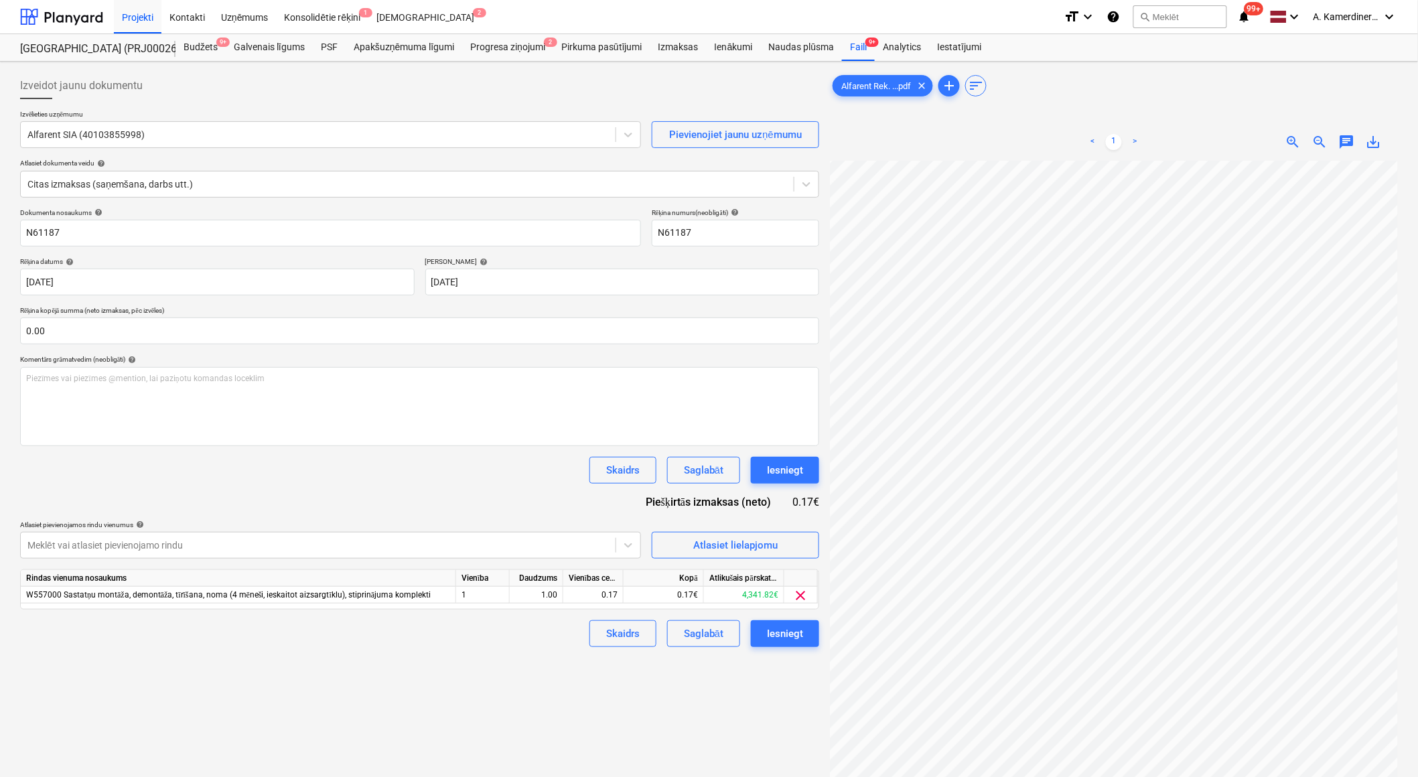
scroll to position [16, 37]
click at [804, 637] on button "Iesniegt" at bounding box center [785, 633] width 68 height 27
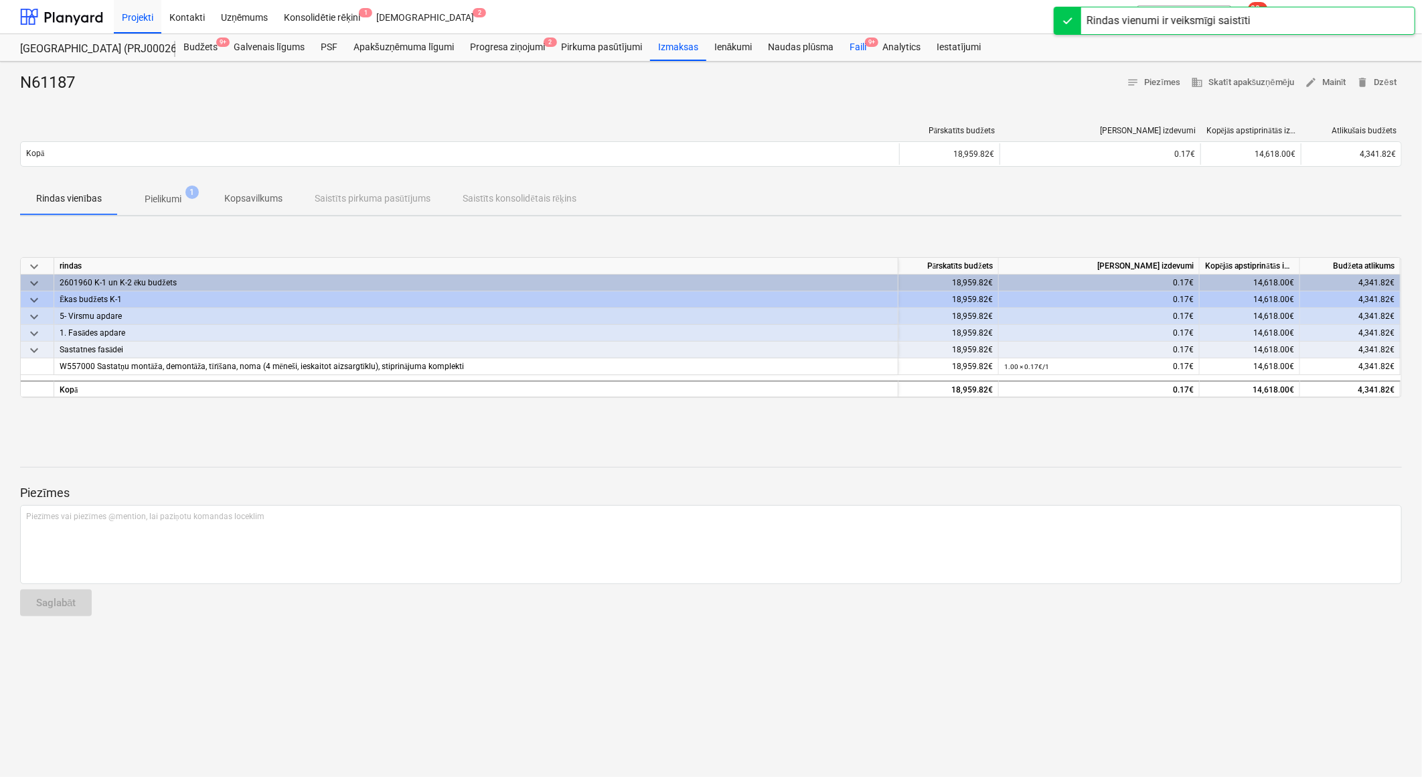
click at [860, 51] on div "Faili 9+" at bounding box center [858, 47] width 33 height 27
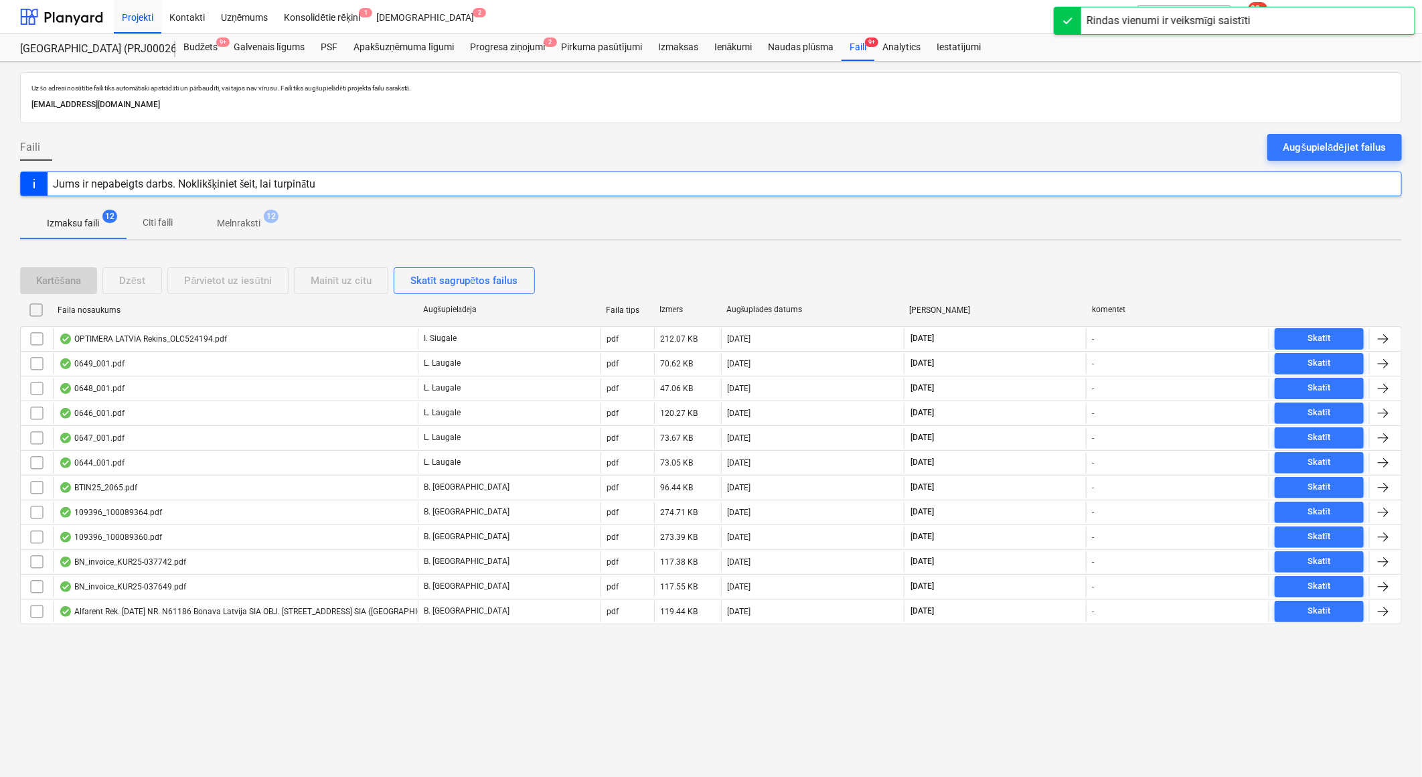
click at [265, 220] on span "12" at bounding box center [271, 216] width 15 height 13
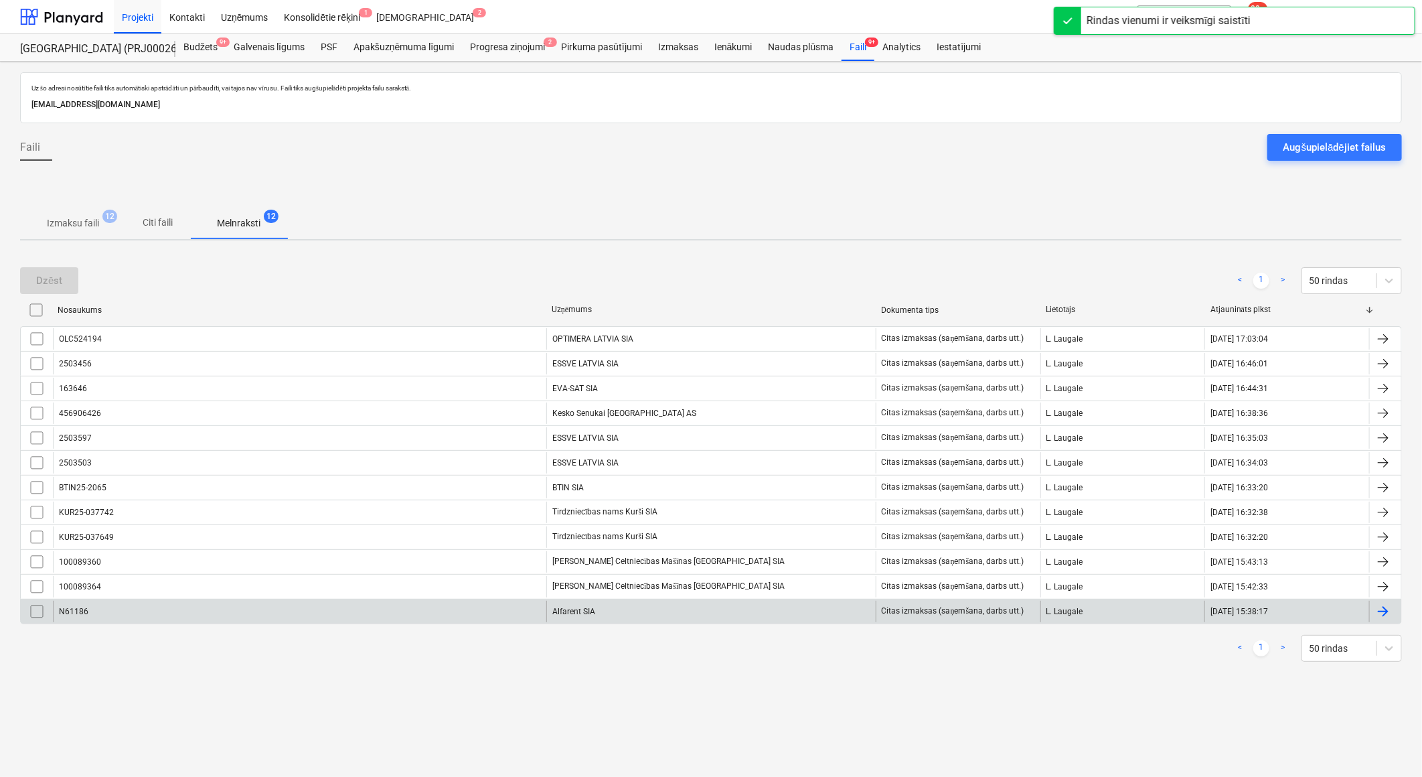
click at [601, 605] on div "Alfarent SIA" at bounding box center [710, 611] width 329 height 21
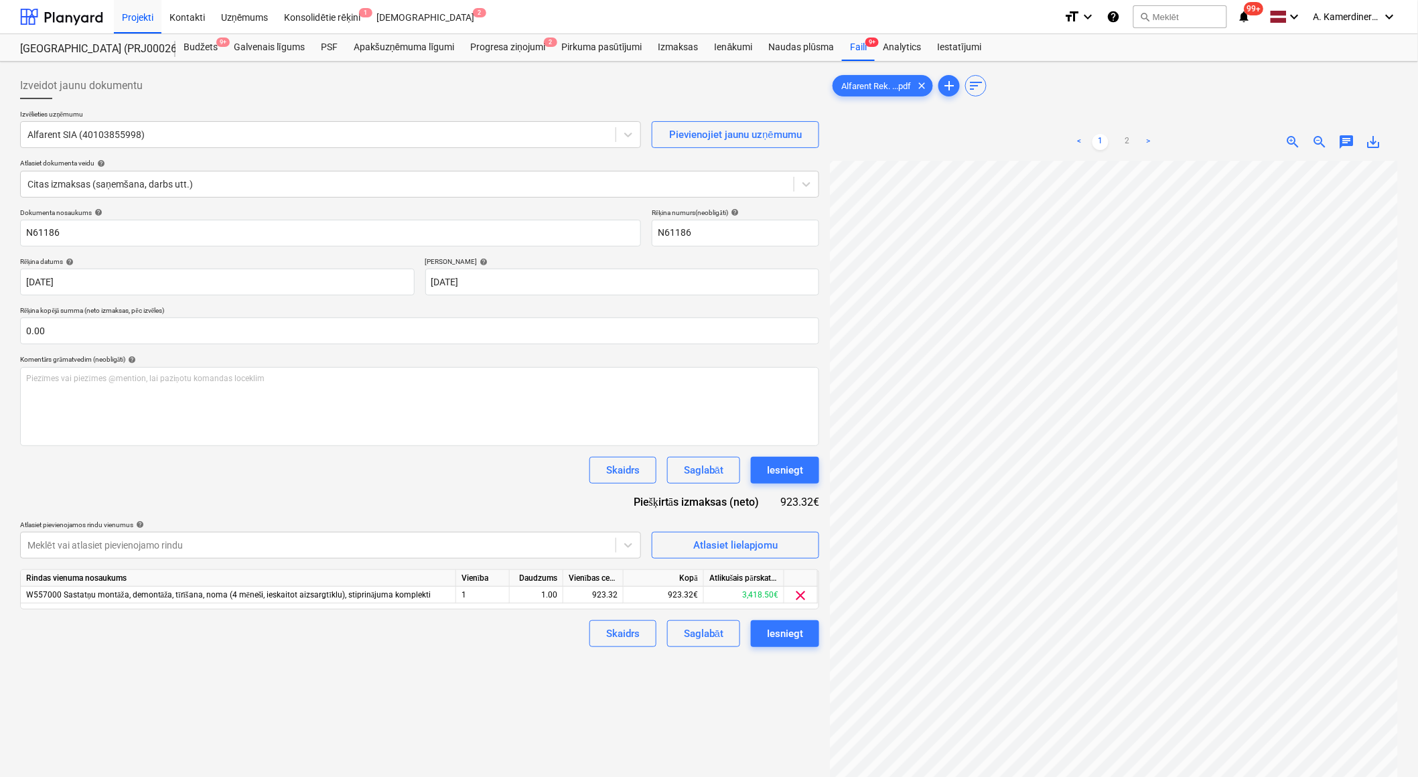
scroll to position [116, 21]
click at [774, 469] on div "Iesniegt" at bounding box center [785, 469] width 36 height 17
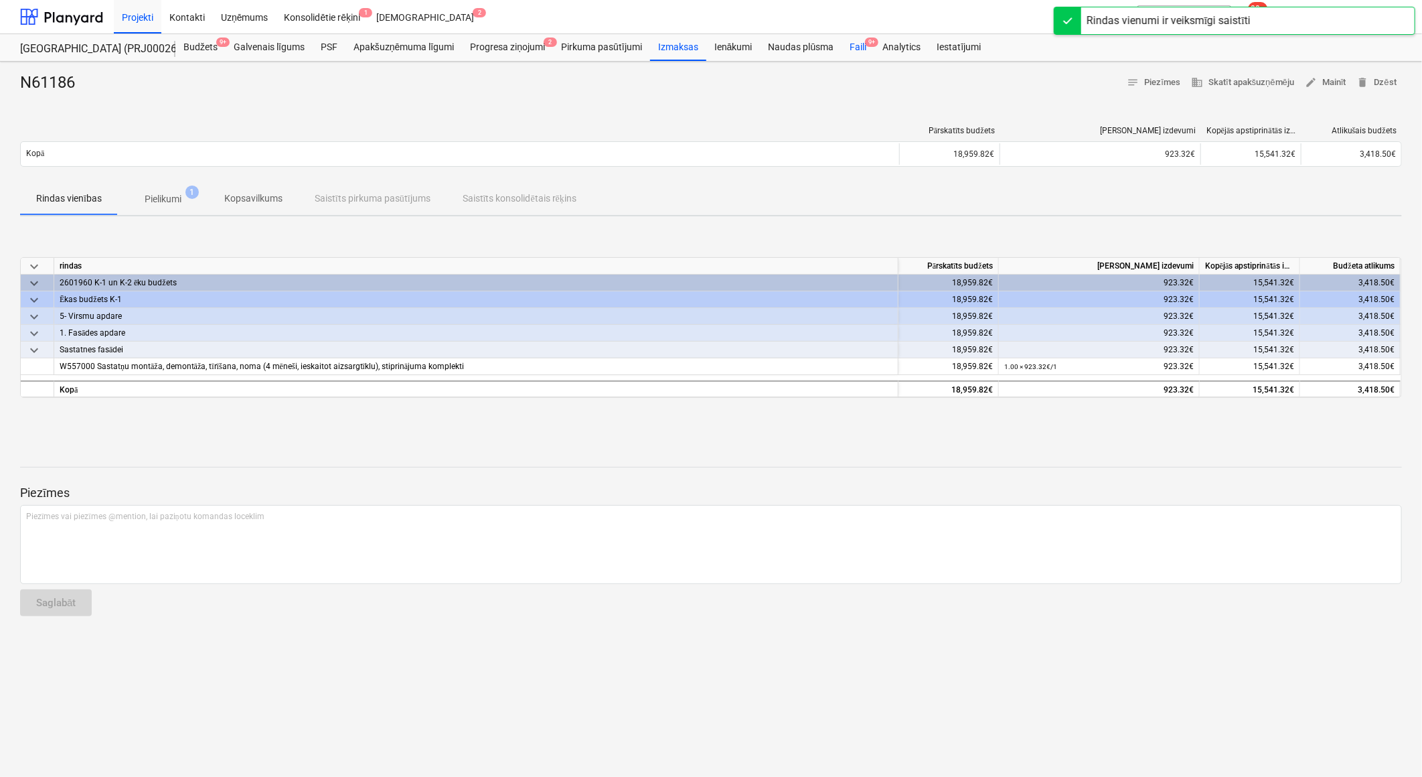
click at [863, 44] on div "Faili 9+" at bounding box center [858, 47] width 33 height 27
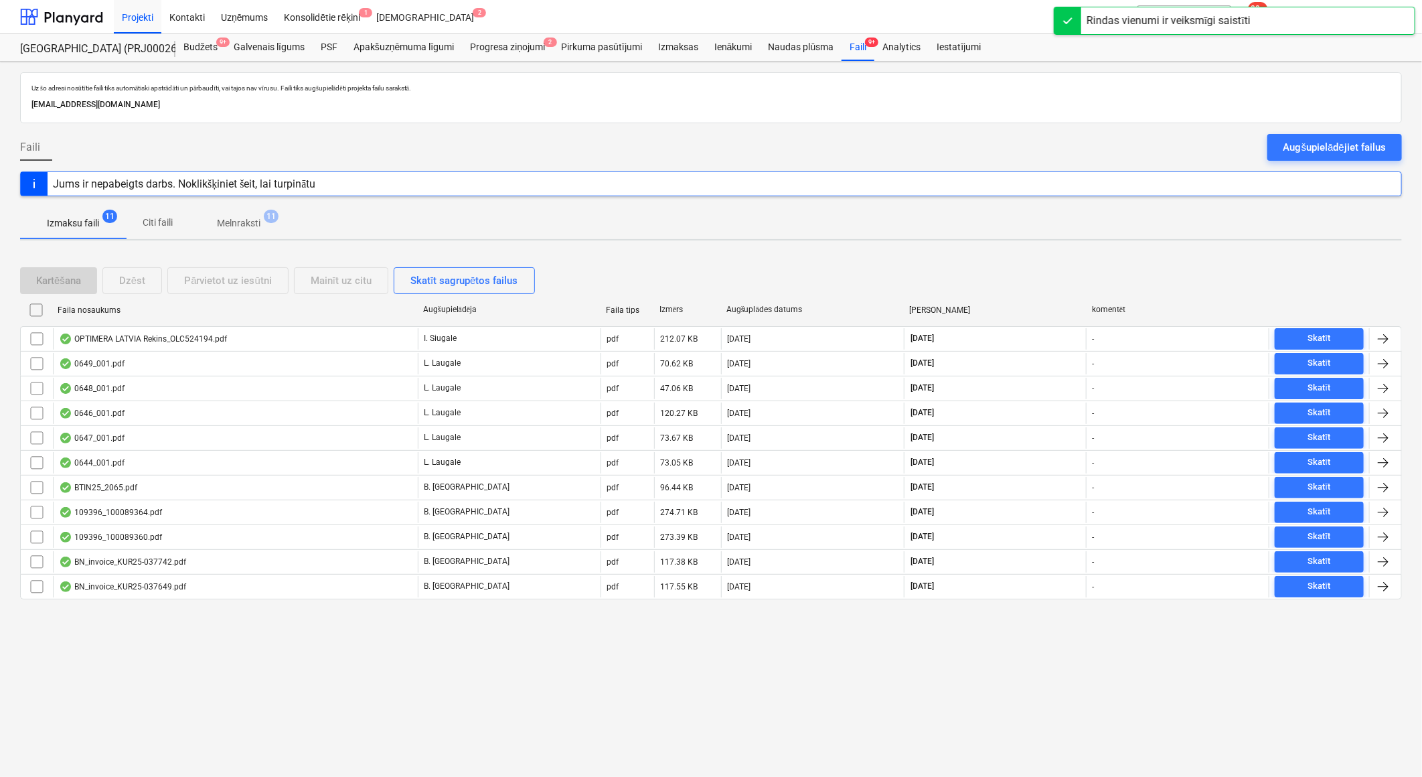
click at [268, 220] on span "11" at bounding box center [271, 216] width 15 height 13
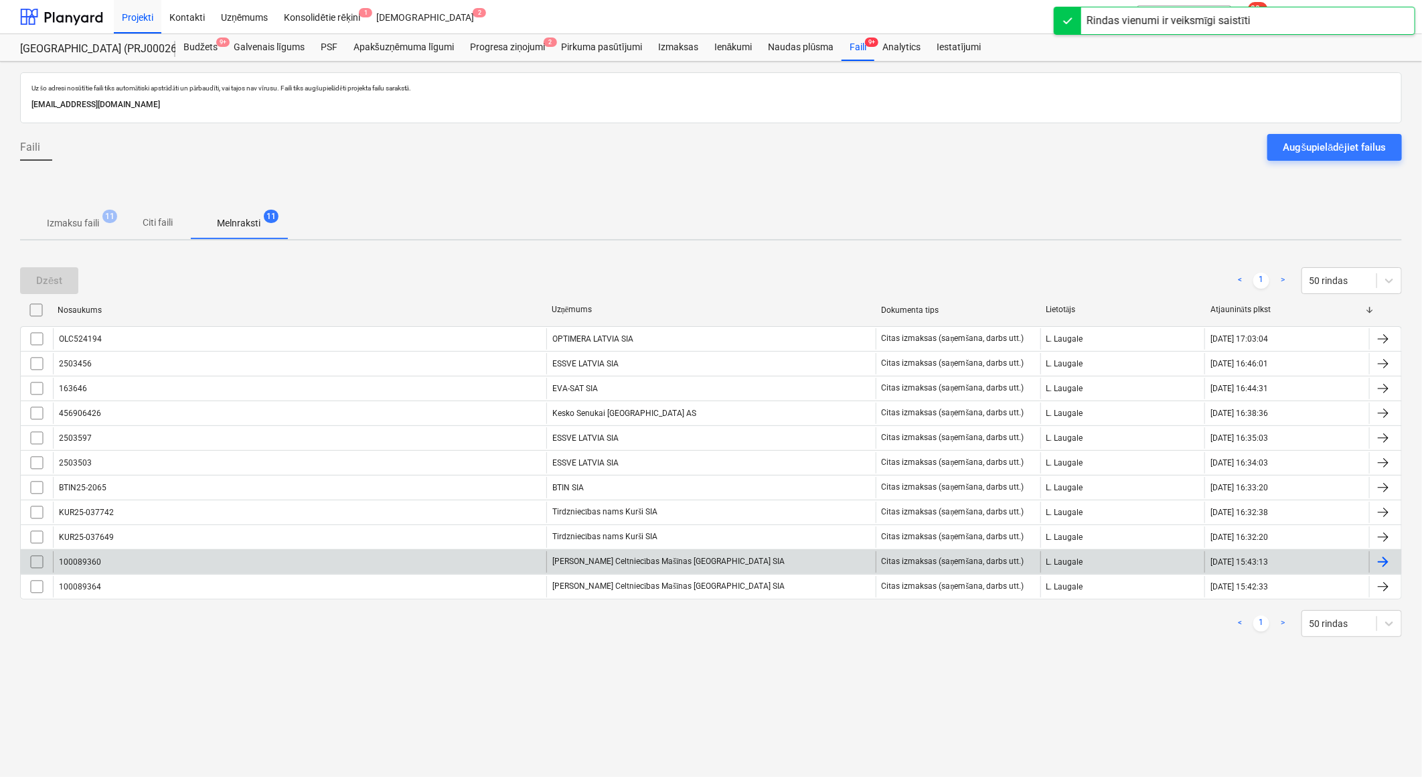
click at [607, 553] on div "[PERSON_NAME] Celtniecības Mašīnas [GEOGRAPHIC_DATA] SIA" at bounding box center [710, 561] width 329 height 21
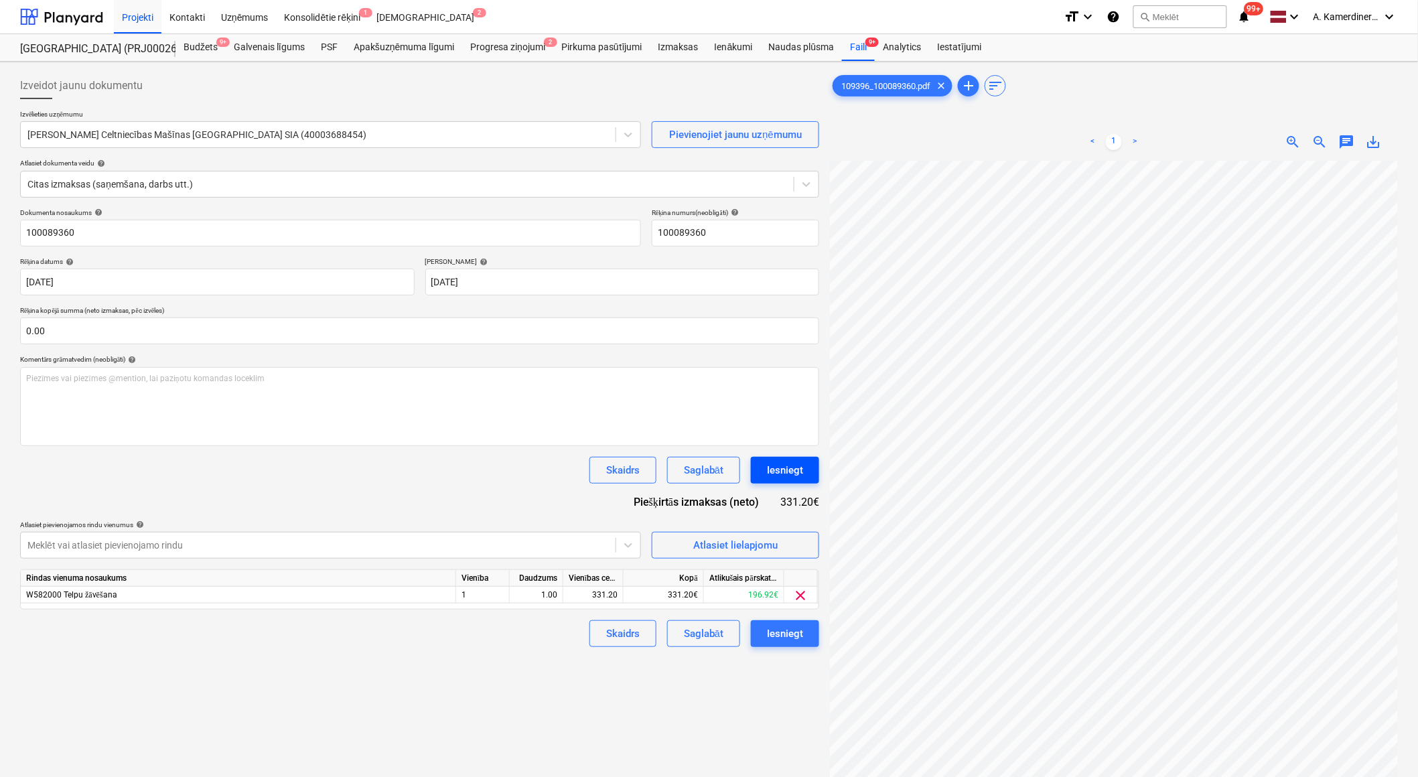
click at [812, 473] on button "Iesniegt" at bounding box center [785, 470] width 68 height 27
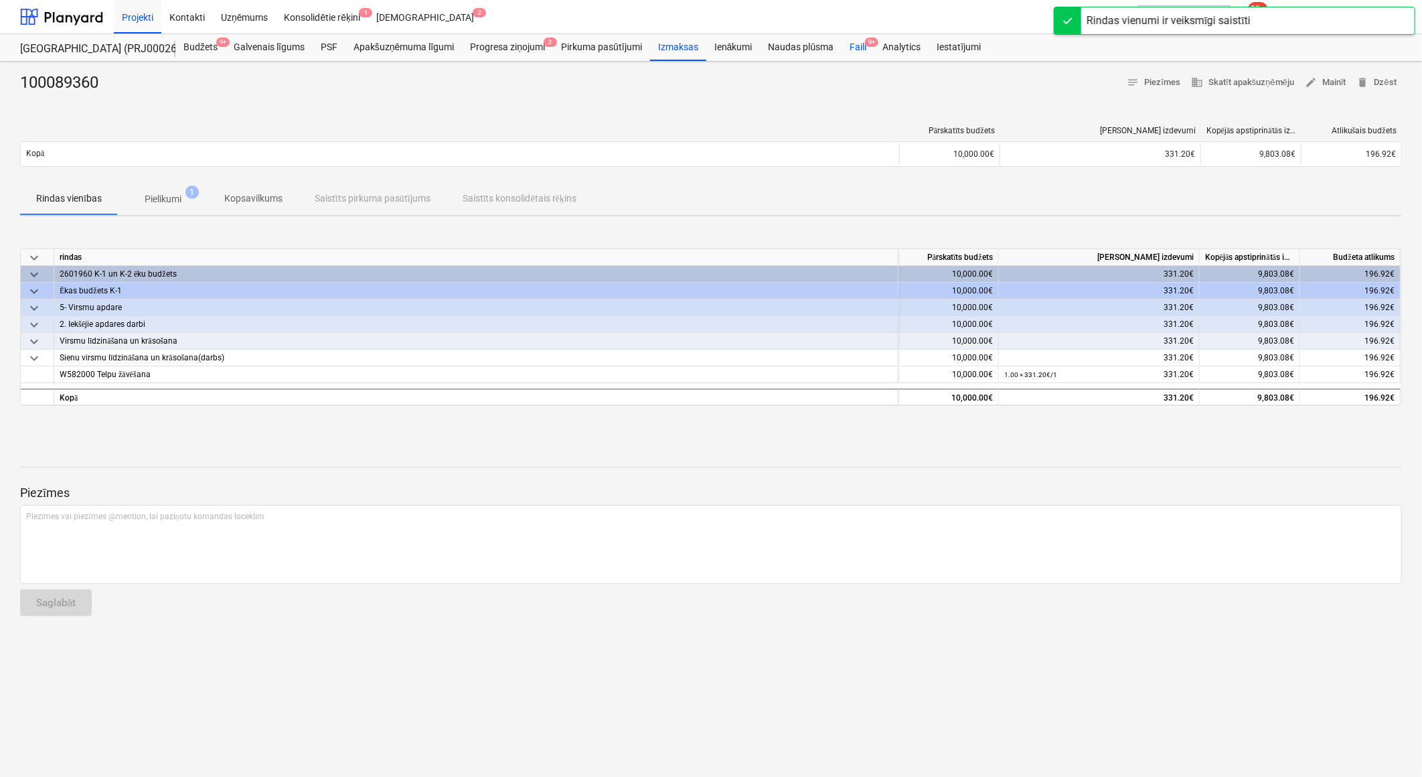
click at [846, 52] on div "Faili 9+" at bounding box center [858, 47] width 33 height 27
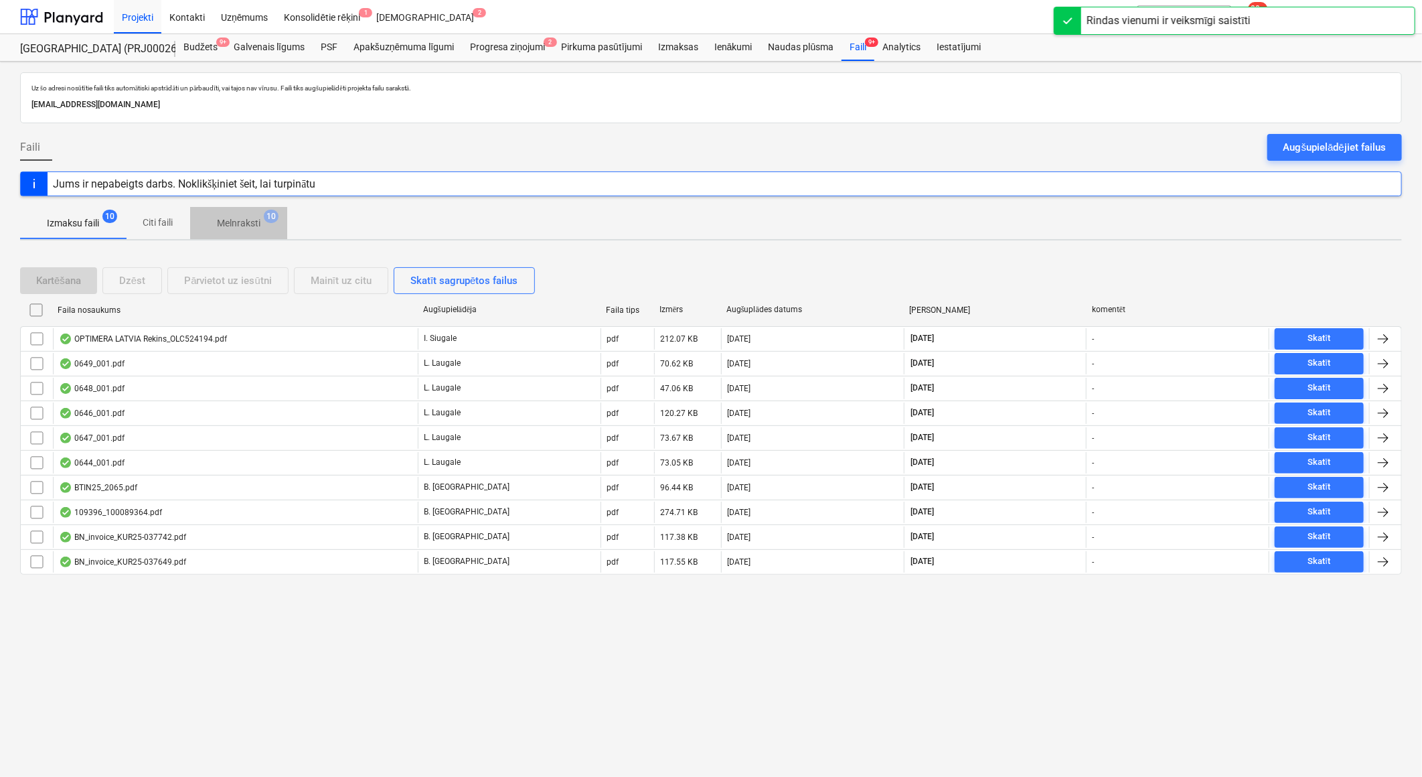
click at [243, 216] on p "Melnraksti" at bounding box center [239, 223] width 44 height 14
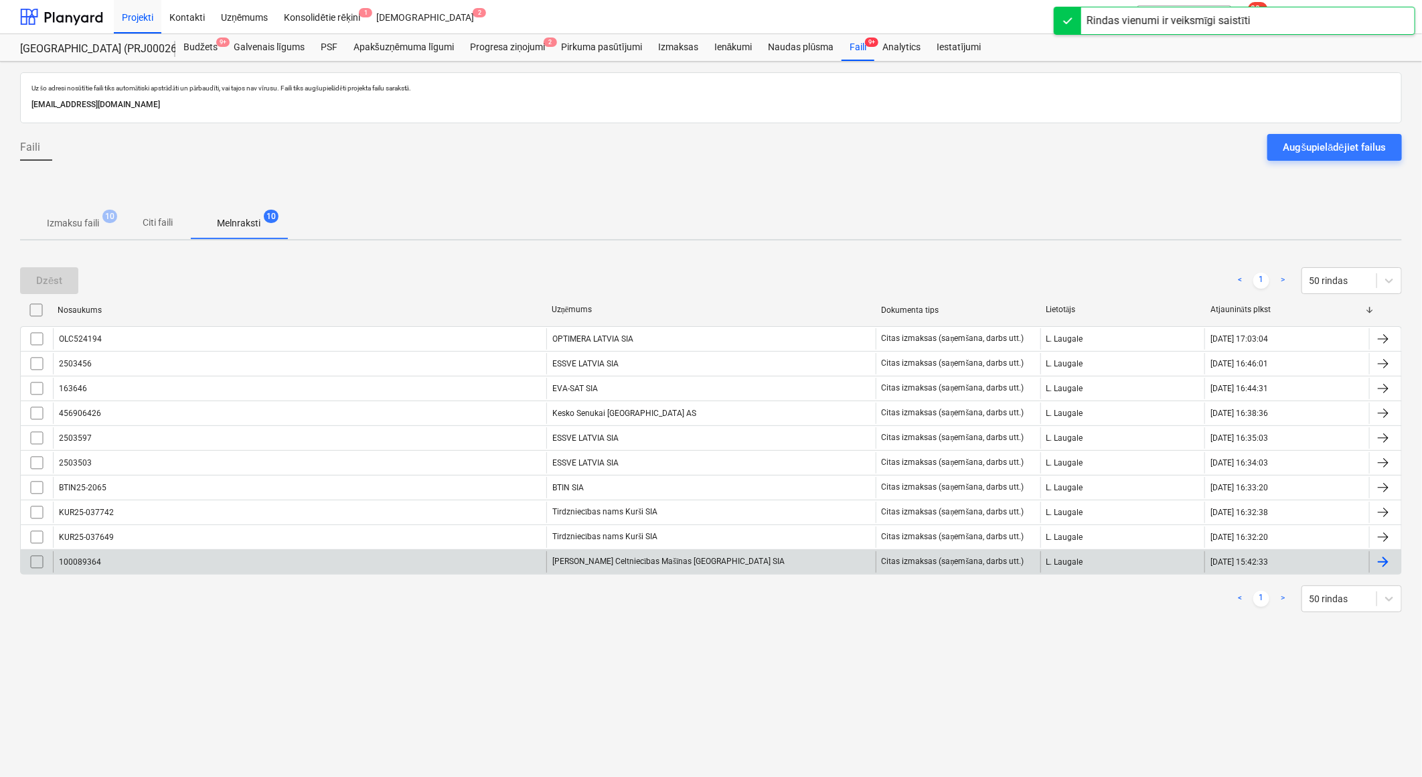
click at [601, 563] on div "[PERSON_NAME] Celtniecības Mašīnas [GEOGRAPHIC_DATA] SIA" at bounding box center [710, 561] width 329 height 21
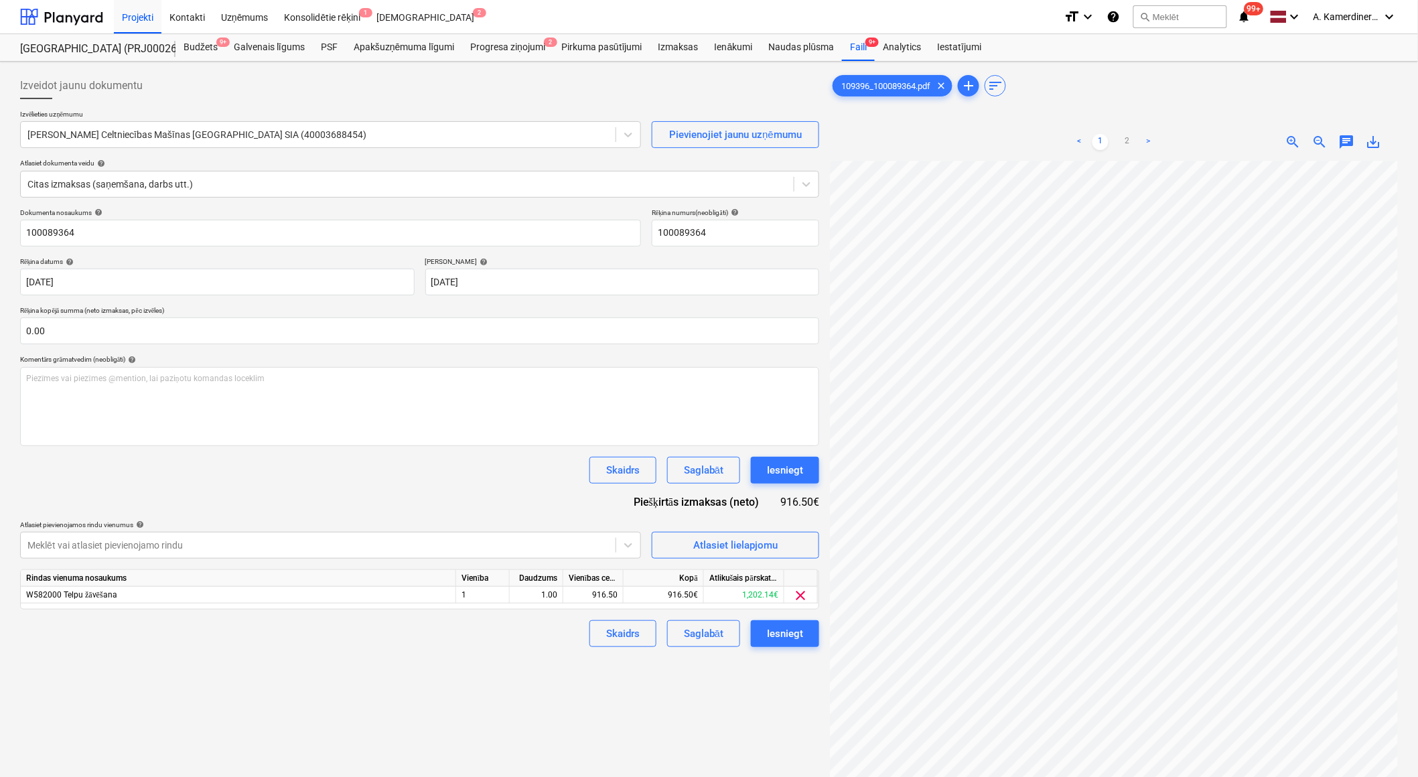
scroll to position [116, 0]
click at [793, 469] on div "Iesniegt" at bounding box center [785, 469] width 36 height 17
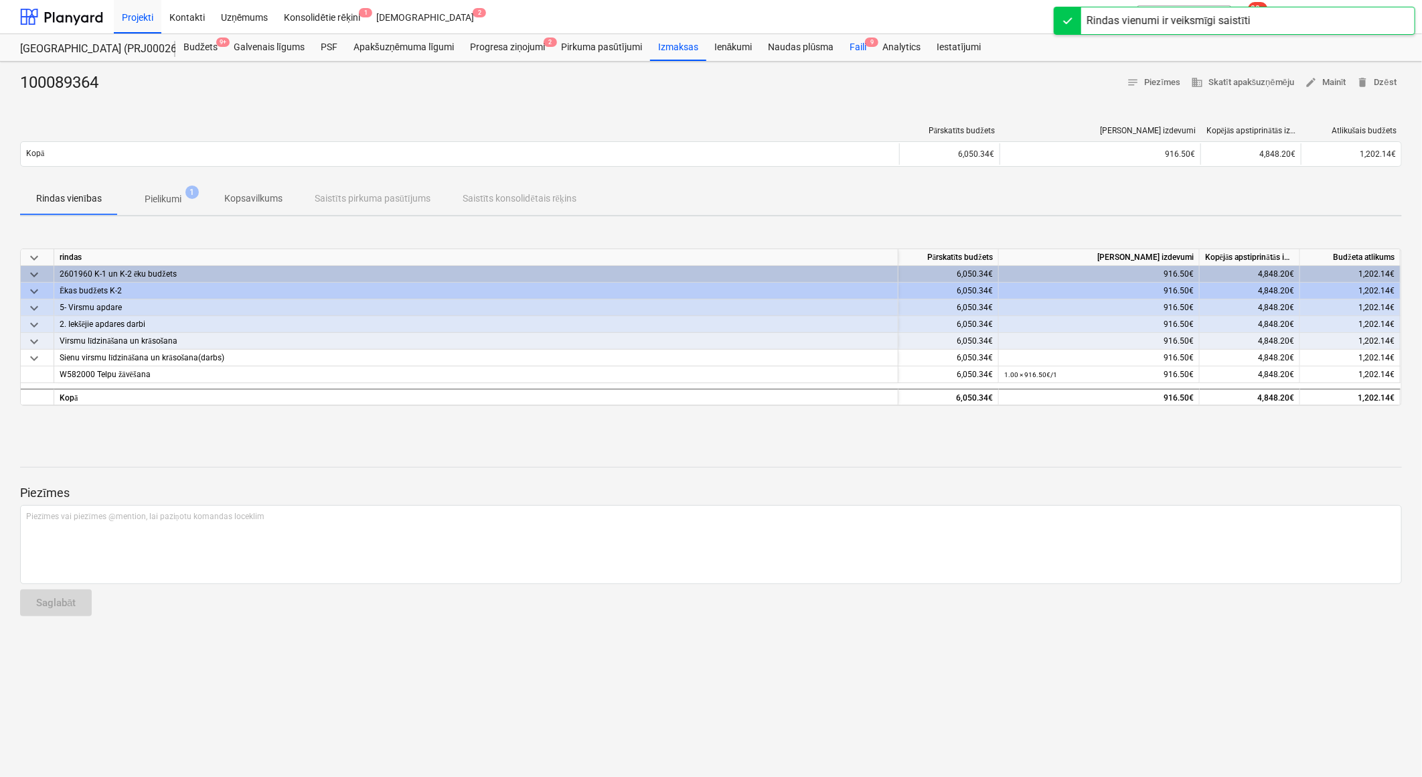
click at [859, 48] on div "Faili 9" at bounding box center [858, 47] width 33 height 27
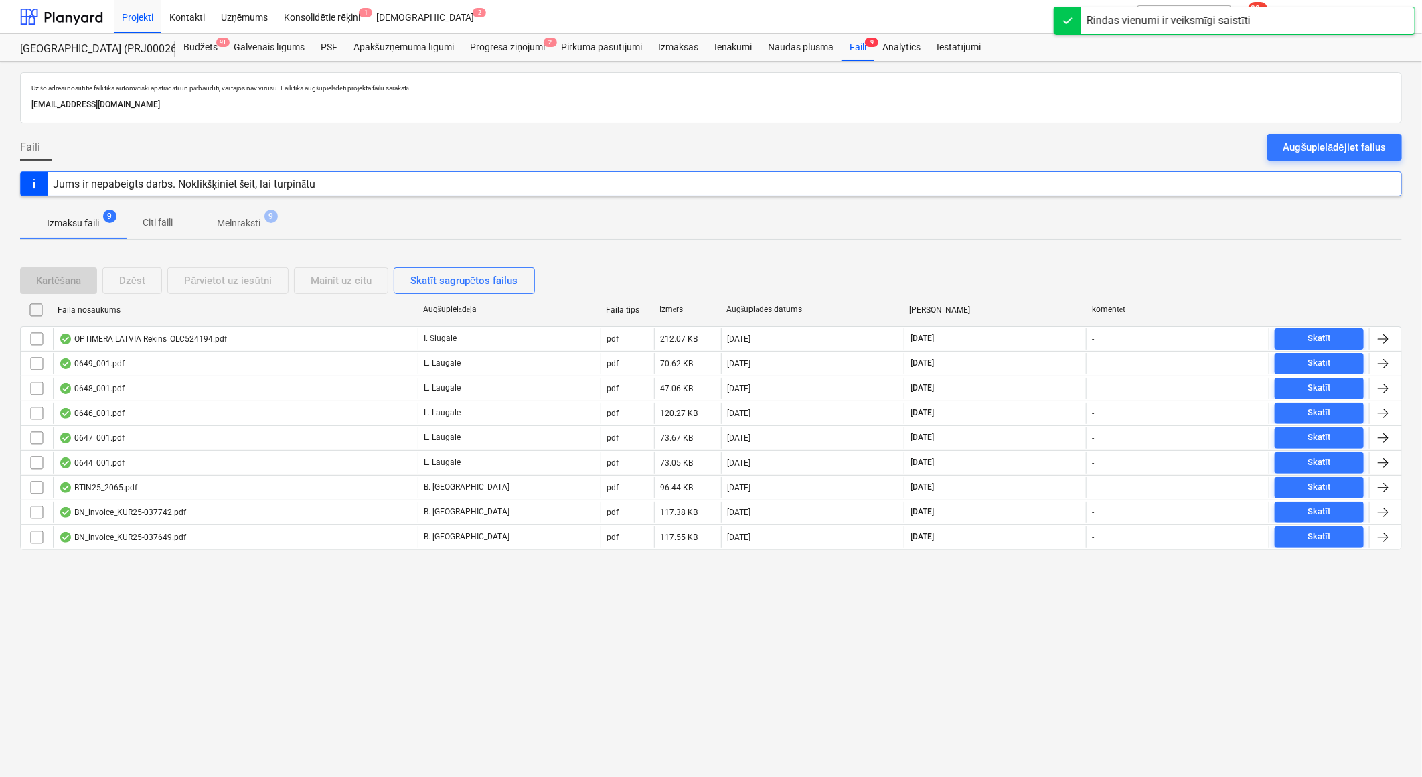
click at [225, 226] on p "Melnraksti" at bounding box center [239, 223] width 44 height 14
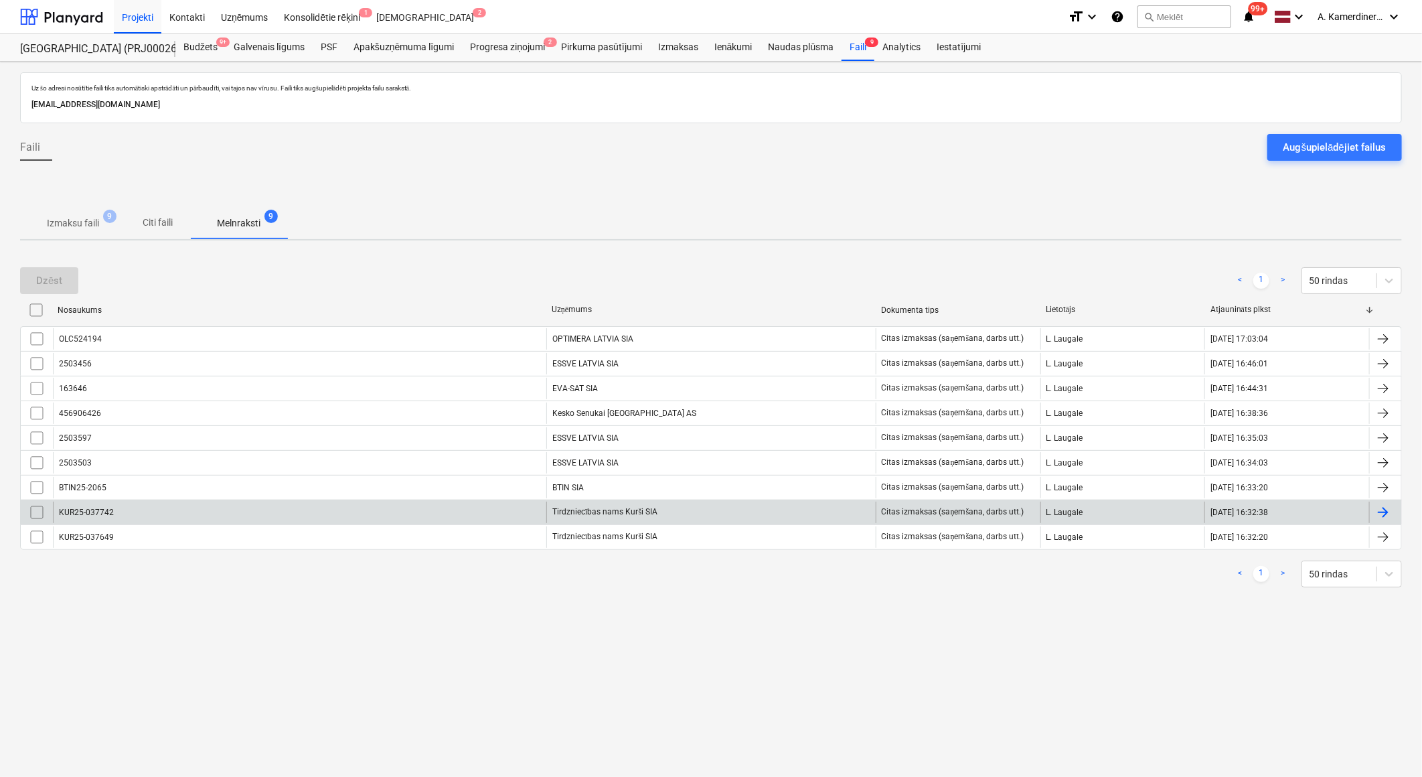
click at [611, 506] on div "Tirdzniecības nams Kurši SIA" at bounding box center [710, 512] width 329 height 21
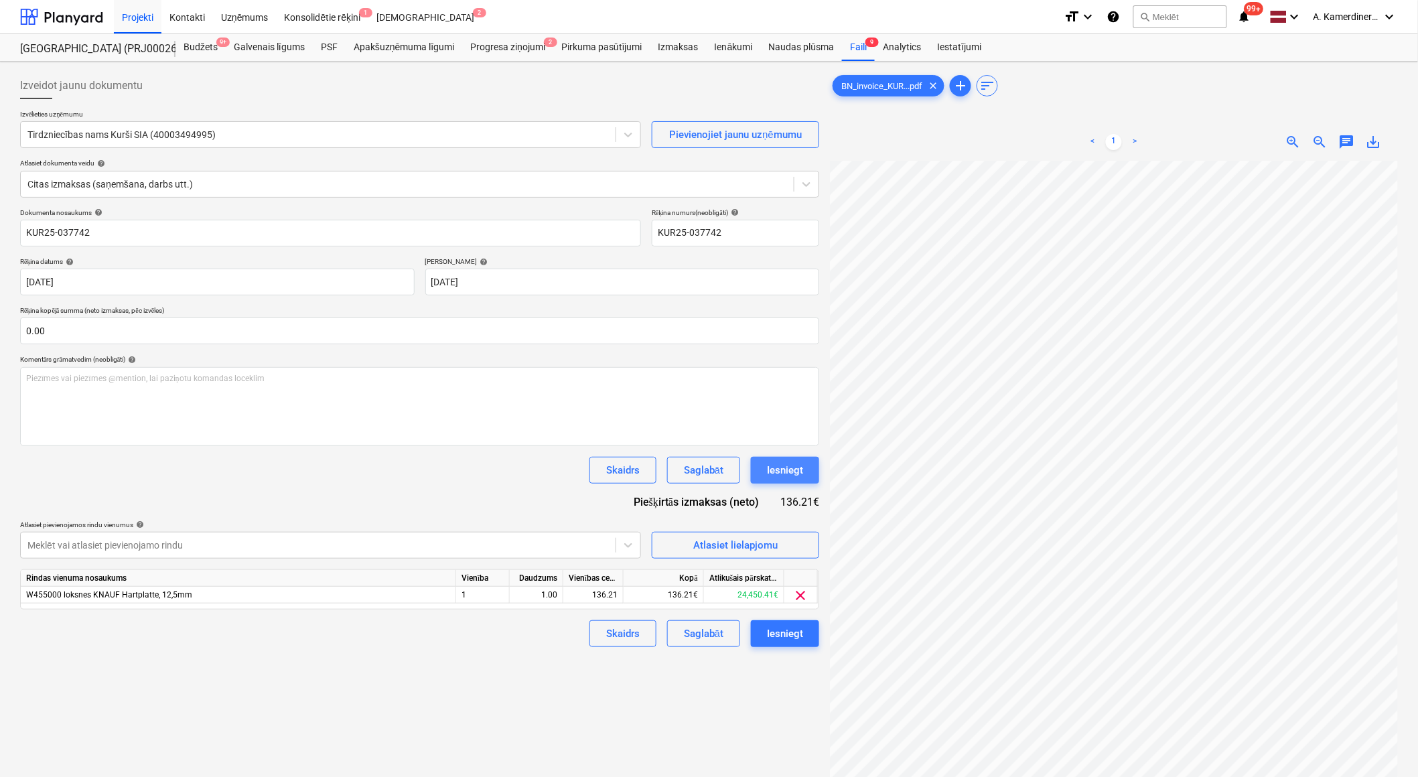
click at [778, 467] on div "Iesniegt" at bounding box center [785, 469] width 36 height 17
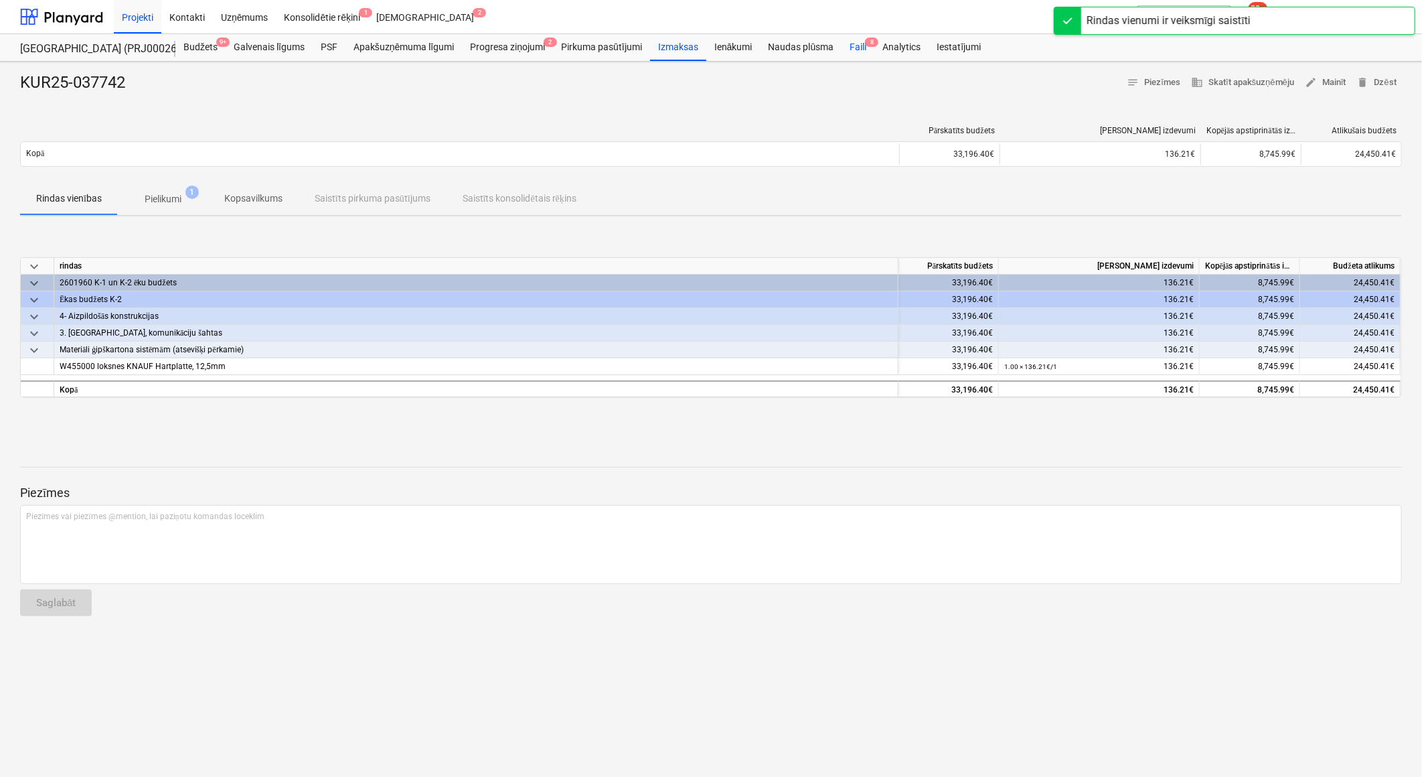
click at [859, 48] on div "Faili 8" at bounding box center [858, 47] width 33 height 27
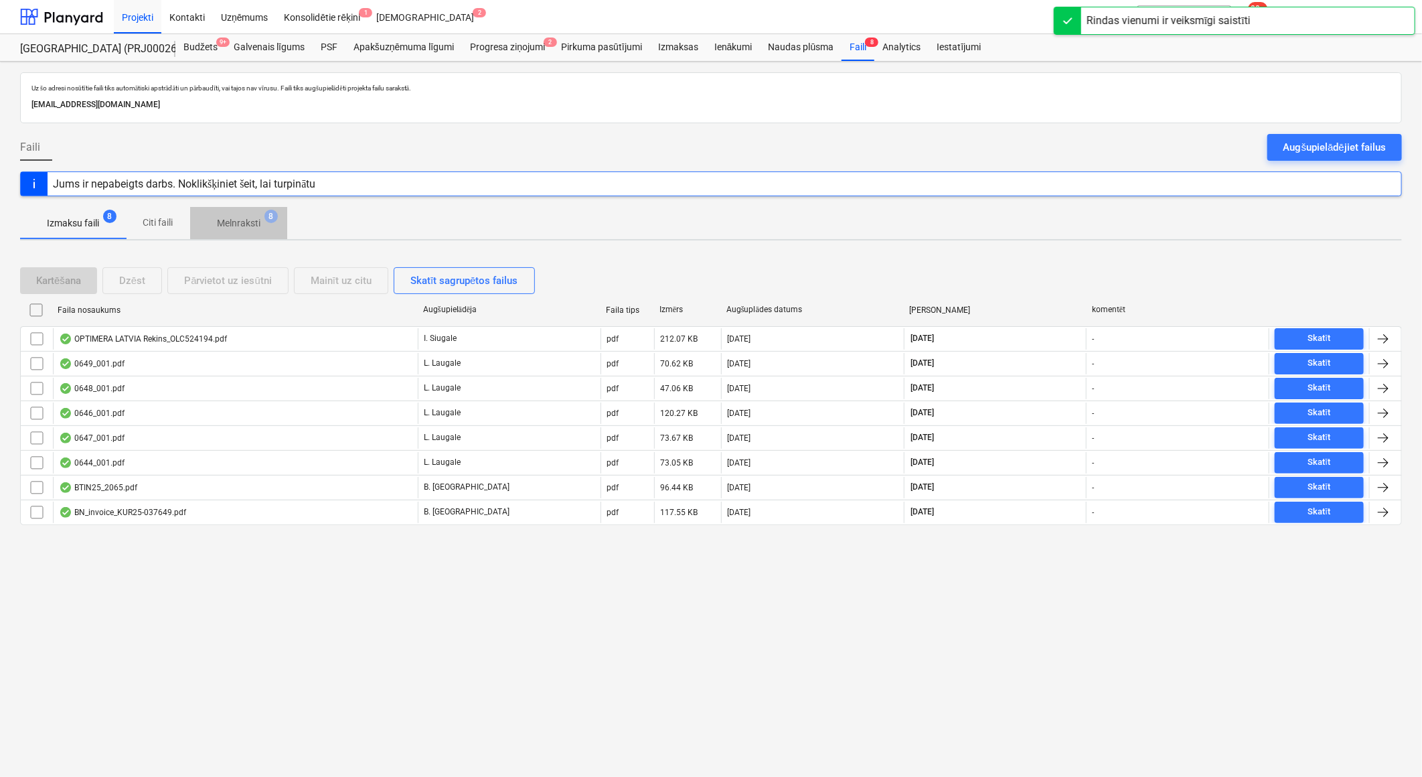
click at [272, 223] on span "Melnraksti 8" at bounding box center [238, 223] width 97 height 24
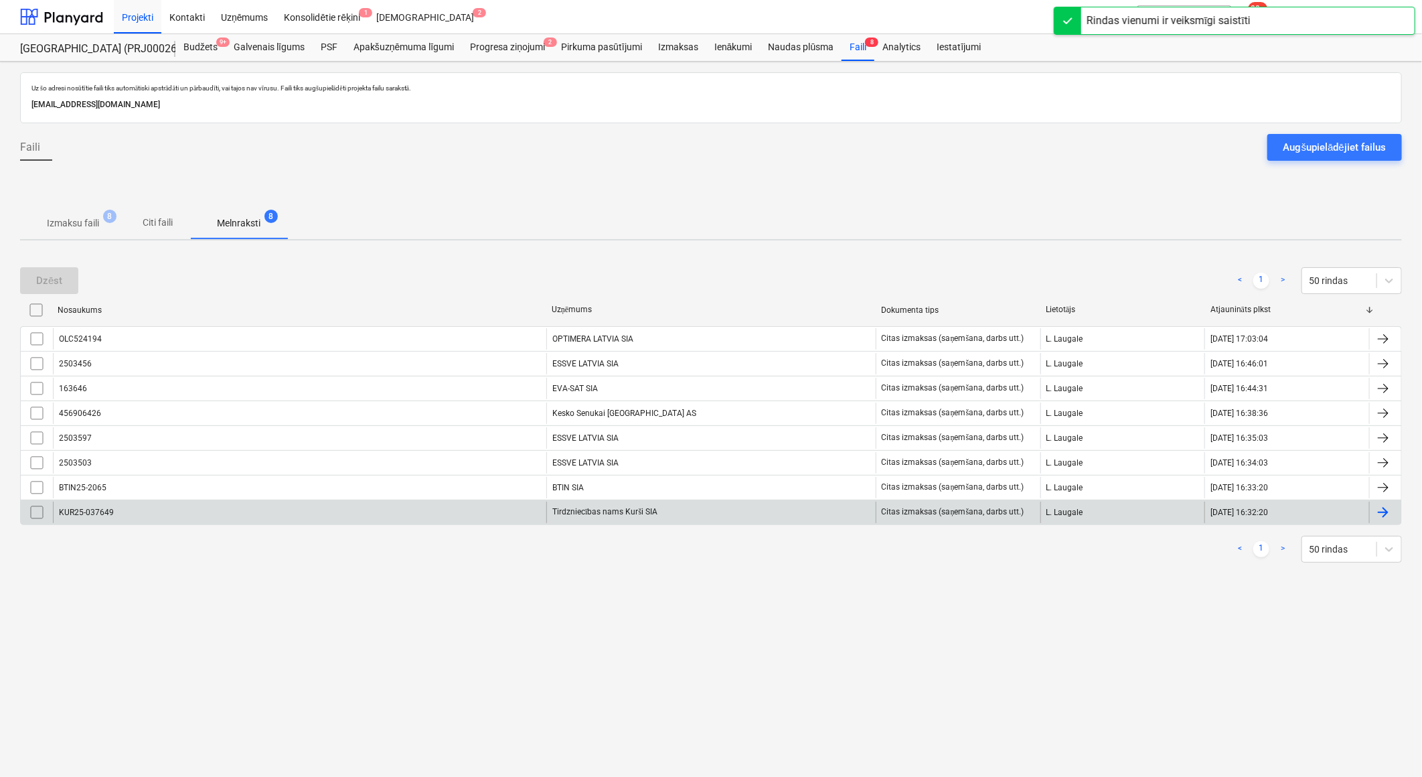
click at [675, 512] on div "Tirdzniecības nams Kurši SIA" at bounding box center [710, 512] width 329 height 21
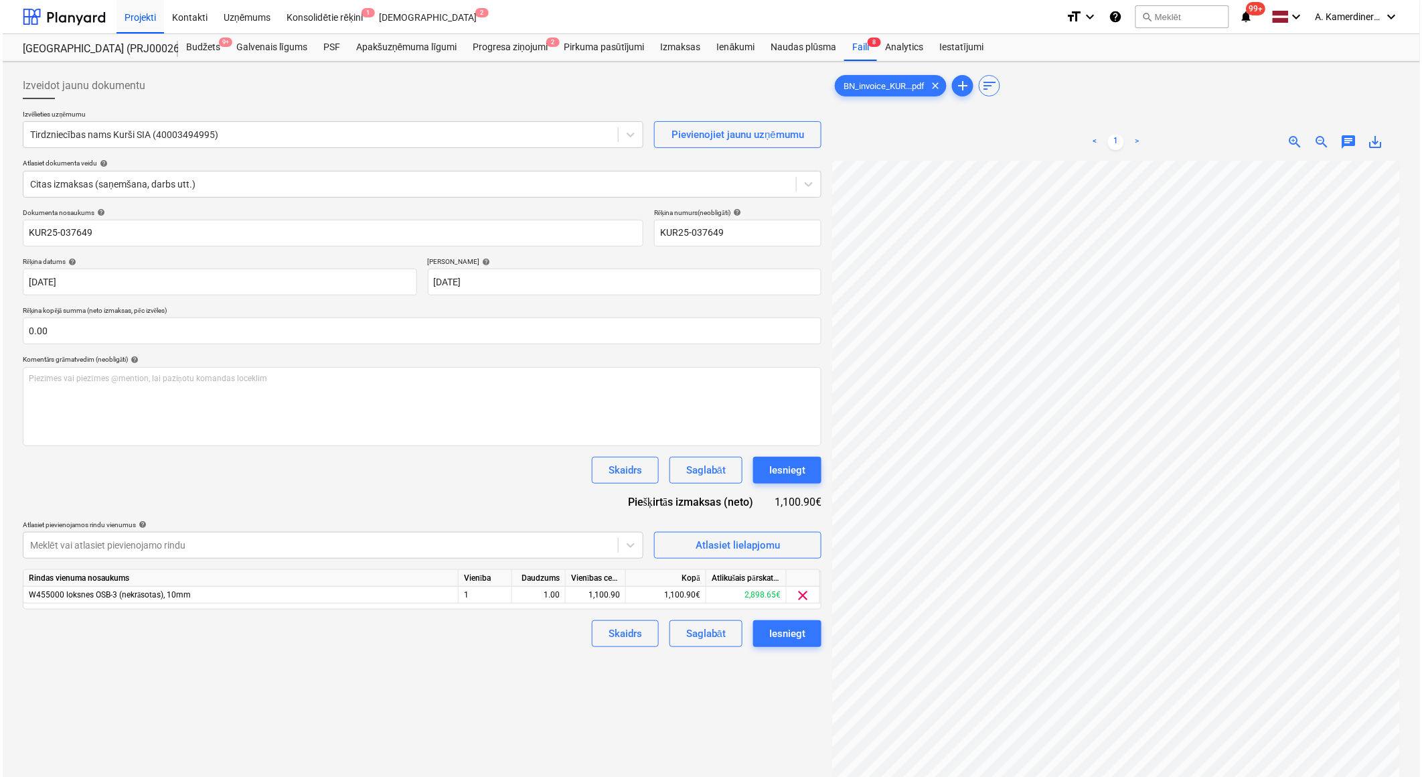
scroll to position [88, 70]
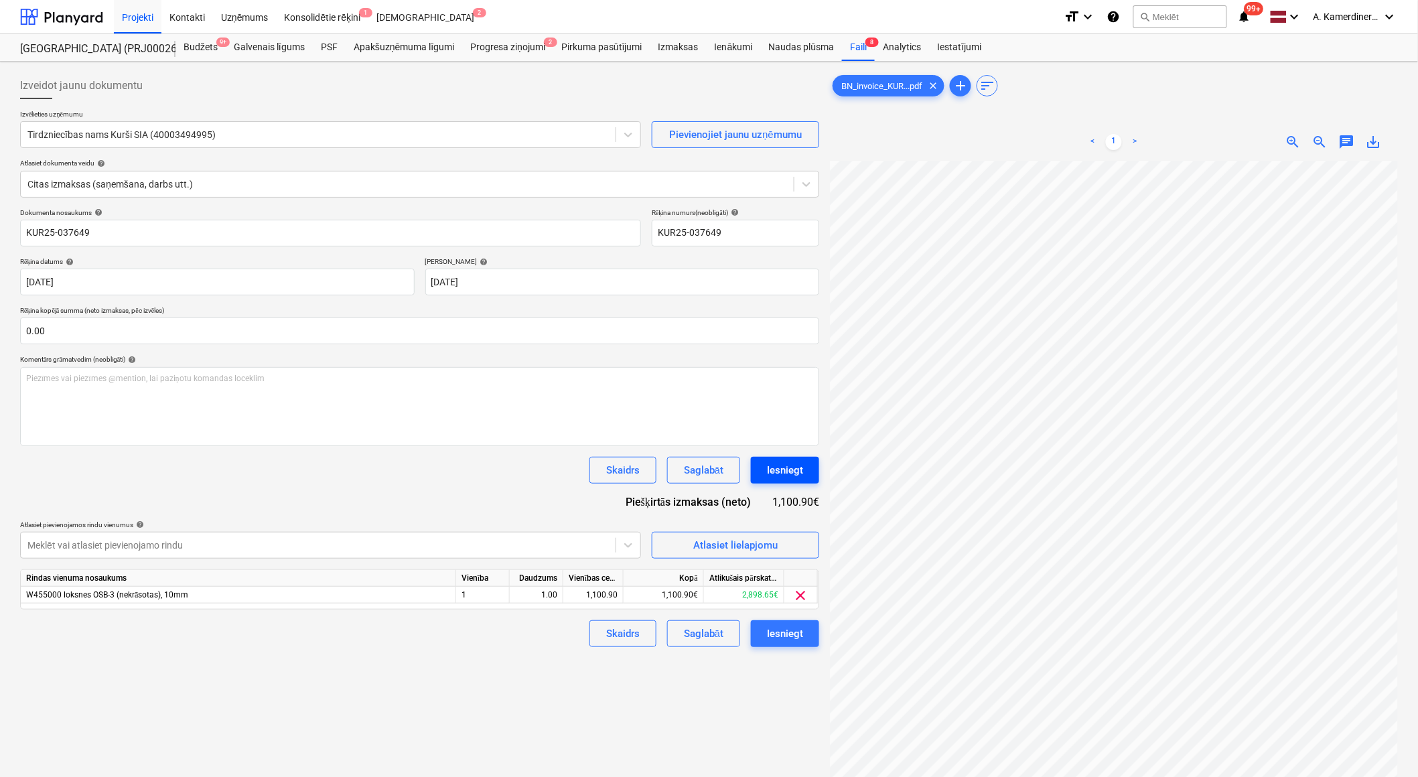
click at [788, 467] on div "Iesniegt" at bounding box center [785, 469] width 36 height 17
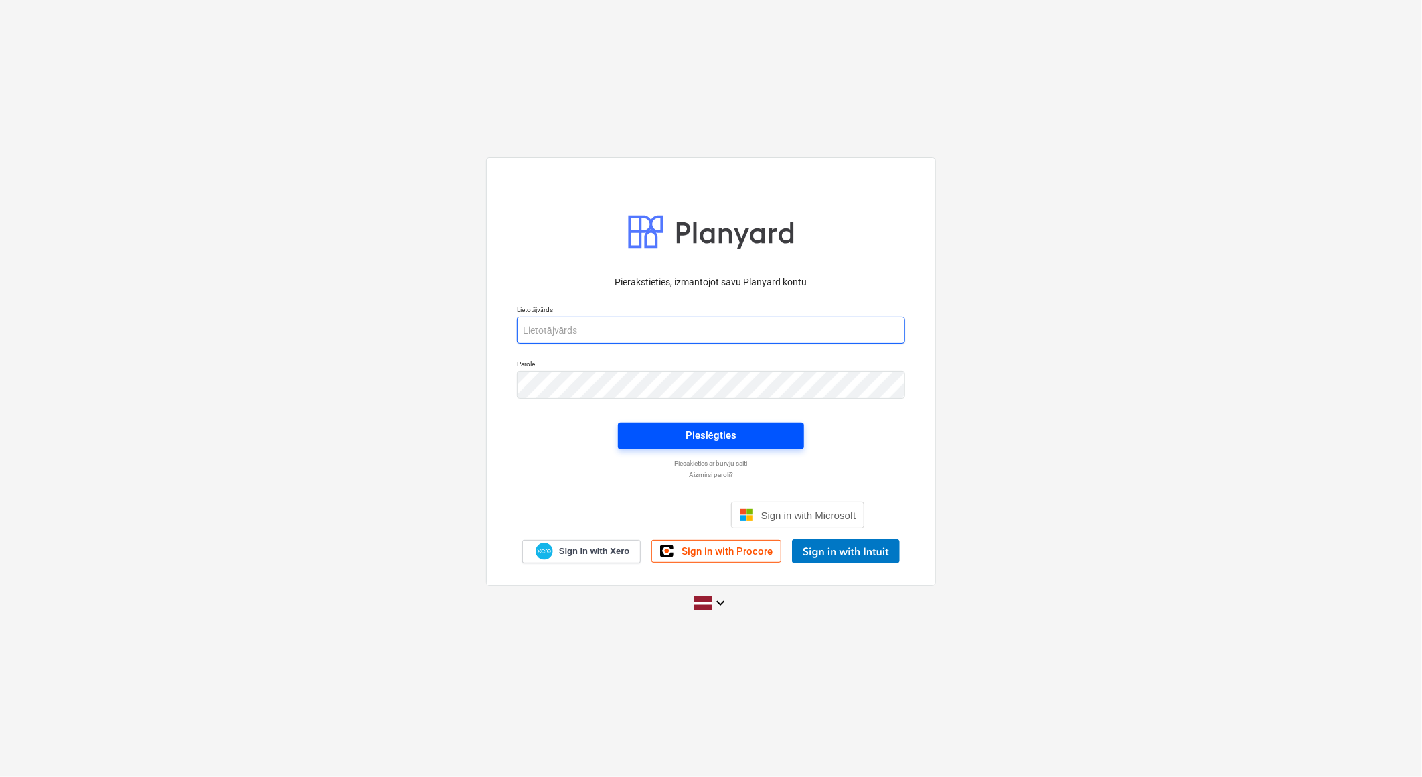
type input "aleksandrs.kamerdinerovs@bonava.com"
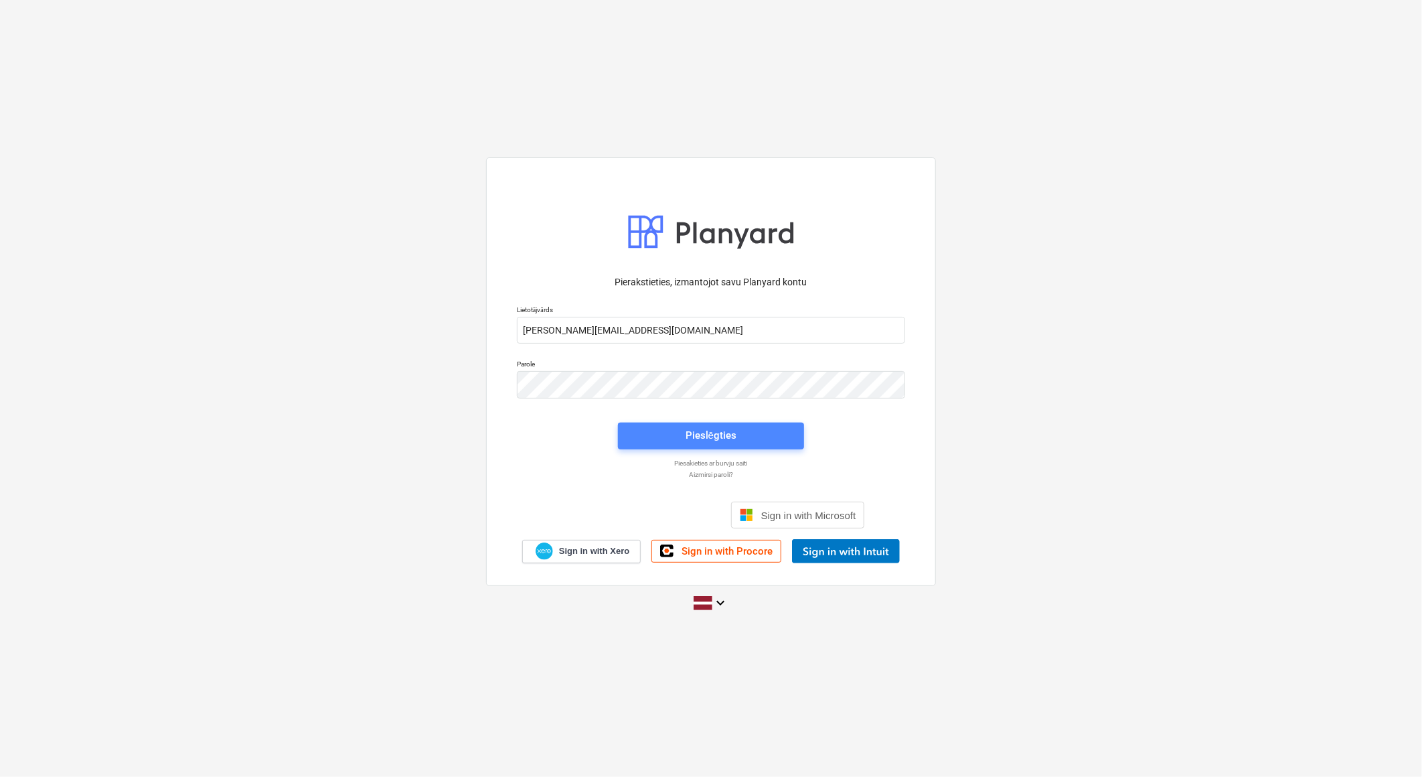
click at [726, 445] on button "Pieslēgties" at bounding box center [711, 436] width 186 height 27
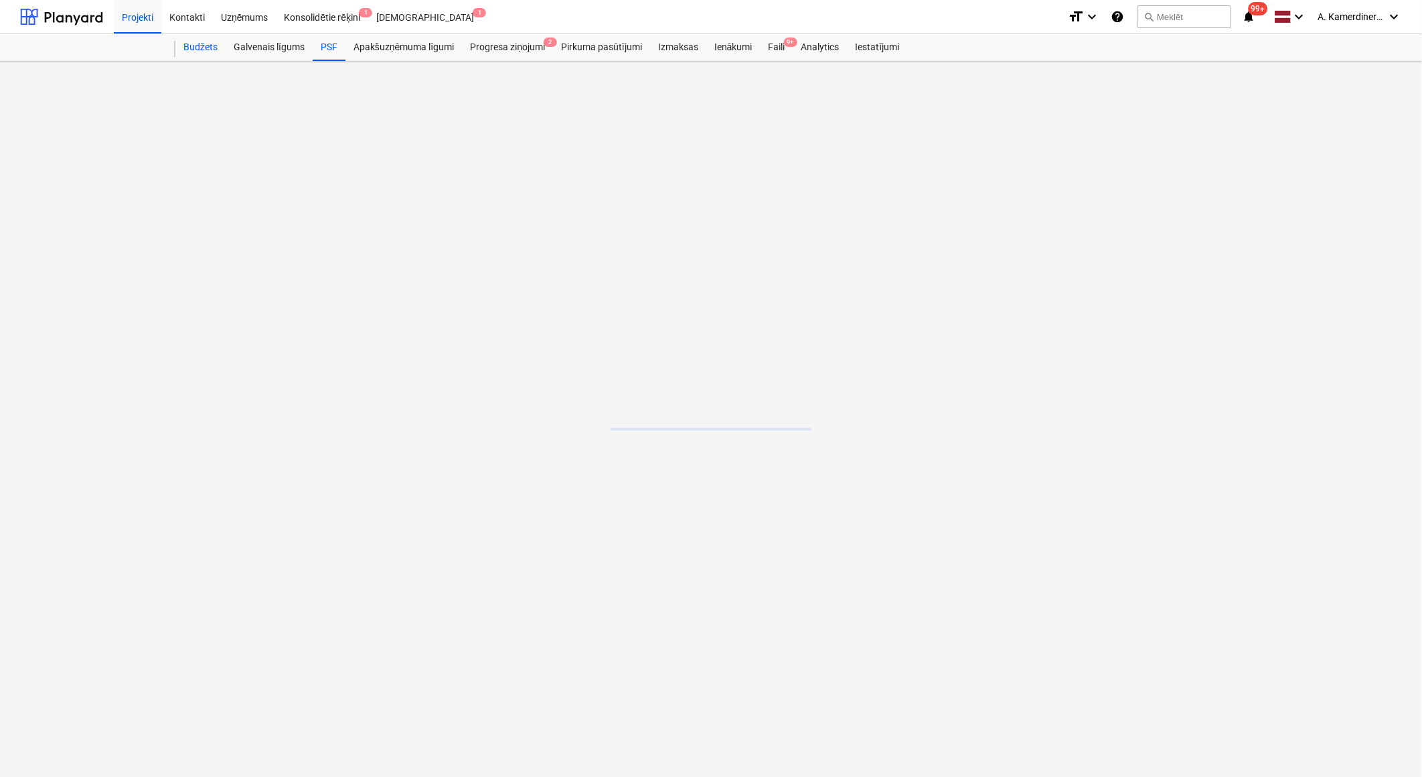
click at [201, 45] on div "Budžets" at bounding box center [200, 47] width 50 height 27
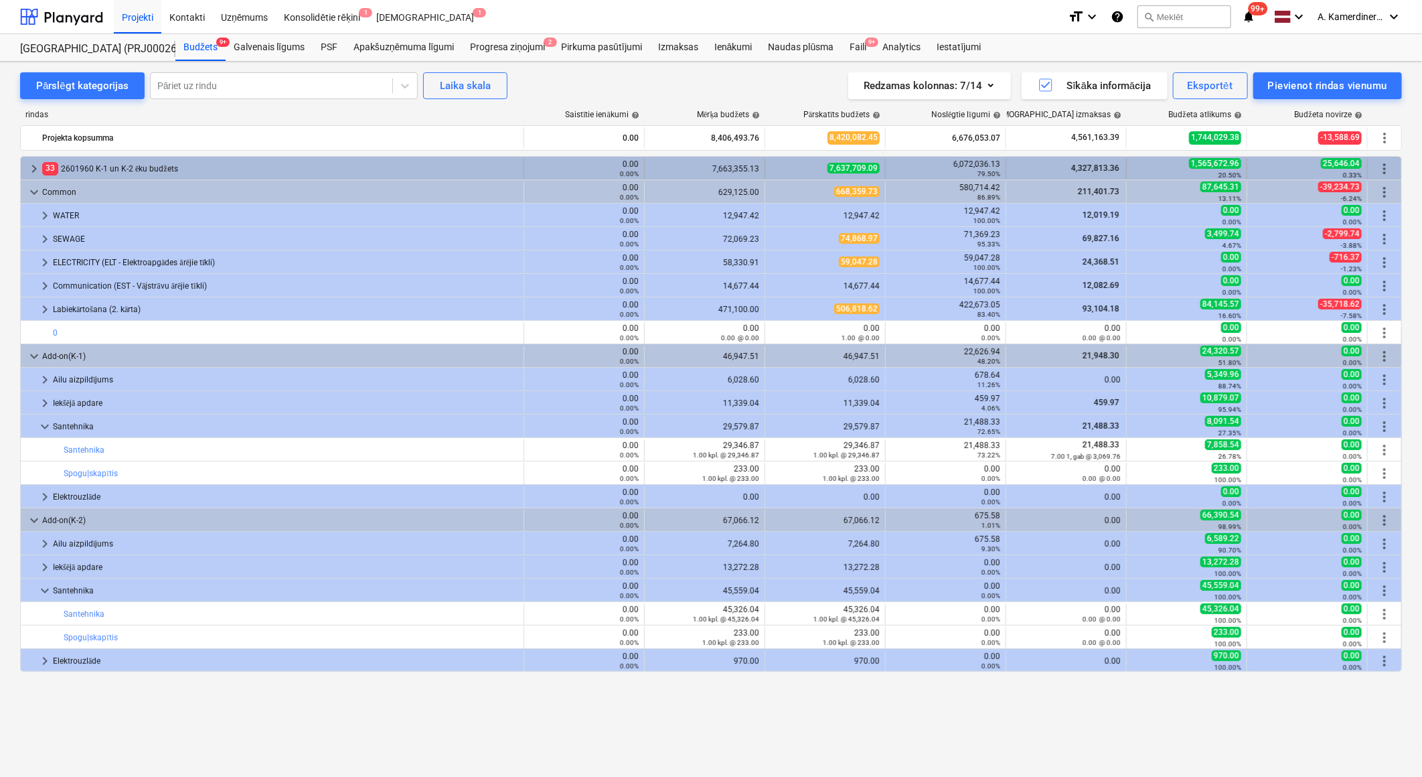
click at [64, 167] on div "33 2601960 K-1 un K-2 ēku budžets" at bounding box center [280, 168] width 476 height 21
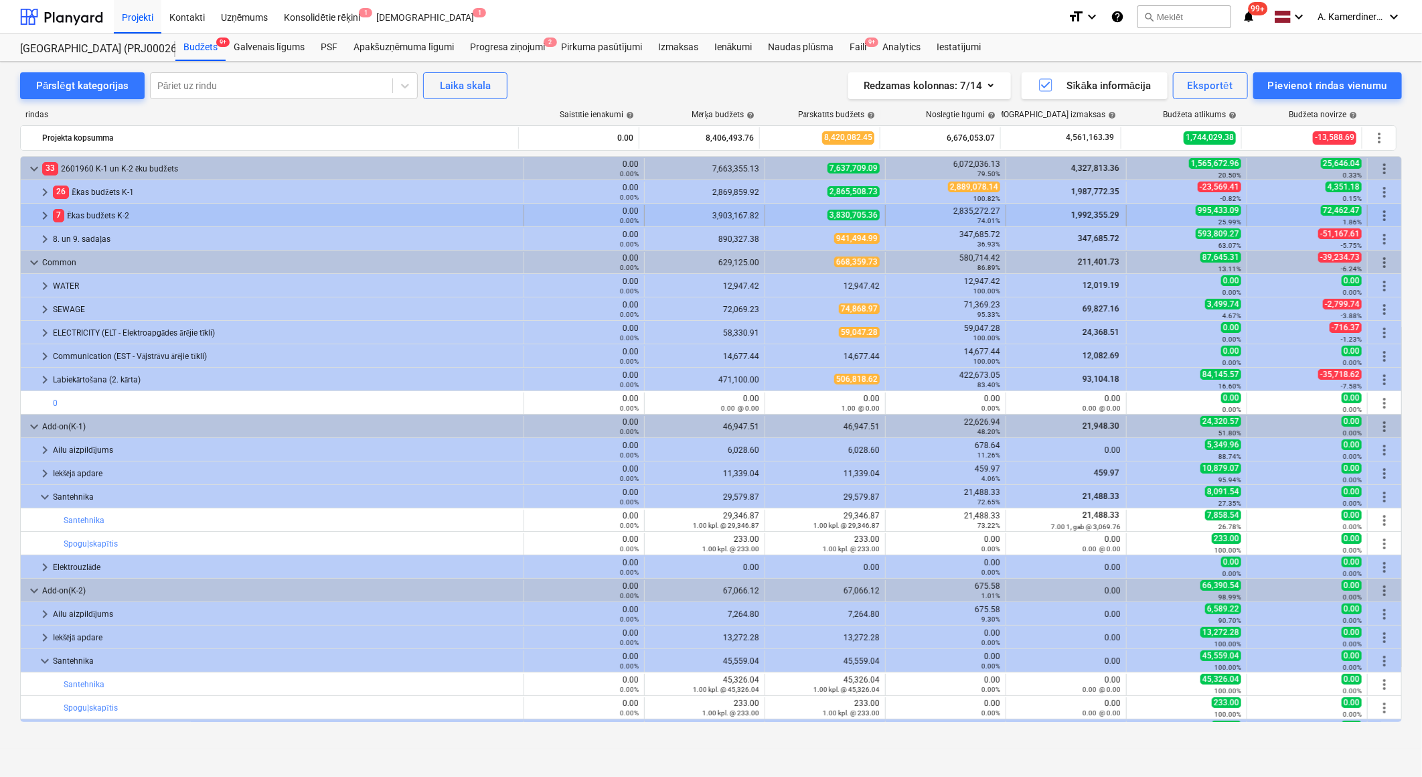
click at [92, 218] on div "7 Ēkas budžets K-2" at bounding box center [285, 215] width 465 height 21
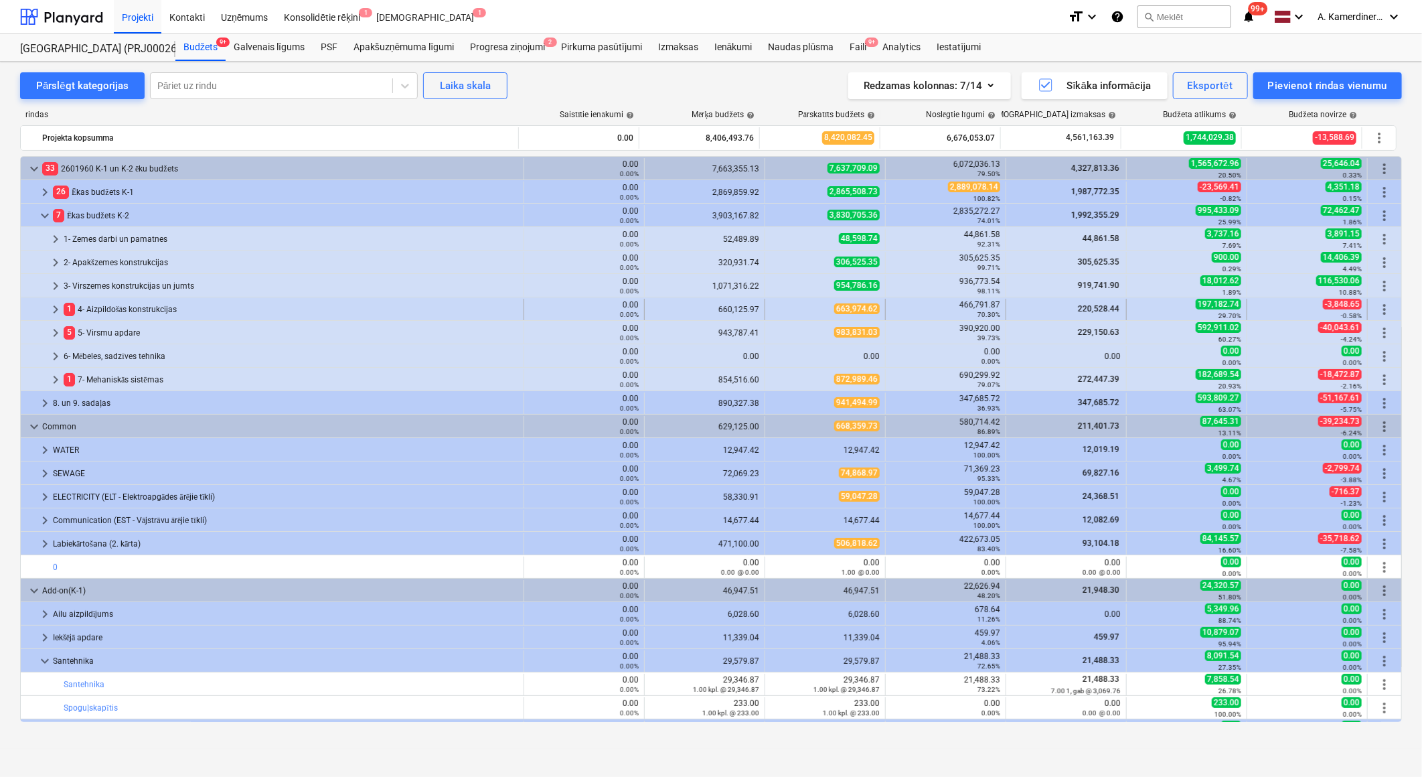
click at [108, 311] on div "1 4- Aizpildošās konstrukcijas" at bounding box center [291, 309] width 455 height 21
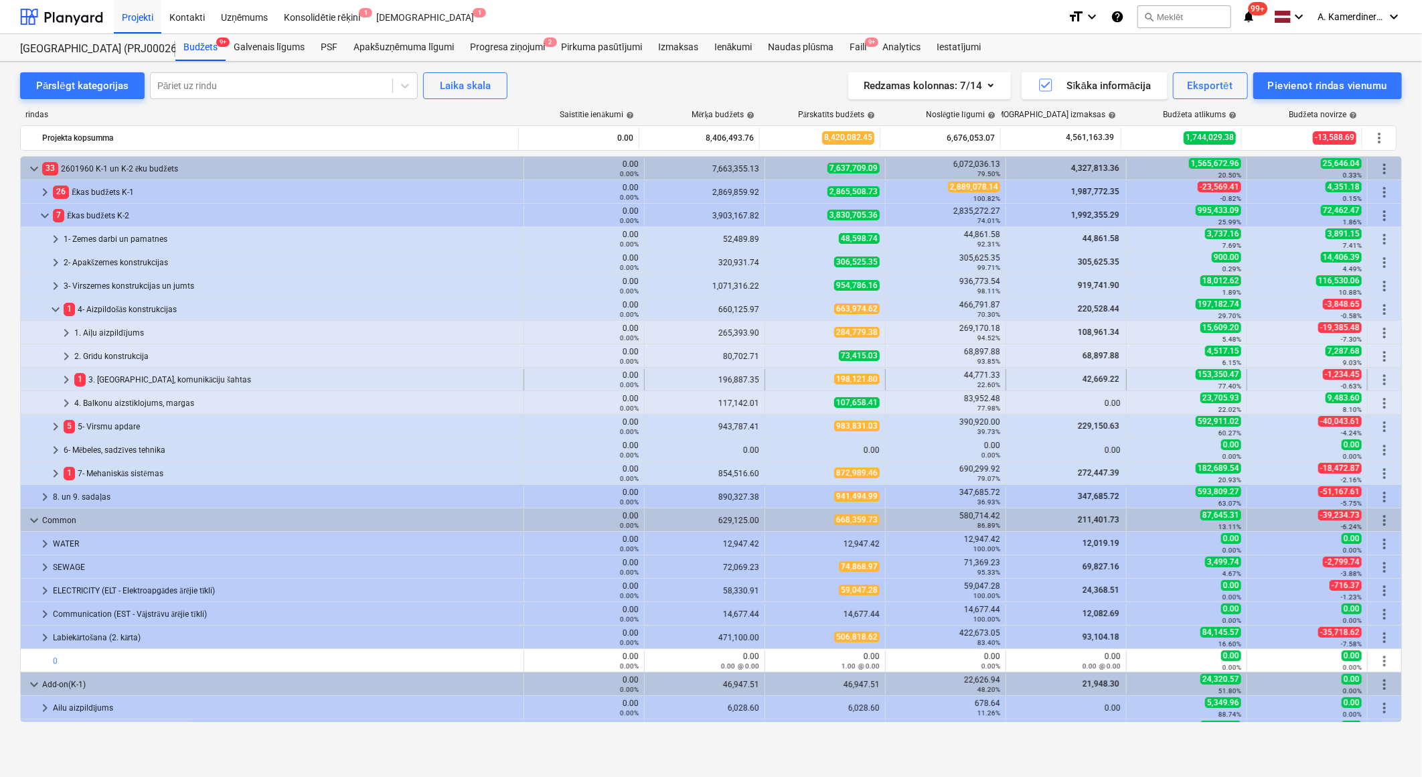
click at [121, 377] on div "1 3. Starpsienas, komunikāciju šahtas" at bounding box center [296, 379] width 444 height 21
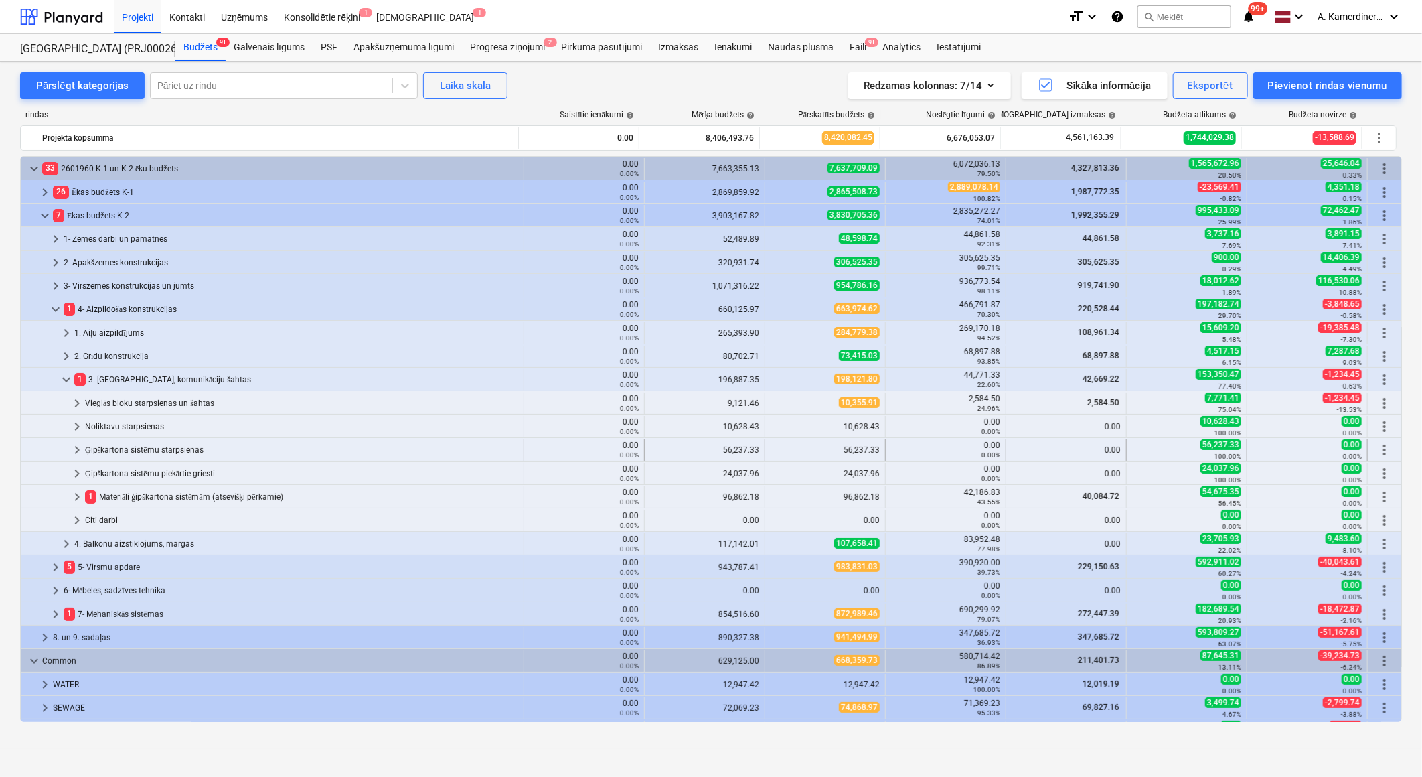
click at [132, 449] on div "Ģipškartona sistēmu starpsienas" at bounding box center [301, 449] width 433 height 21
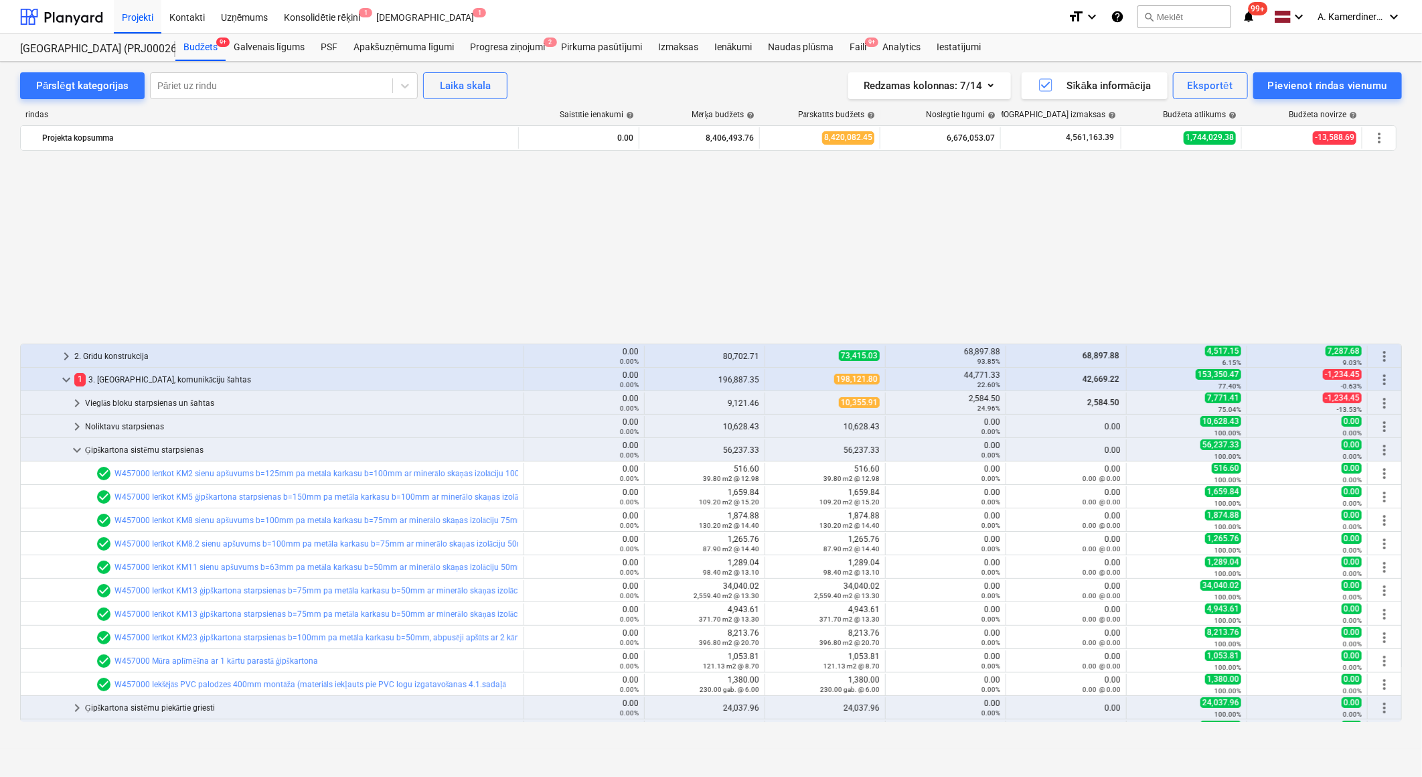
scroll to position [223, 0]
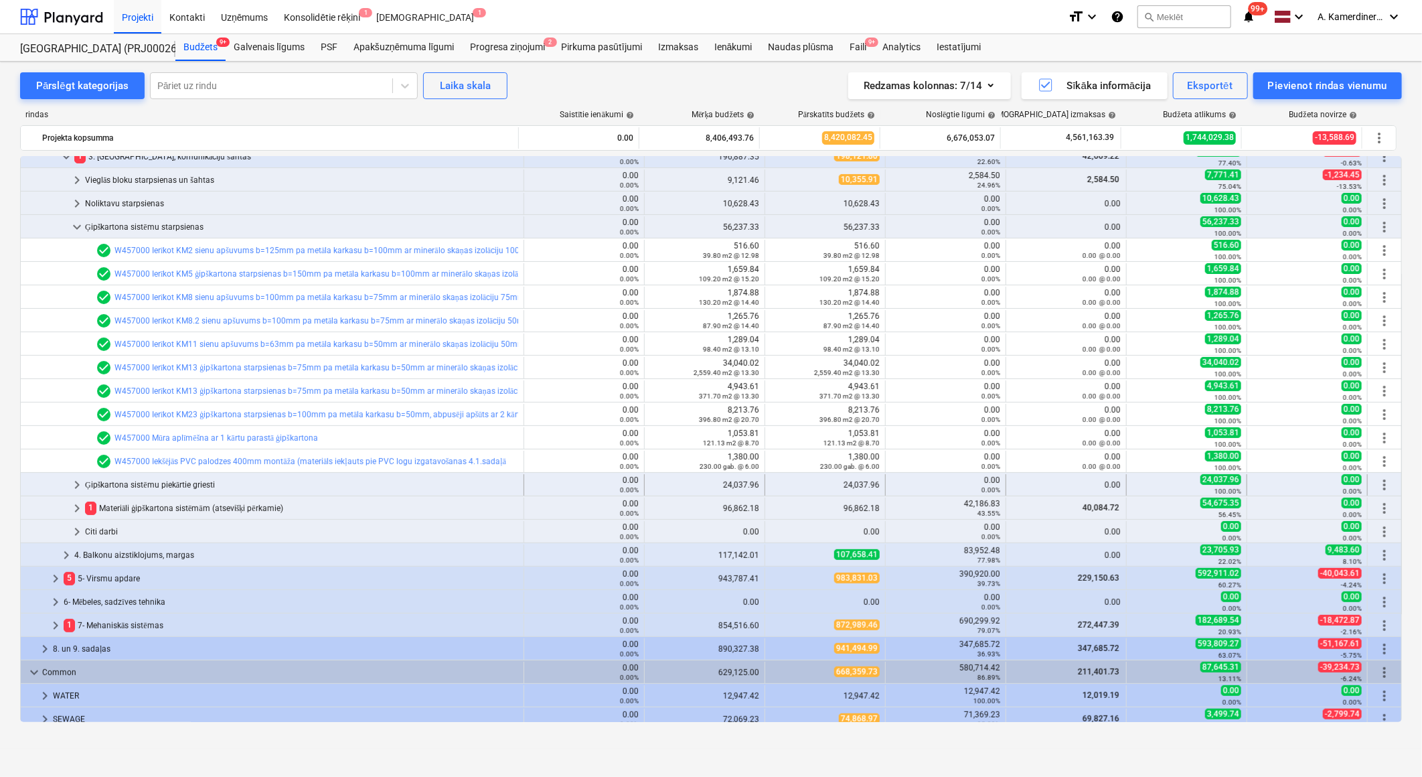
click at [155, 484] on div "Ģipškartona sistēmu piekārtie griesti" at bounding box center [301, 484] width 433 height 21
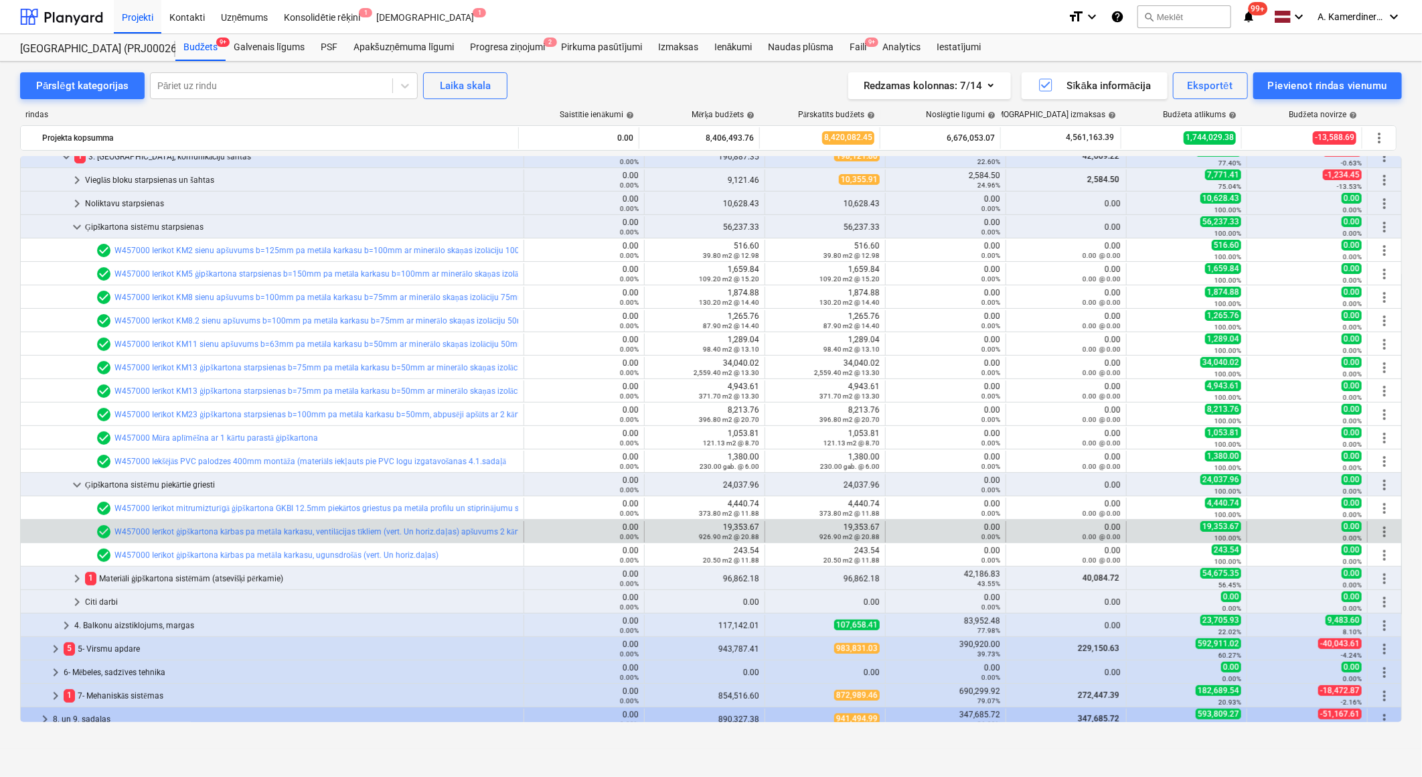
drag, startPoint x: 738, startPoint y: 539, endPoint x: 751, endPoint y: 536, distance: 13.0
drag, startPoint x: 741, startPoint y: 536, endPoint x: 752, endPoint y: 534, distance: 11.5
click at [752, 534] on small "926.90 m2 @ 20.88" at bounding box center [729, 536] width 60 height 7
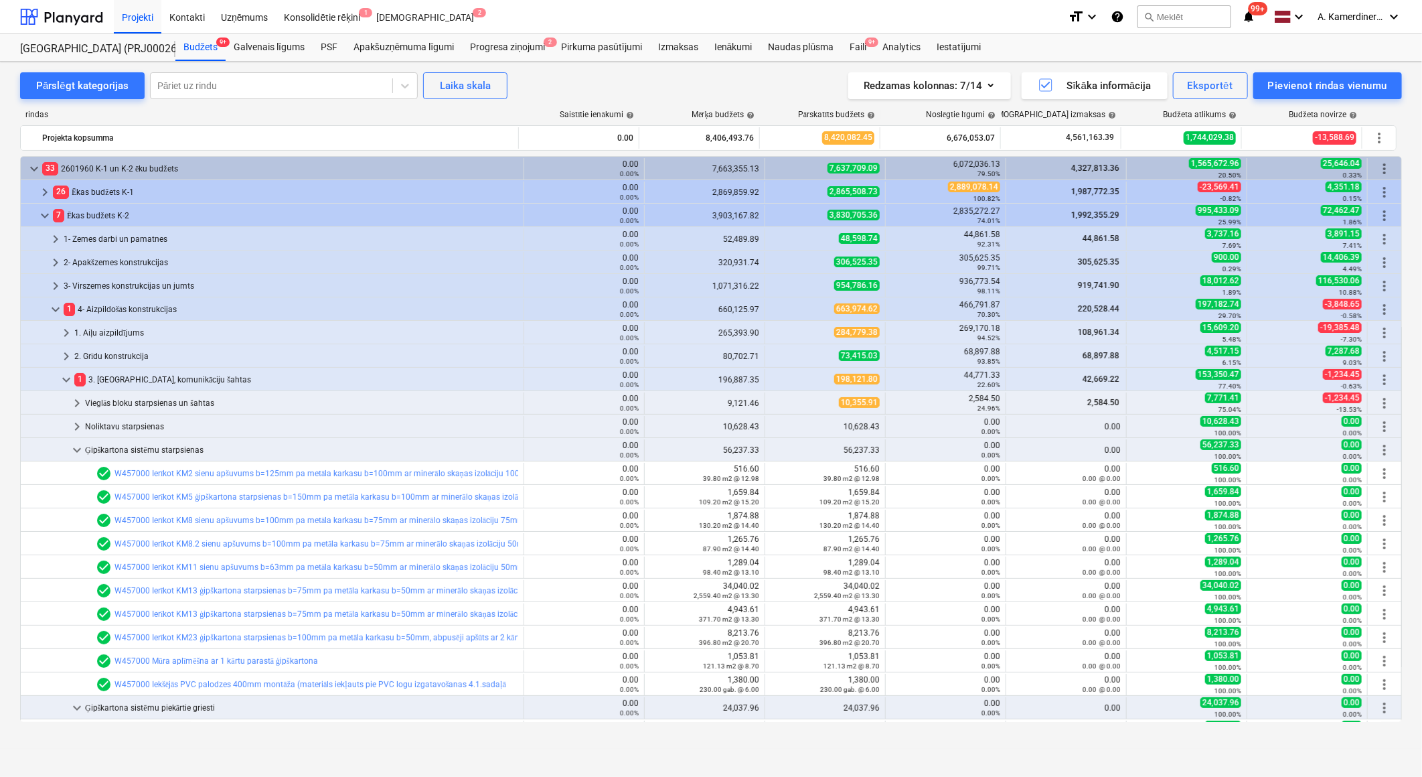
scroll to position [149, 0]
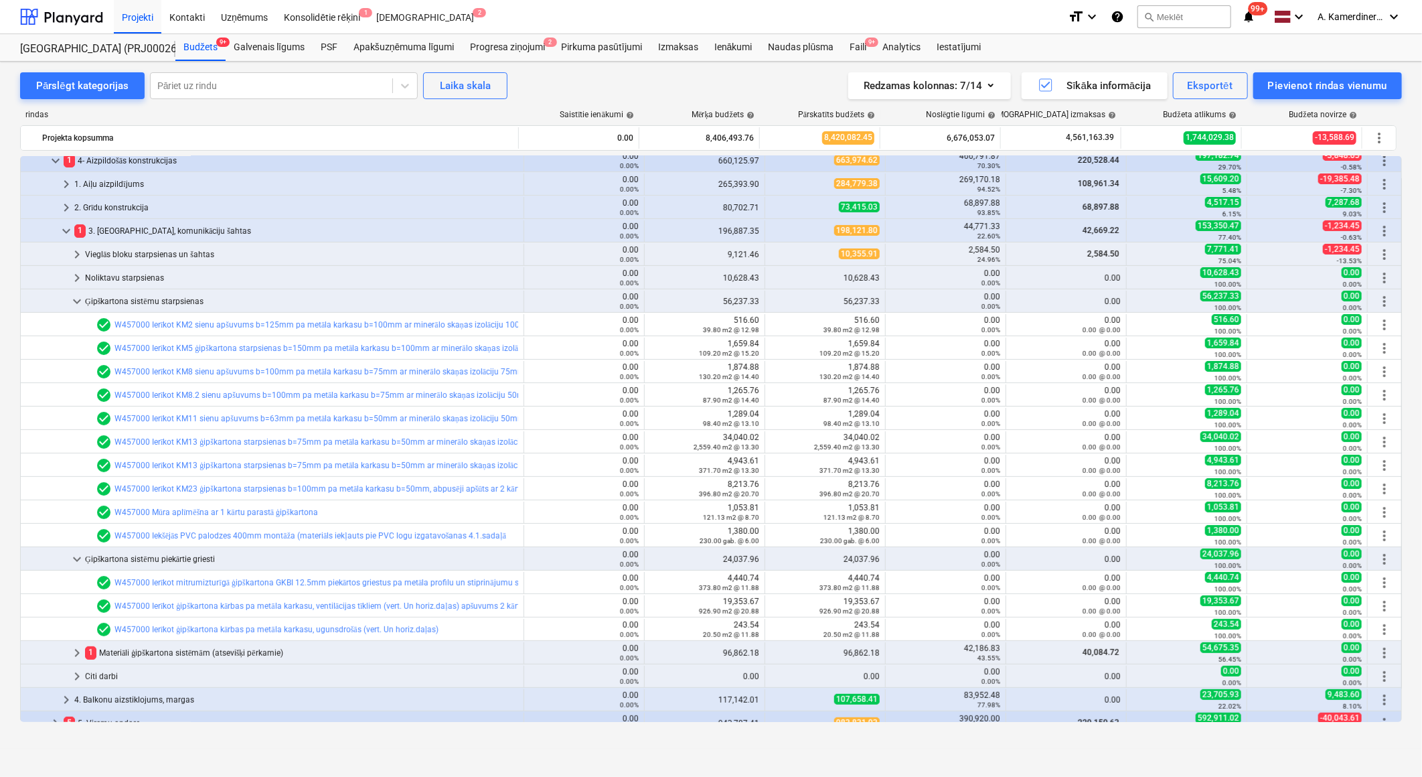
click at [990, 765] on div "Pārslēgt kategorijas Pāriet uz rindu Laika skala Redzamas kolonnas : 7/14 Sīkāk…" at bounding box center [711, 419] width 1422 height 715
click at [78, 298] on span "keyboard_arrow_down" at bounding box center [77, 301] width 16 height 16
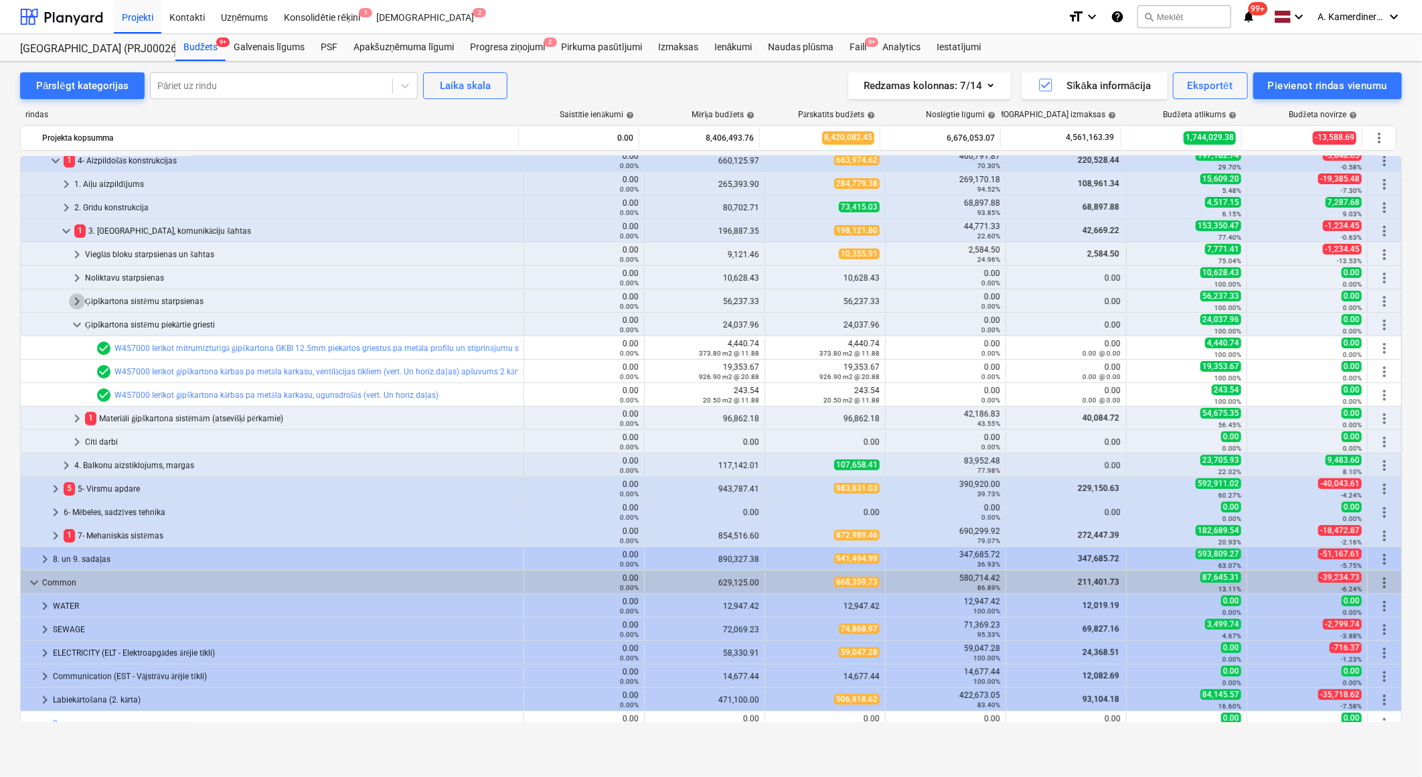
click at [78, 298] on span "keyboard_arrow_right" at bounding box center [77, 301] width 16 height 16
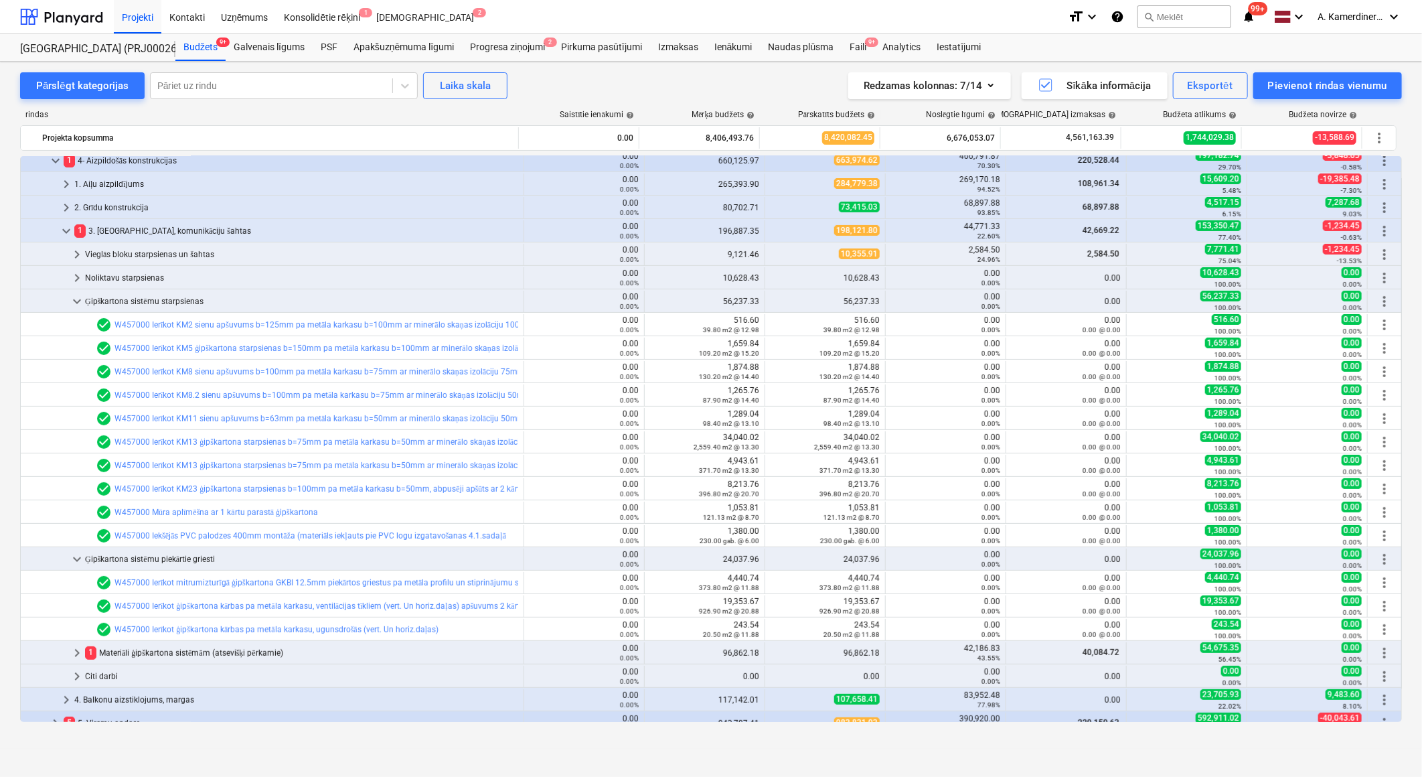
click at [78, 298] on span "keyboard_arrow_down" at bounding box center [77, 301] width 16 height 16
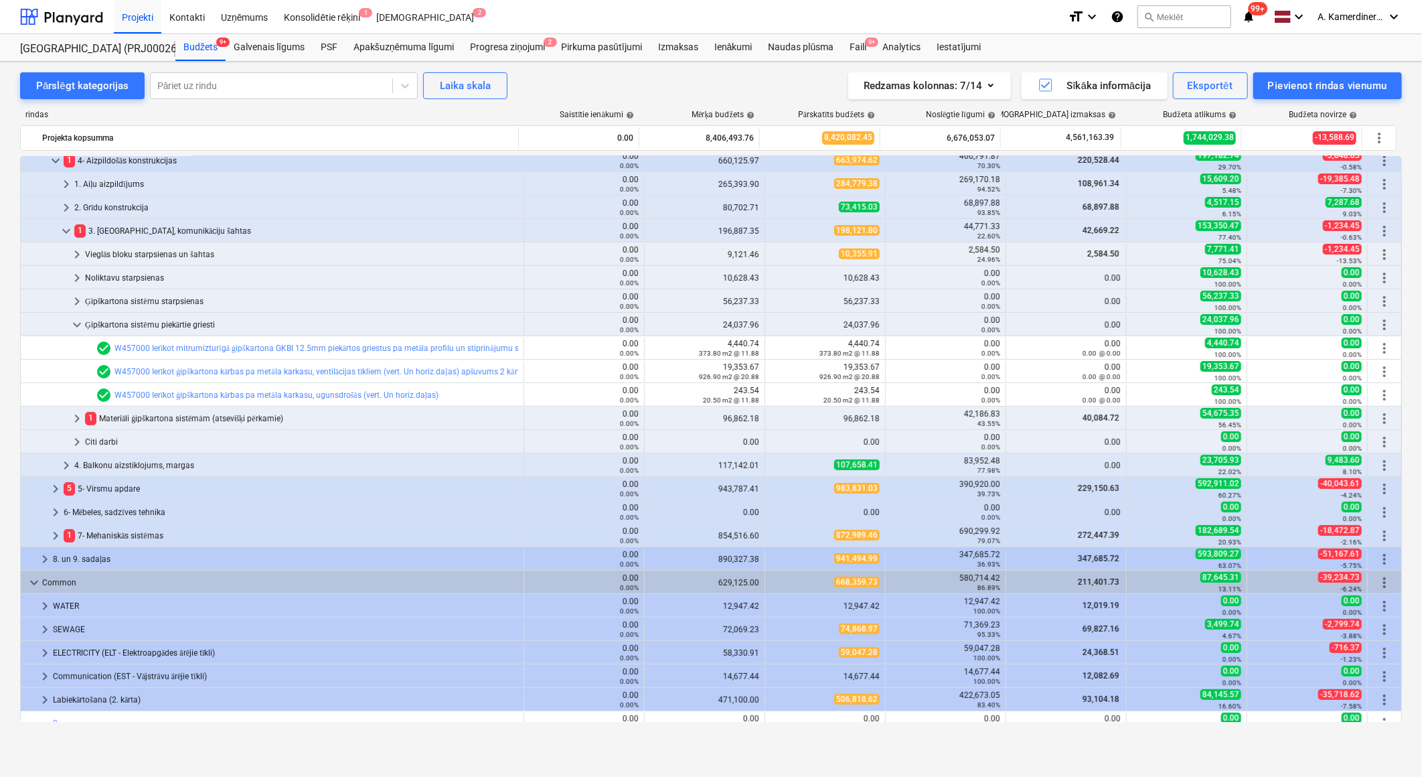
click at [78, 298] on span "keyboard_arrow_right" at bounding box center [77, 301] width 16 height 16
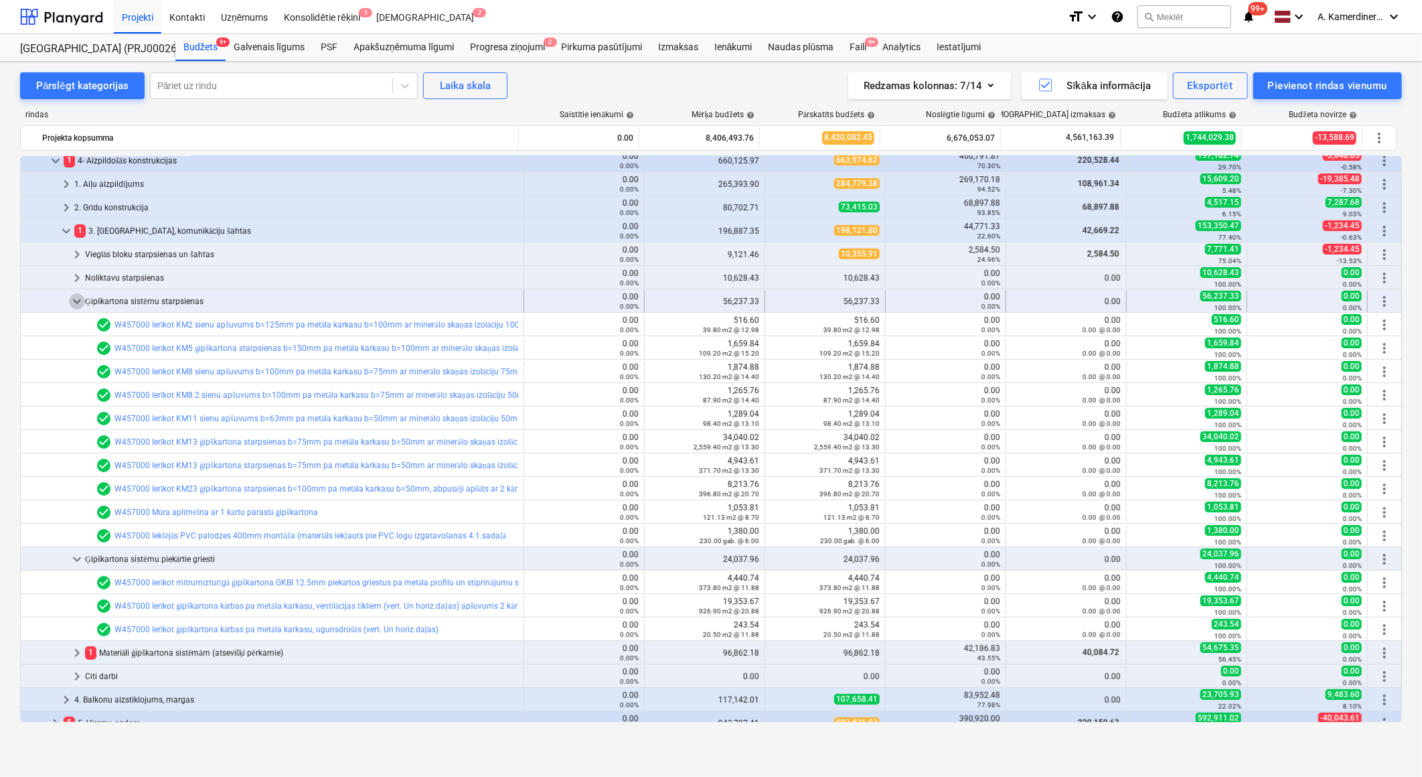
click at [72, 296] on span "keyboard_arrow_down" at bounding box center [77, 301] width 16 height 16
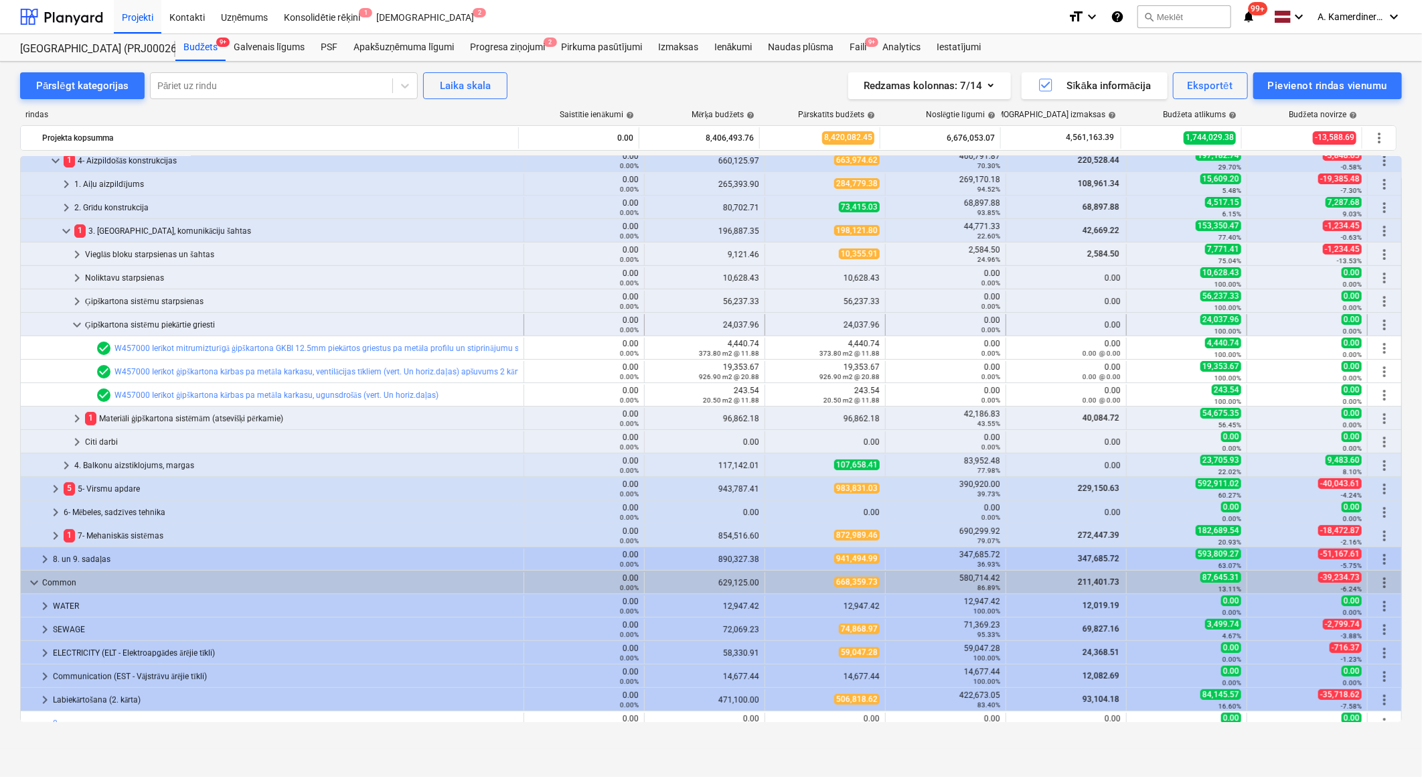
click at [72, 323] on span "keyboard_arrow_down" at bounding box center [77, 325] width 16 height 16
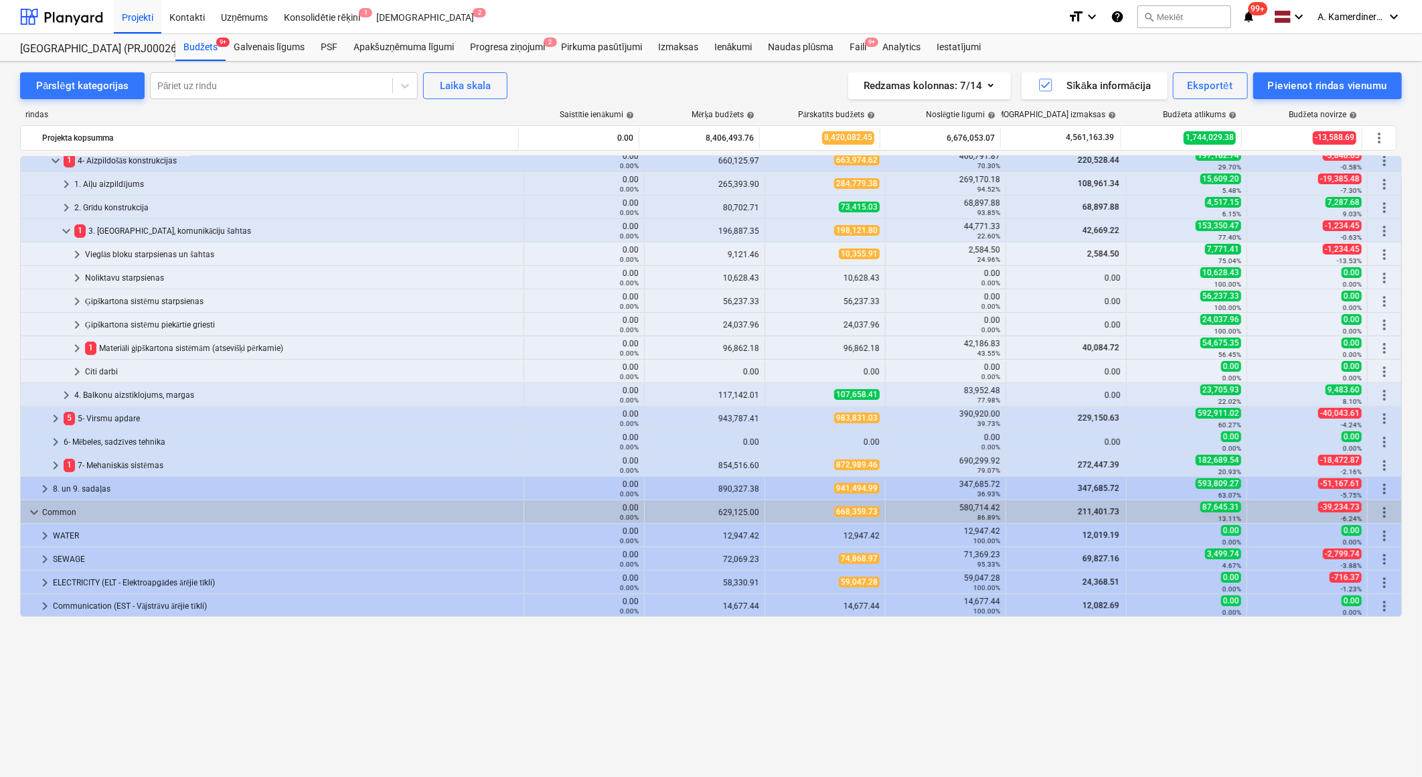
scroll to position [0, 0]
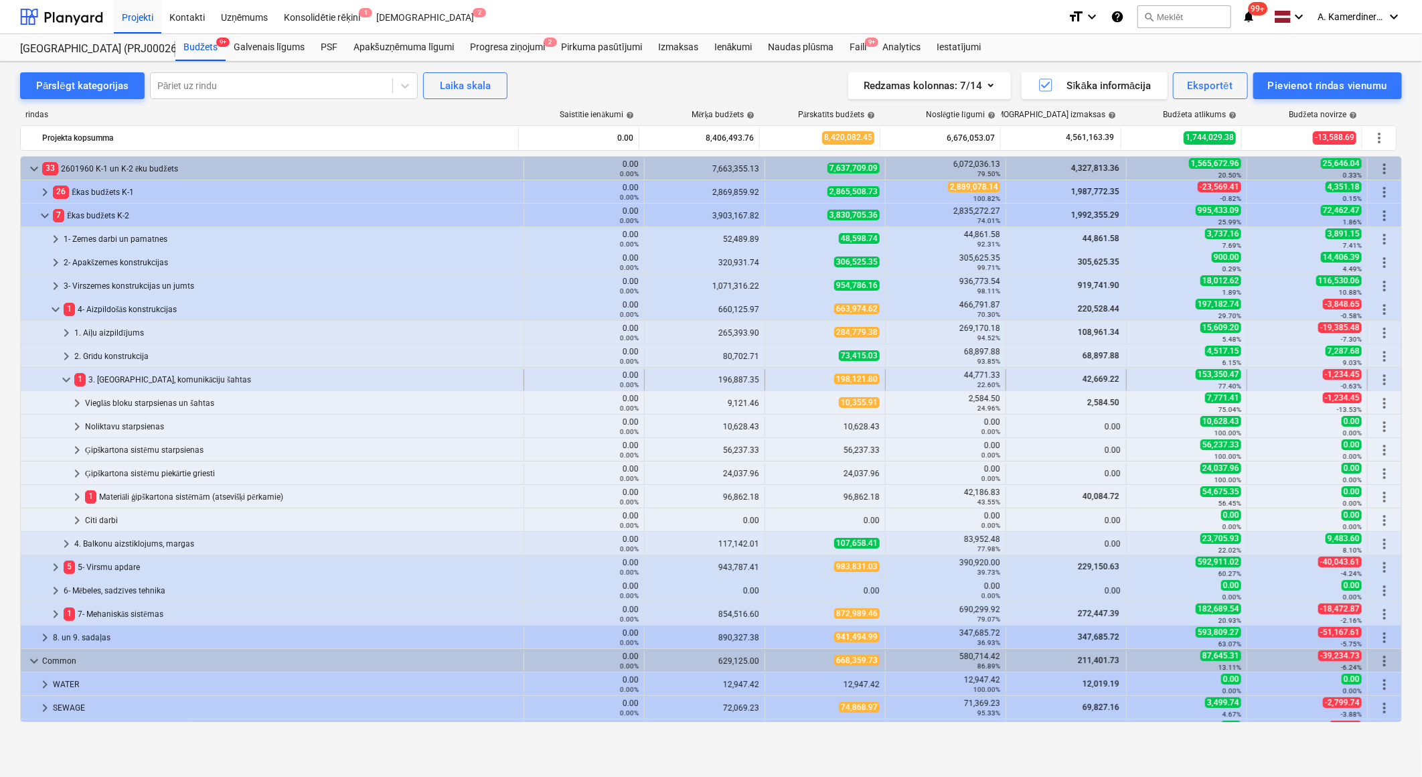
click at [65, 380] on span "keyboard_arrow_down" at bounding box center [66, 380] width 16 height 16
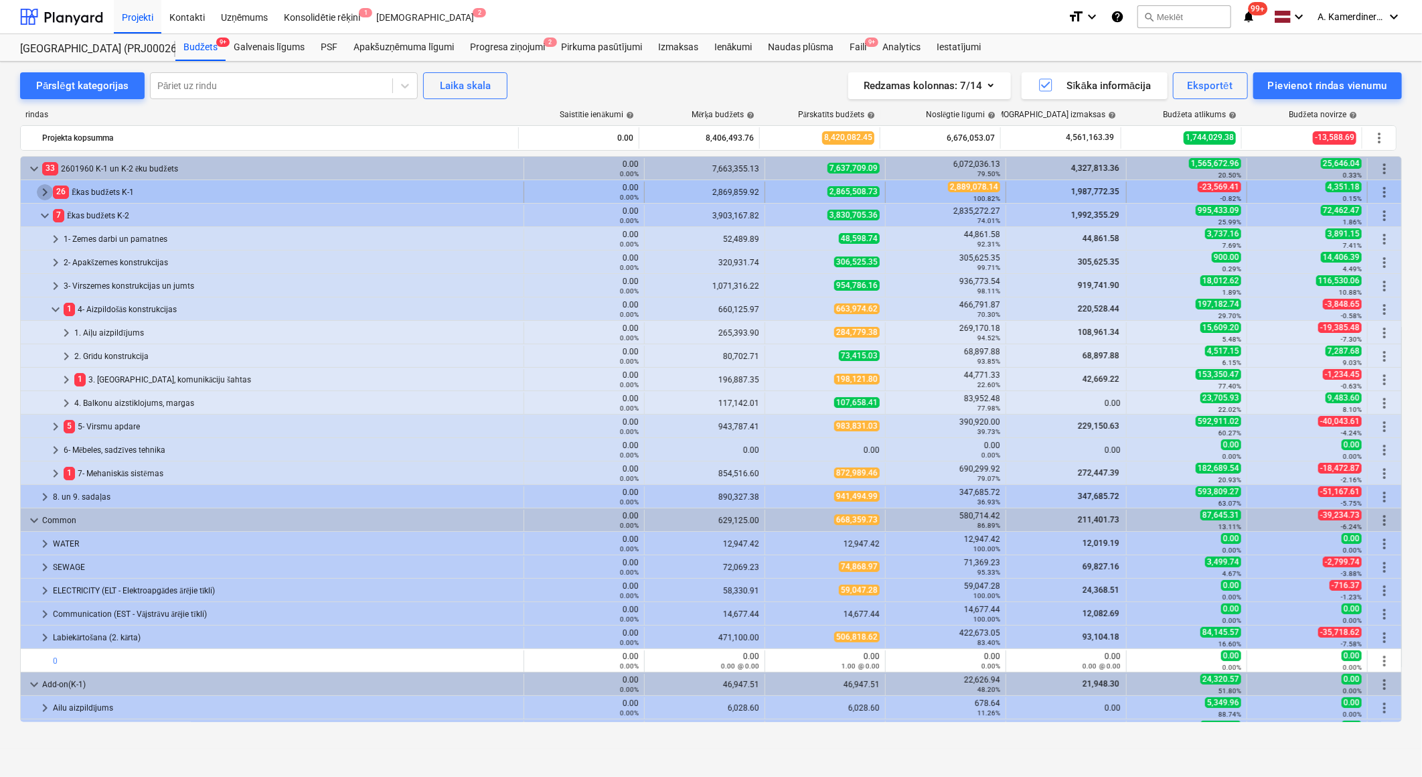
click at [44, 192] on span "keyboard_arrow_right" at bounding box center [45, 192] width 16 height 16
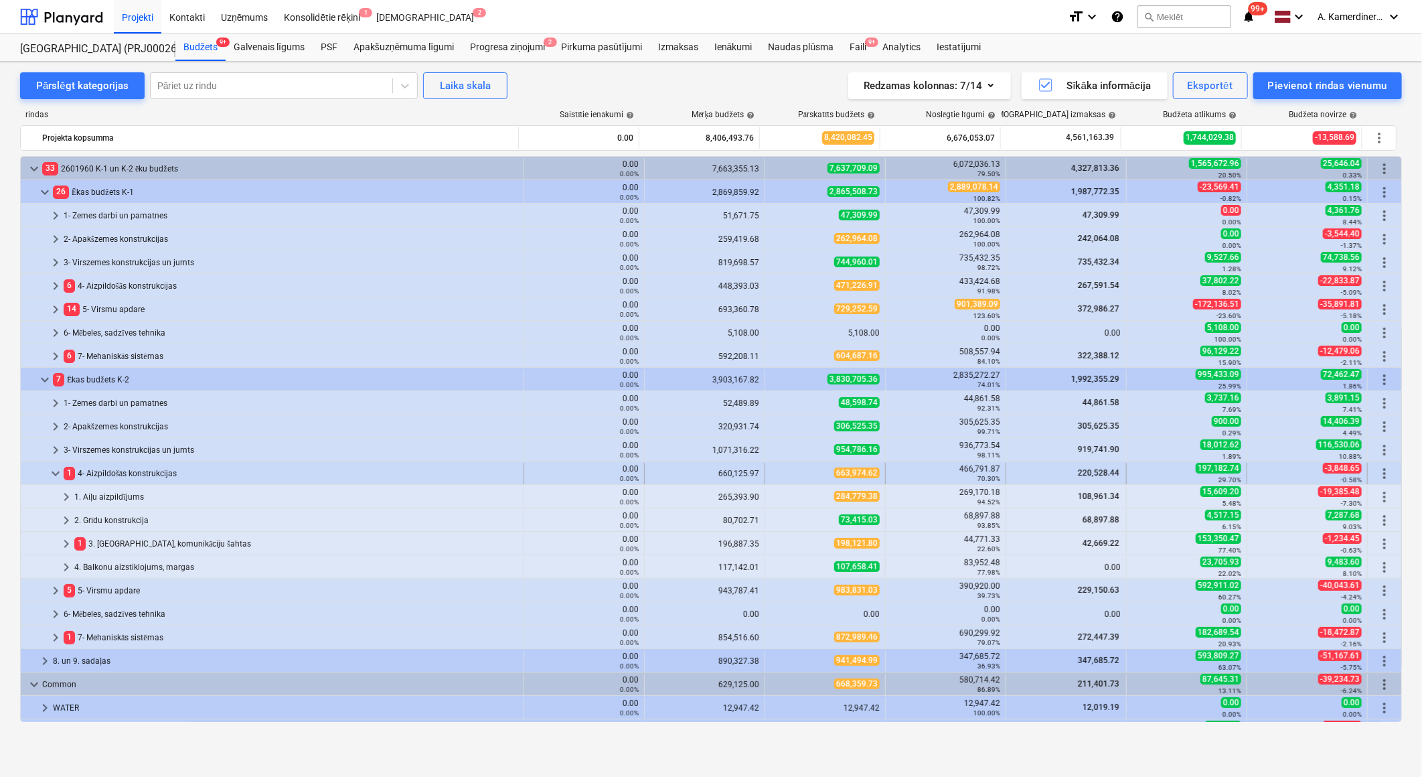
click at [55, 471] on span "keyboard_arrow_down" at bounding box center [56, 473] width 16 height 16
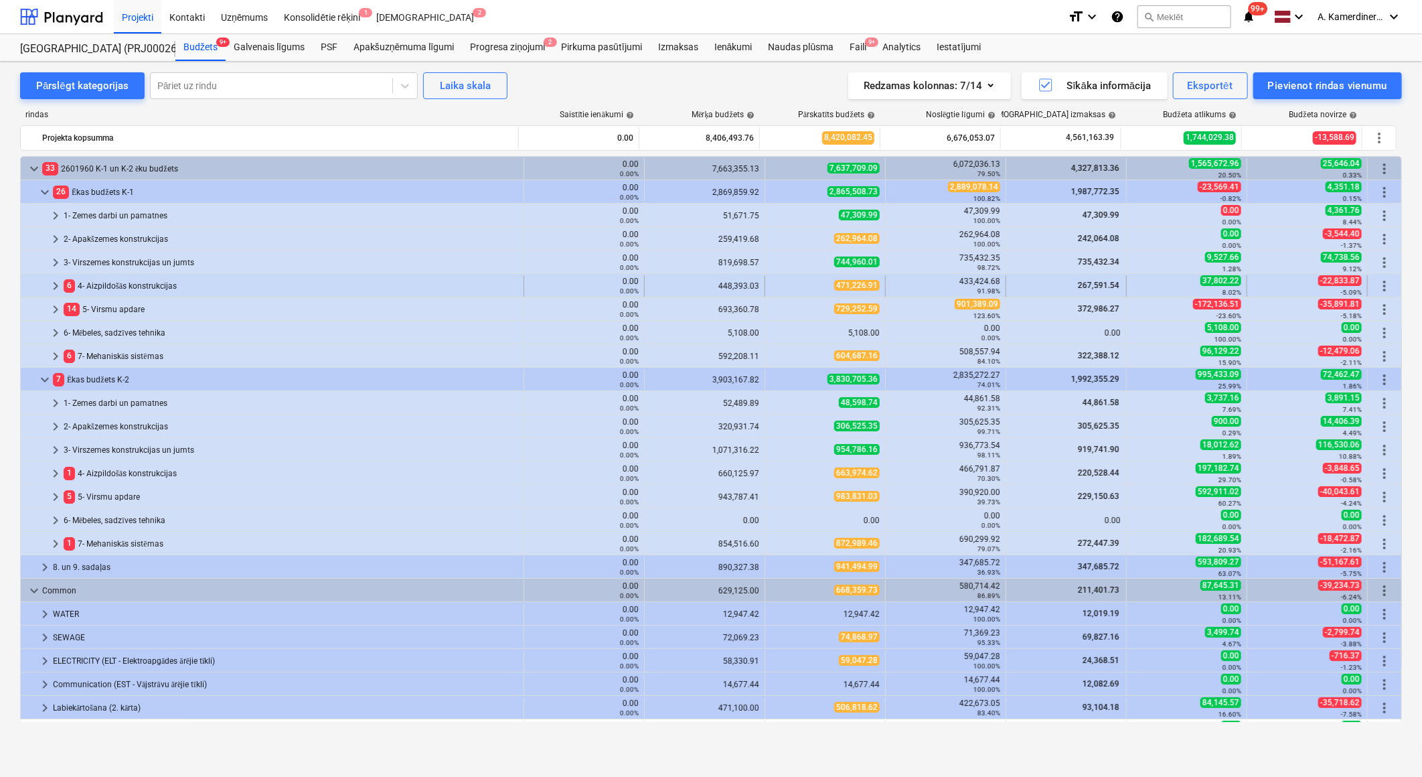
click at [125, 278] on div "6 4- Aizpildošās konstrukcijas" at bounding box center [291, 285] width 455 height 21
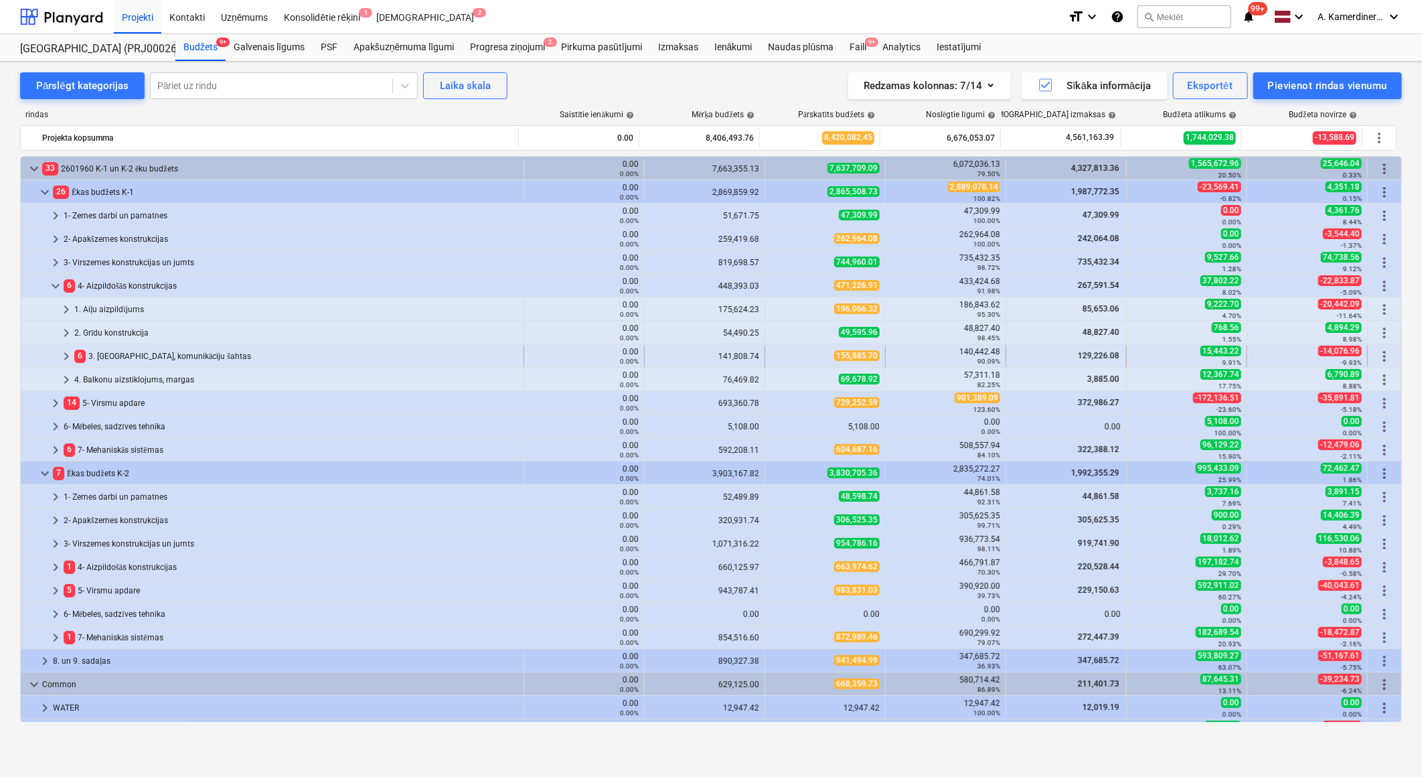
click at [123, 358] on div "6 3. [GEOGRAPHIC_DATA], komunikāciju šahtas" at bounding box center [296, 356] width 444 height 21
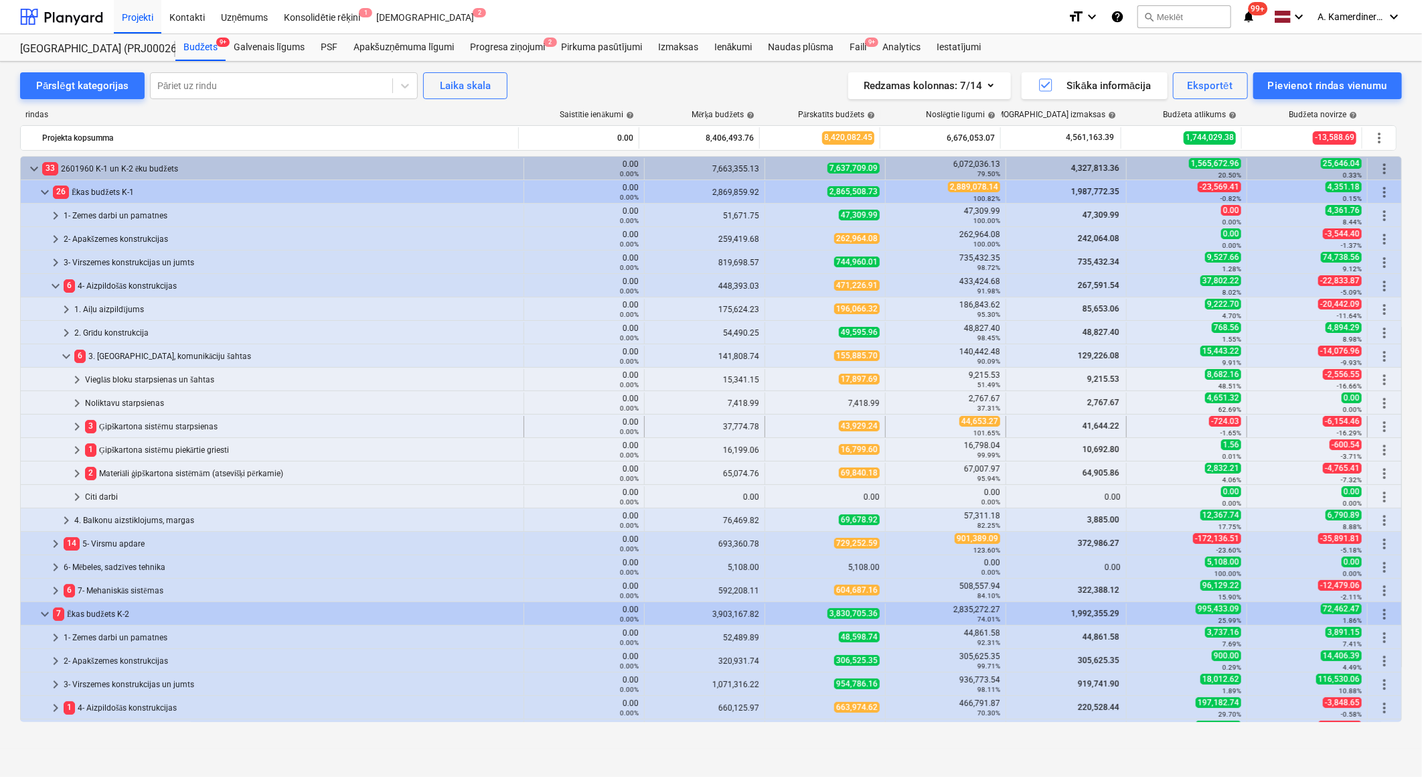
click at [142, 425] on div "3 Ģipškartona sistēmu starpsienas" at bounding box center [301, 426] width 433 height 21
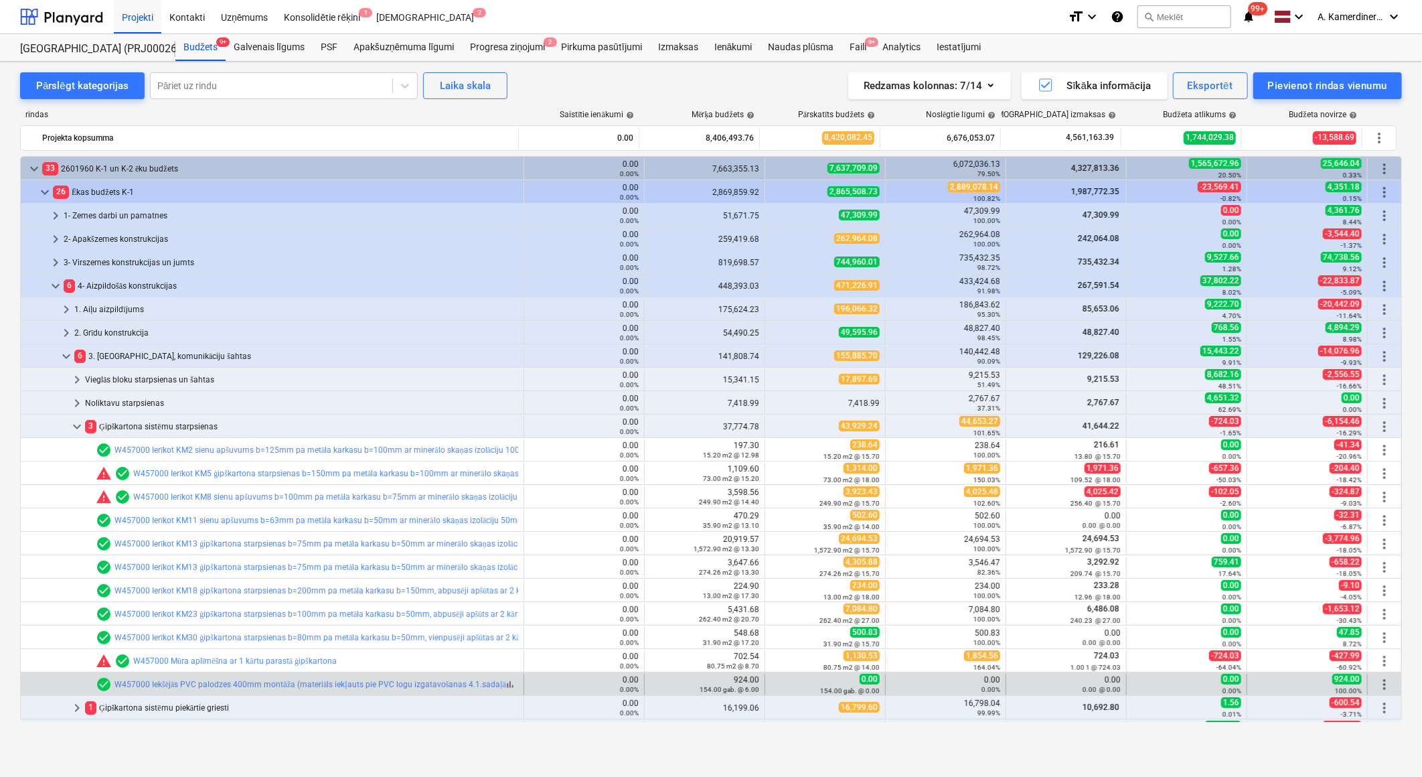
scroll to position [149, 0]
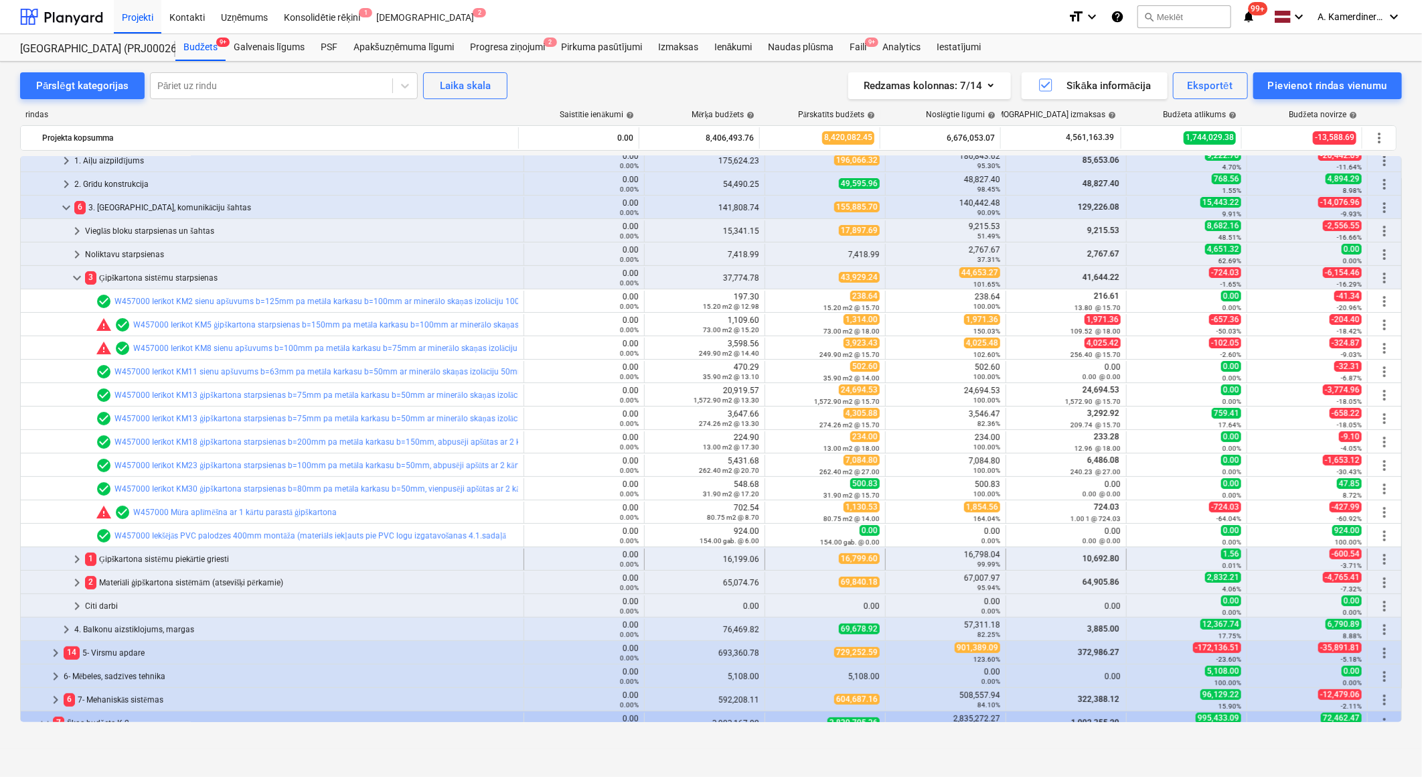
click at [208, 557] on div "1 Ģipškartona sistēmu piekārtie griesti" at bounding box center [301, 558] width 433 height 21
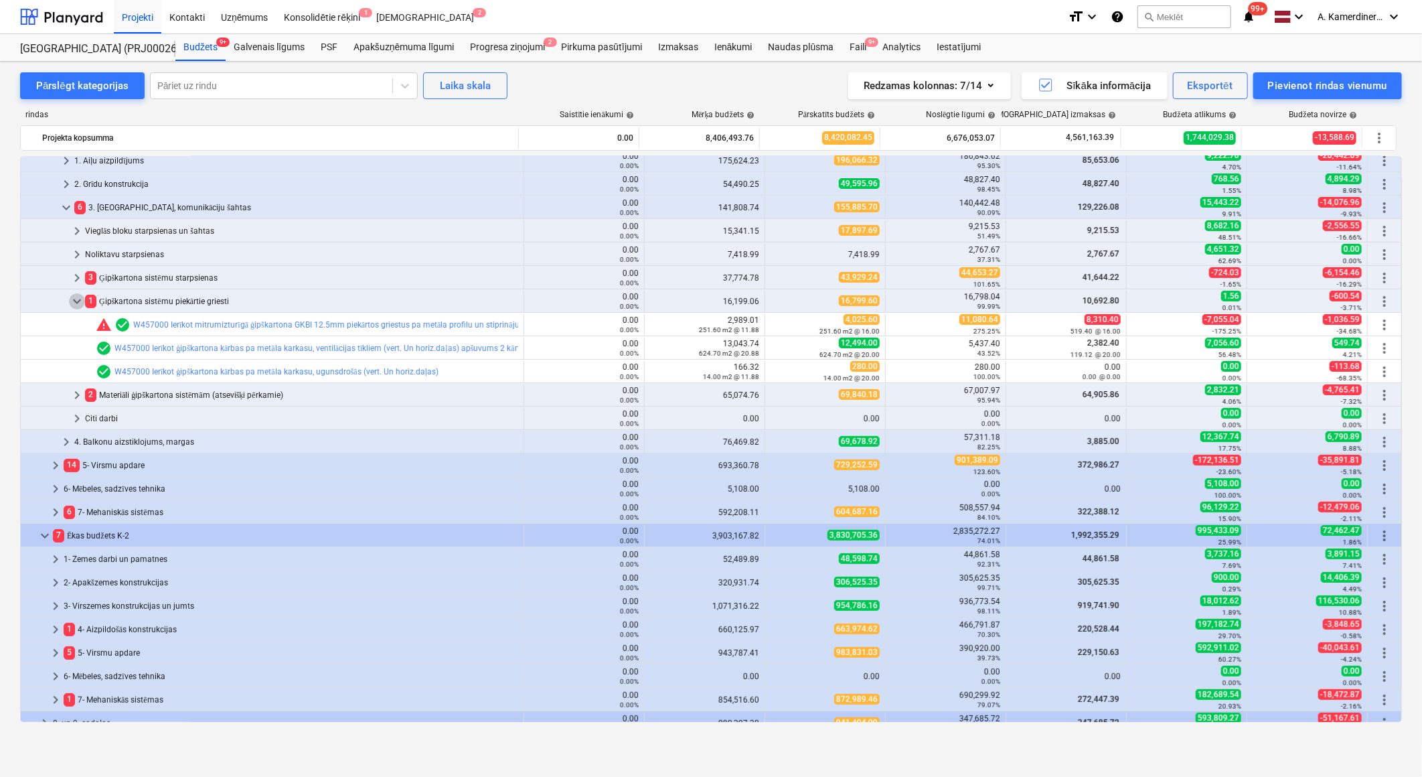
click at [76, 300] on span "keyboard_arrow_down" at bounding box center [77, 301] width 16 height 16
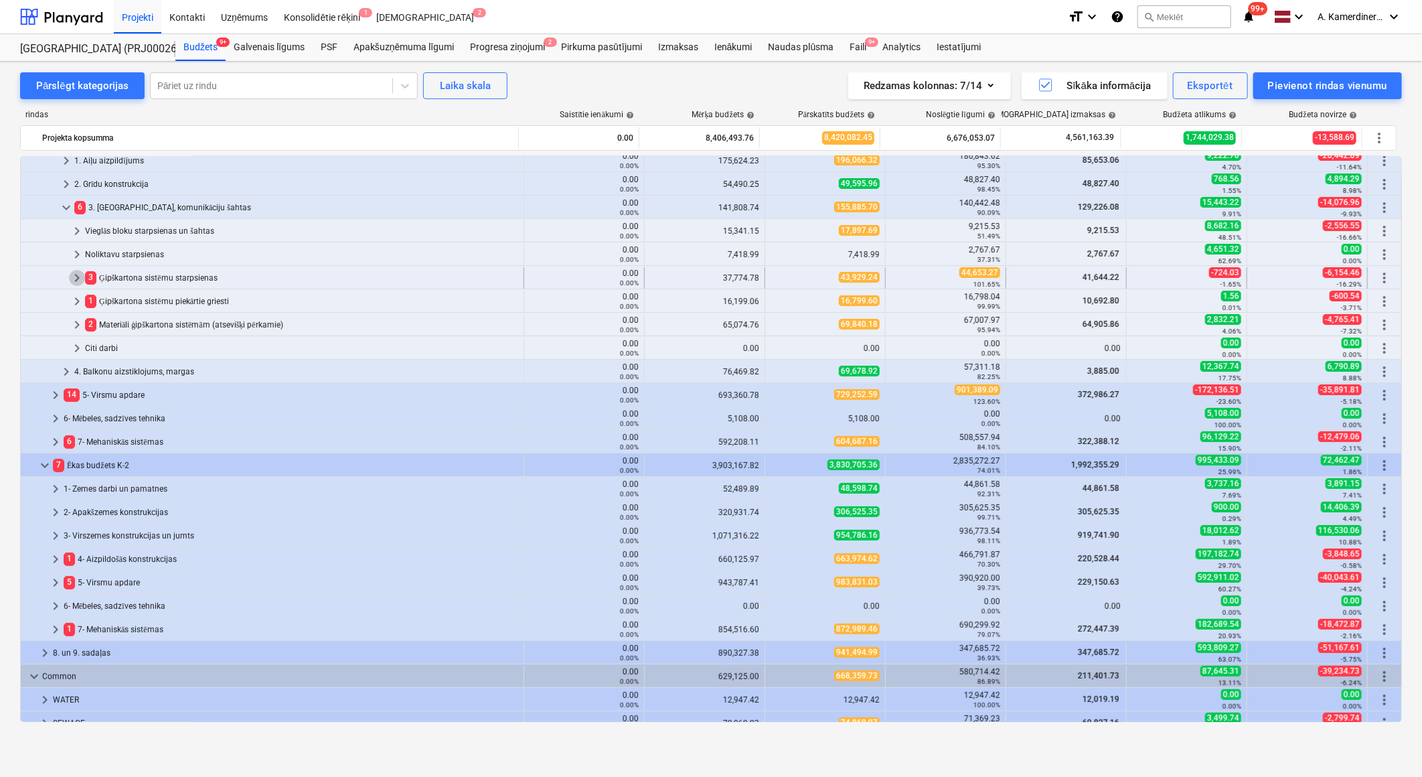
click at [76, 284] on span "keyboard_arrow_right" at bounding box center [77, 278] width 16 height 16
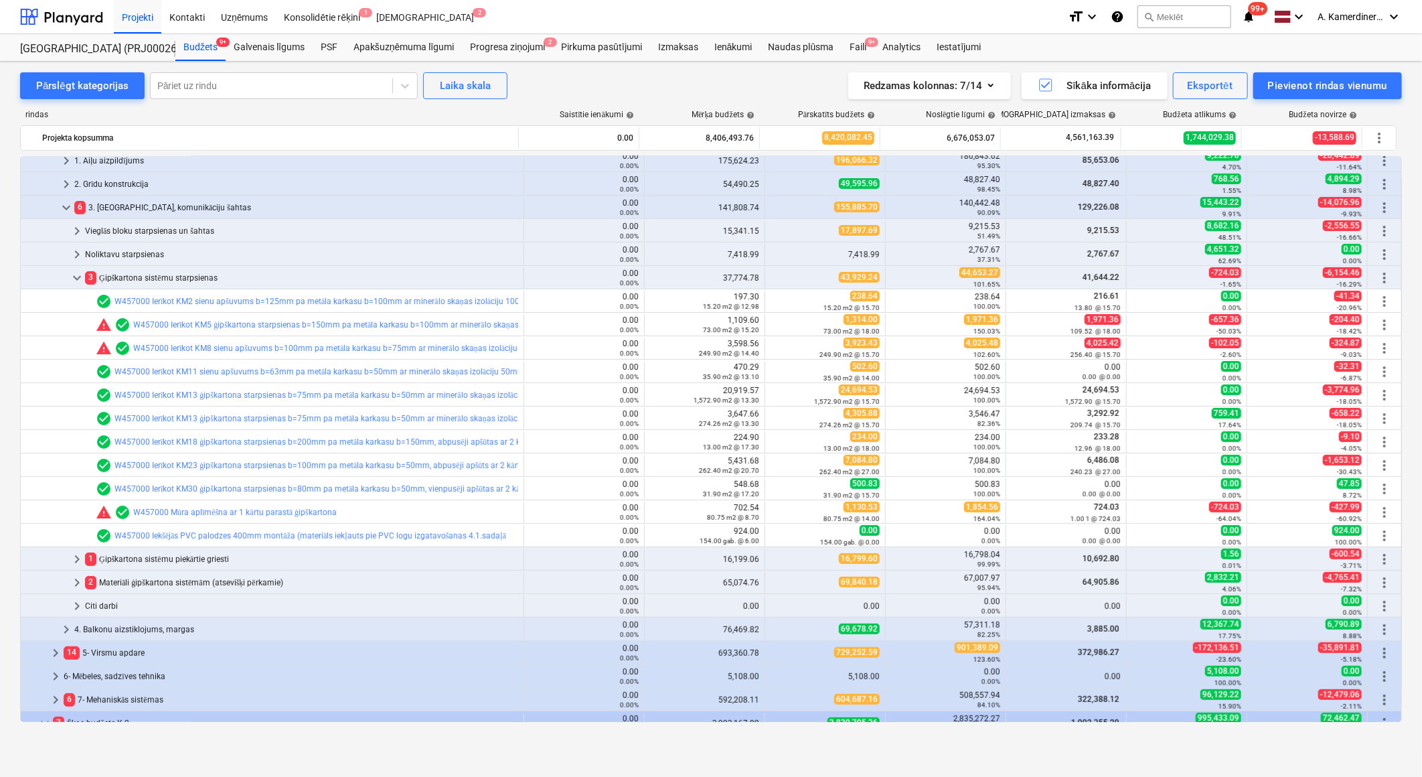
click at [75, 277] on span "keyboard_arrow_down" at bounding box center [77, 278] width 16 height 16
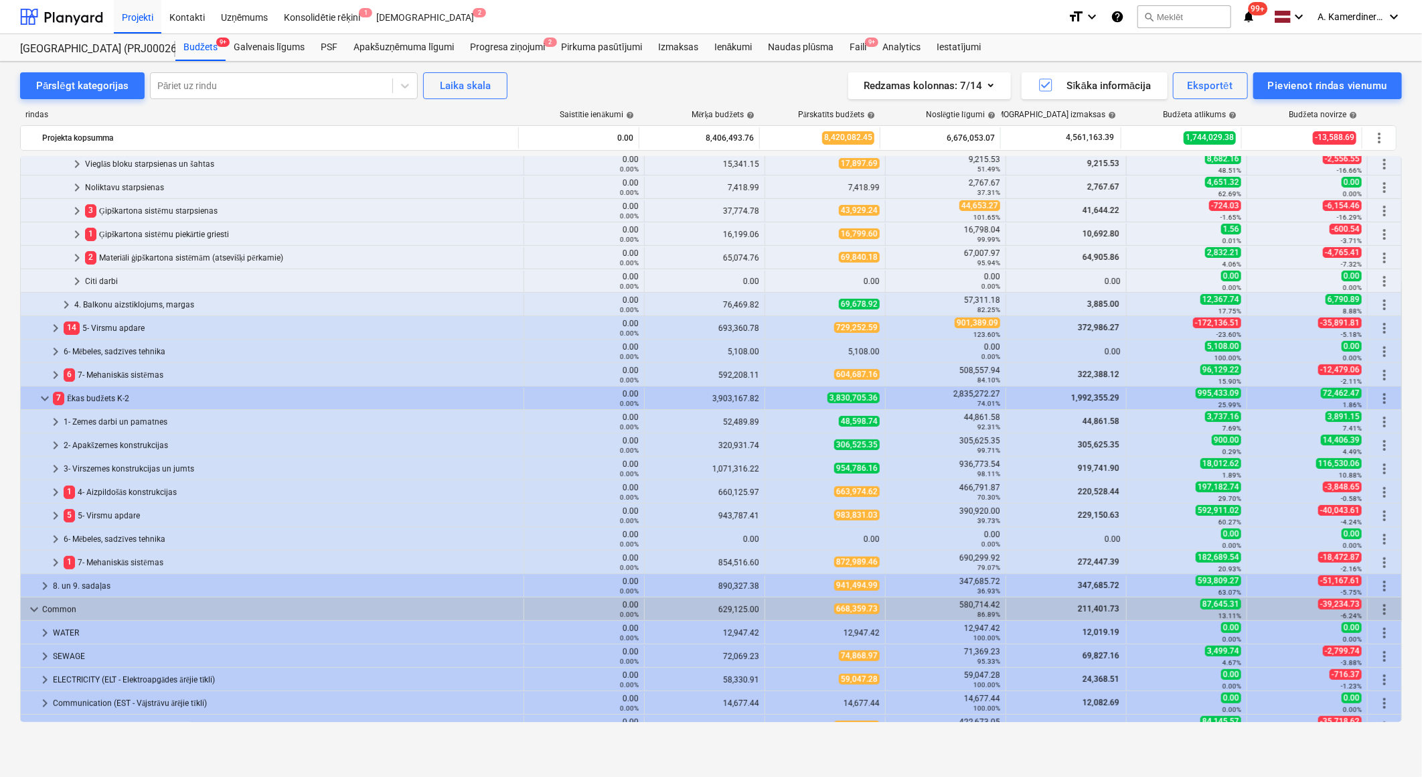
scroll to position [223, 0]
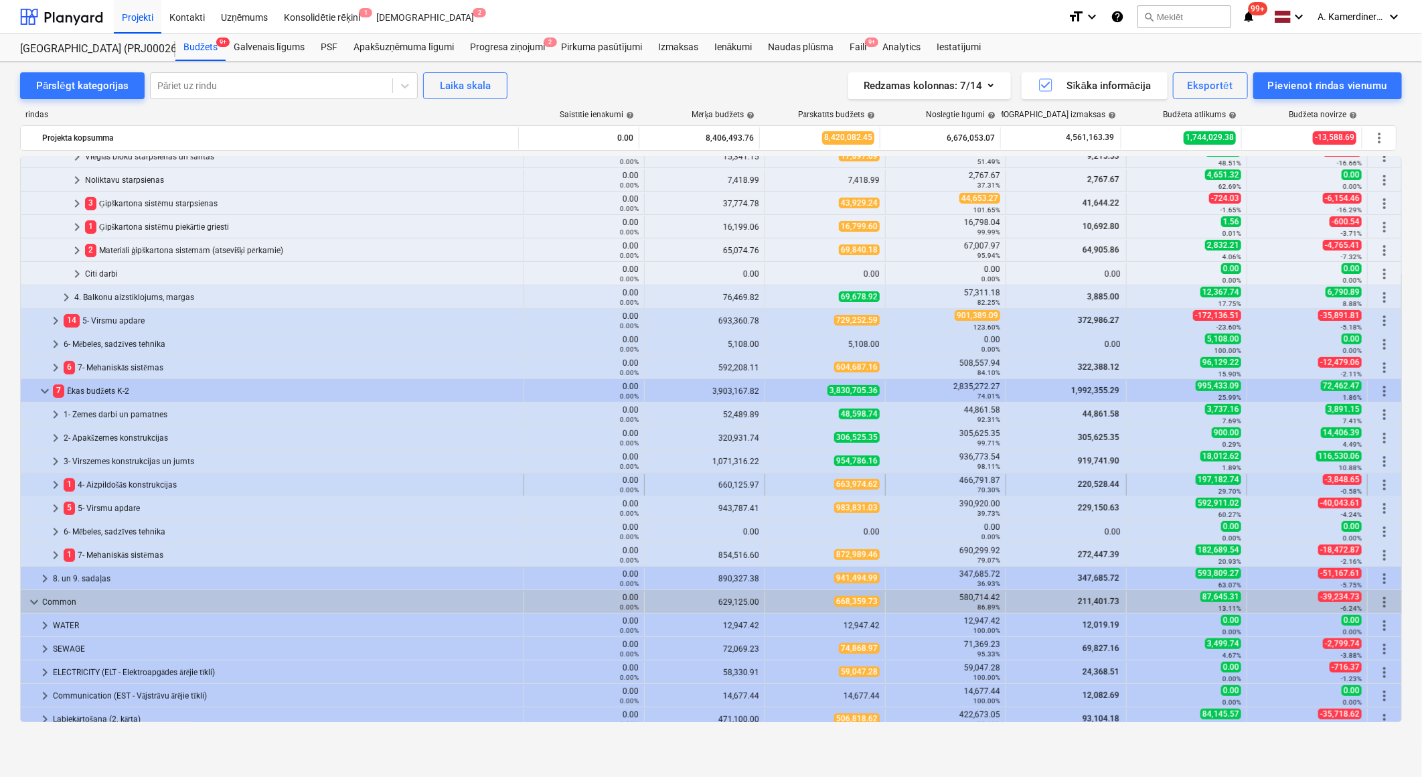
click at [58, 484] on span "keyboard_arrow_right" at bounding box center [56, 485] width 16 height 16
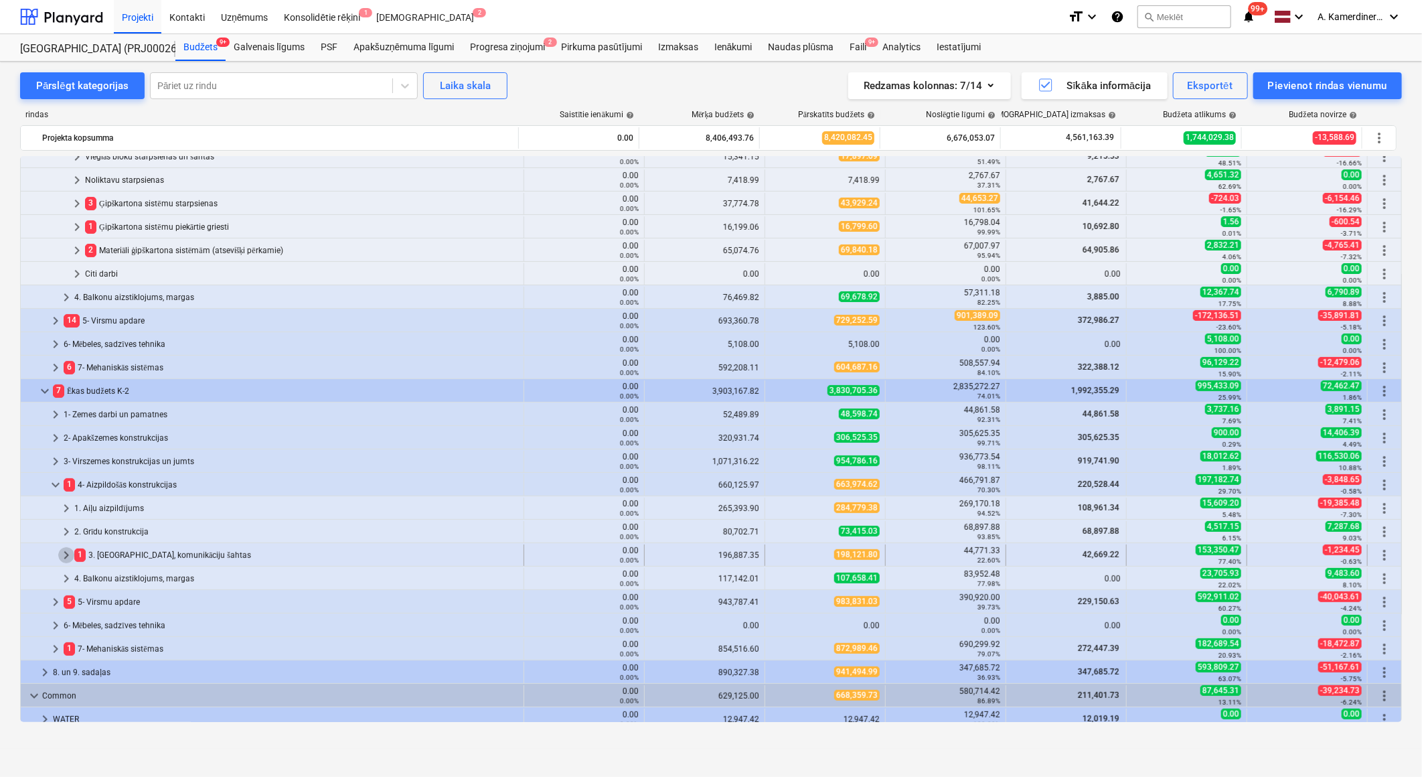
click at [70, 560] on span "keyboard_arrow_right" at bounding box center [66, 555] width 16 height 16
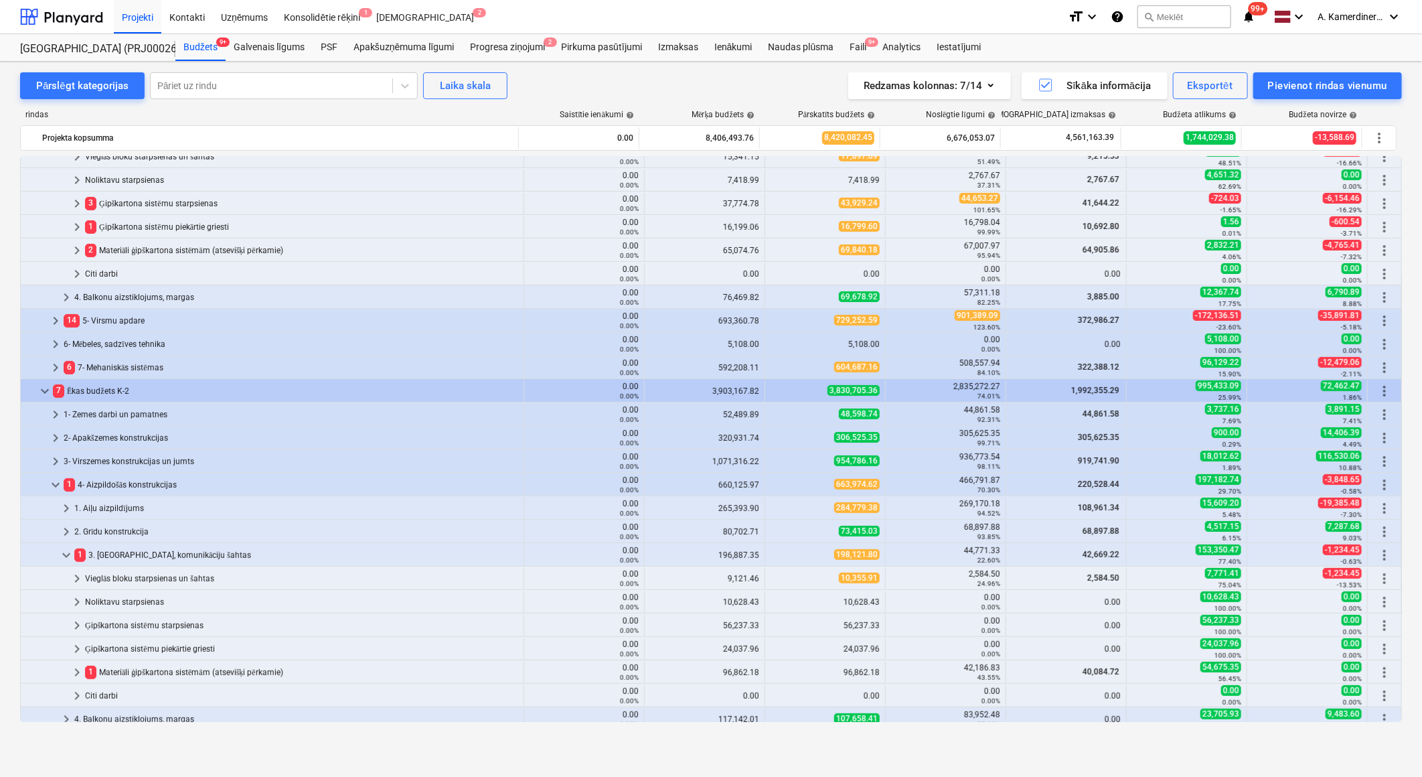
scroll to position [372, 0]
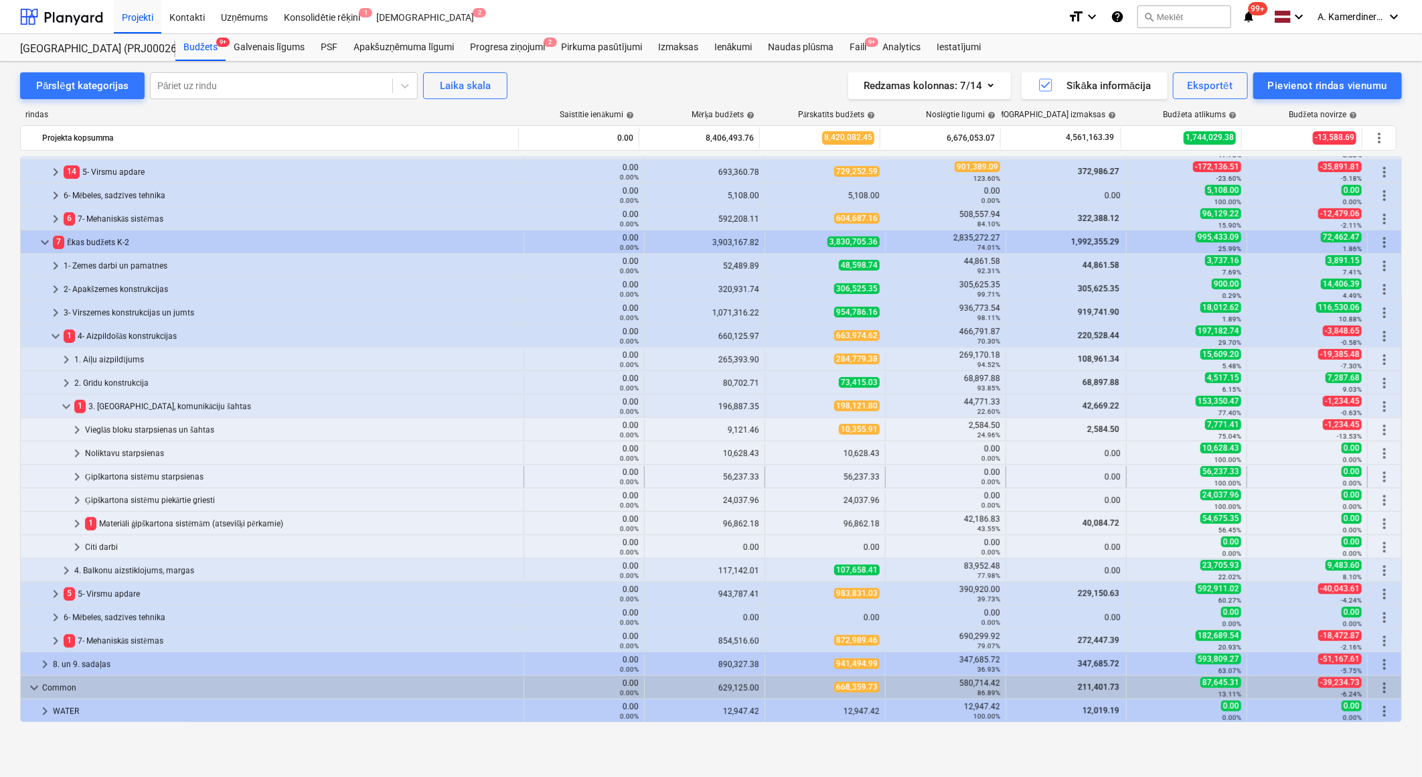
click at [128, 477] on div "Ģipškartona sistēmu starpsienas" at bounding box center [301, 476] width 433 height 21
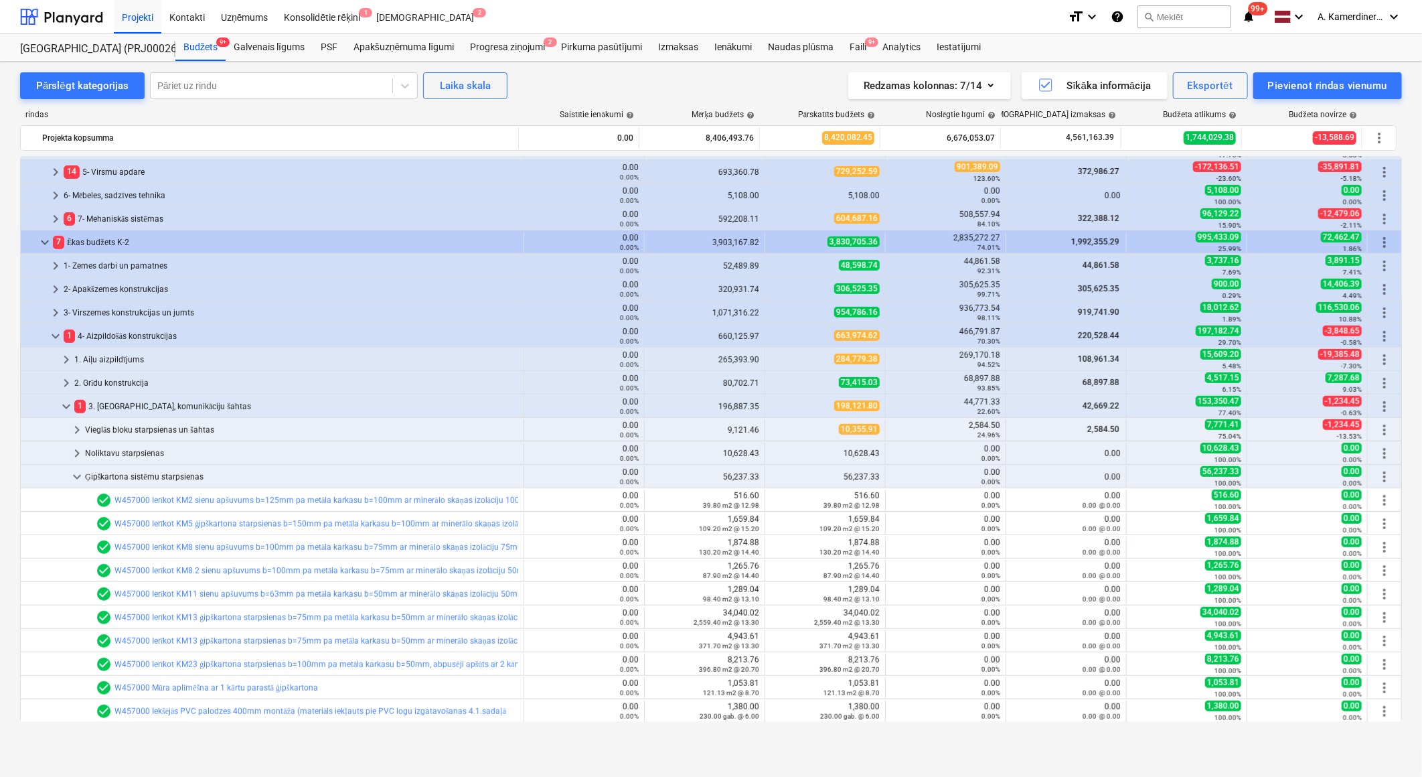
scroll to position [595, 0]
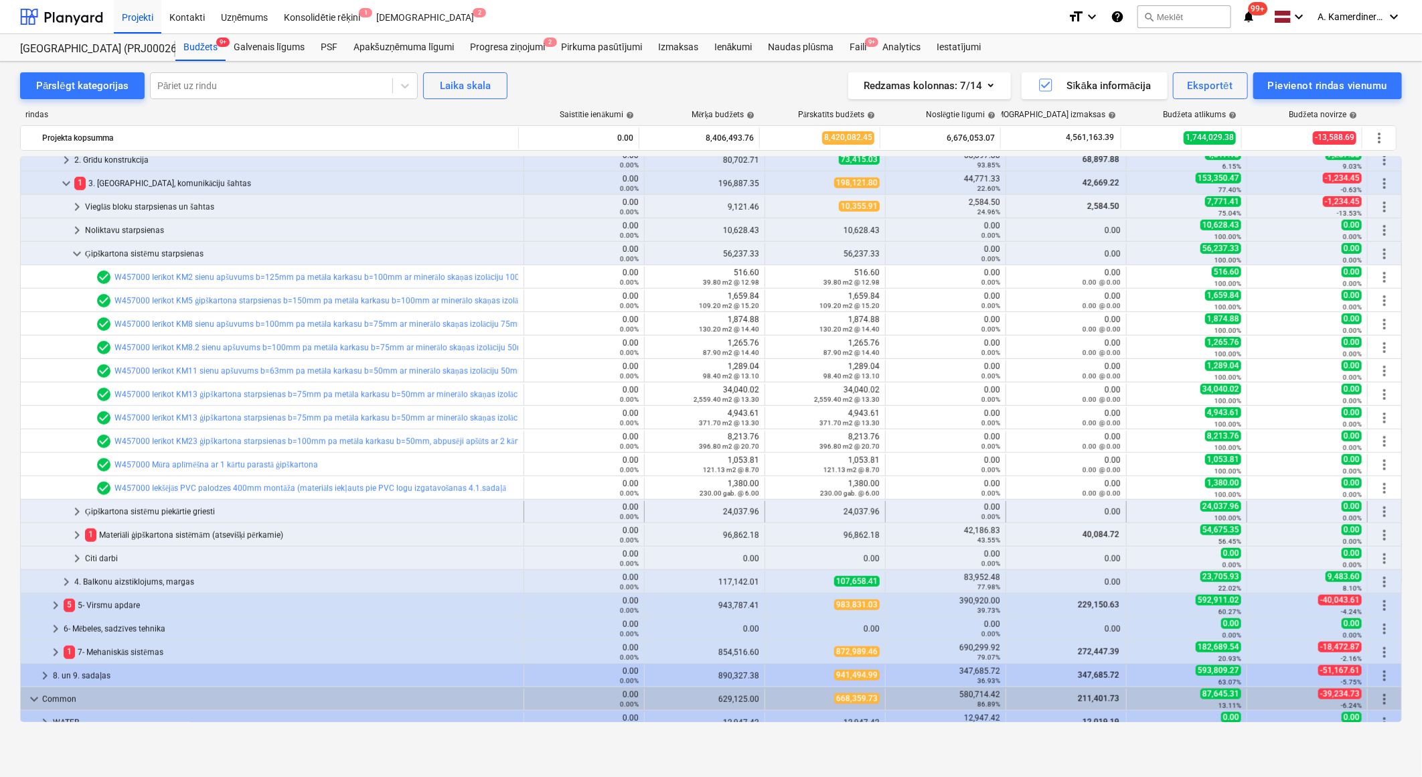
click at [148, 514] on div "Ģipškartona sistēmu piekārtie griesti" at bounding box center [301, 511] width 433 height 21
